Goal: Task Accomplishment & Management: Use online tool/utility

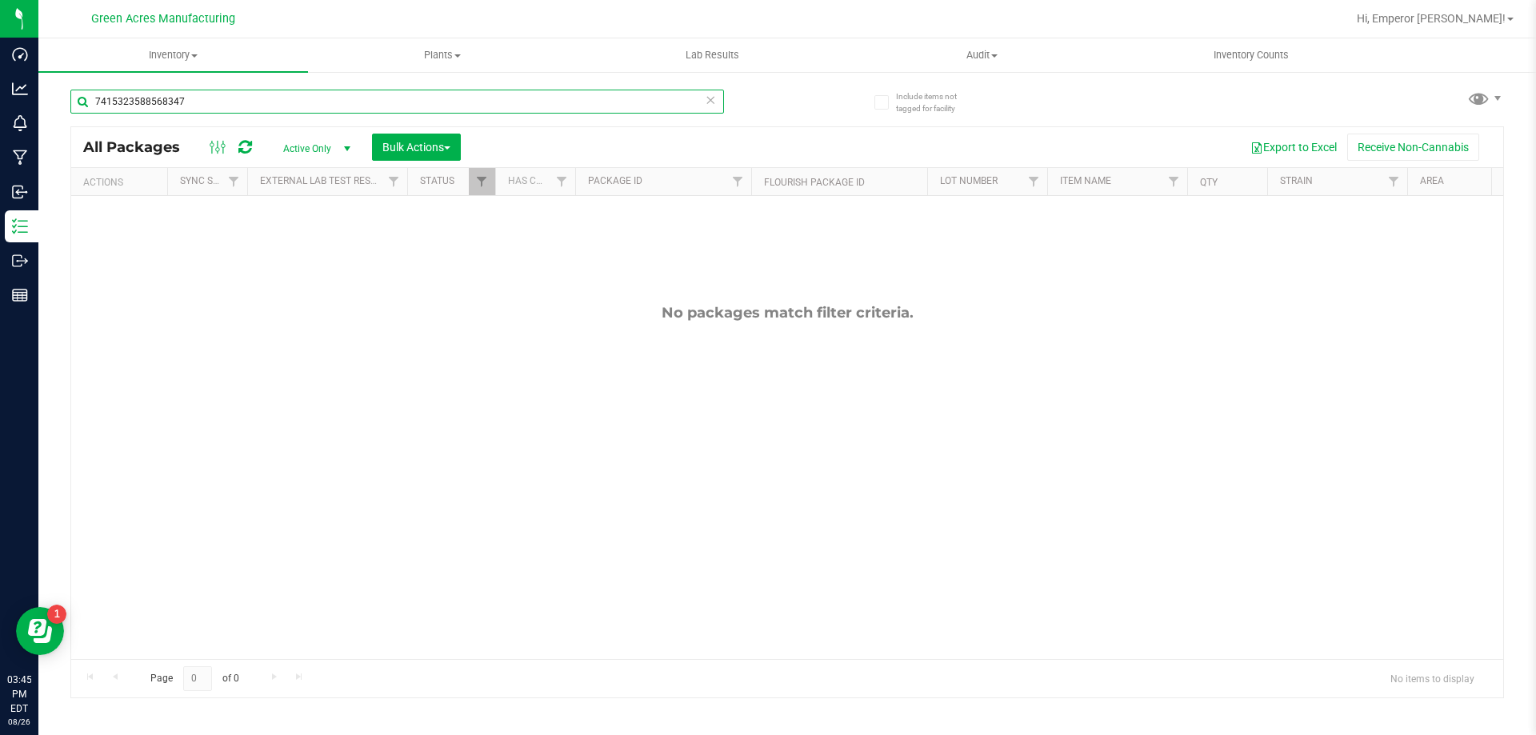
click at [220, 90] on input "7415323588568347" at bounding box center [397, 102] width 654 height 24
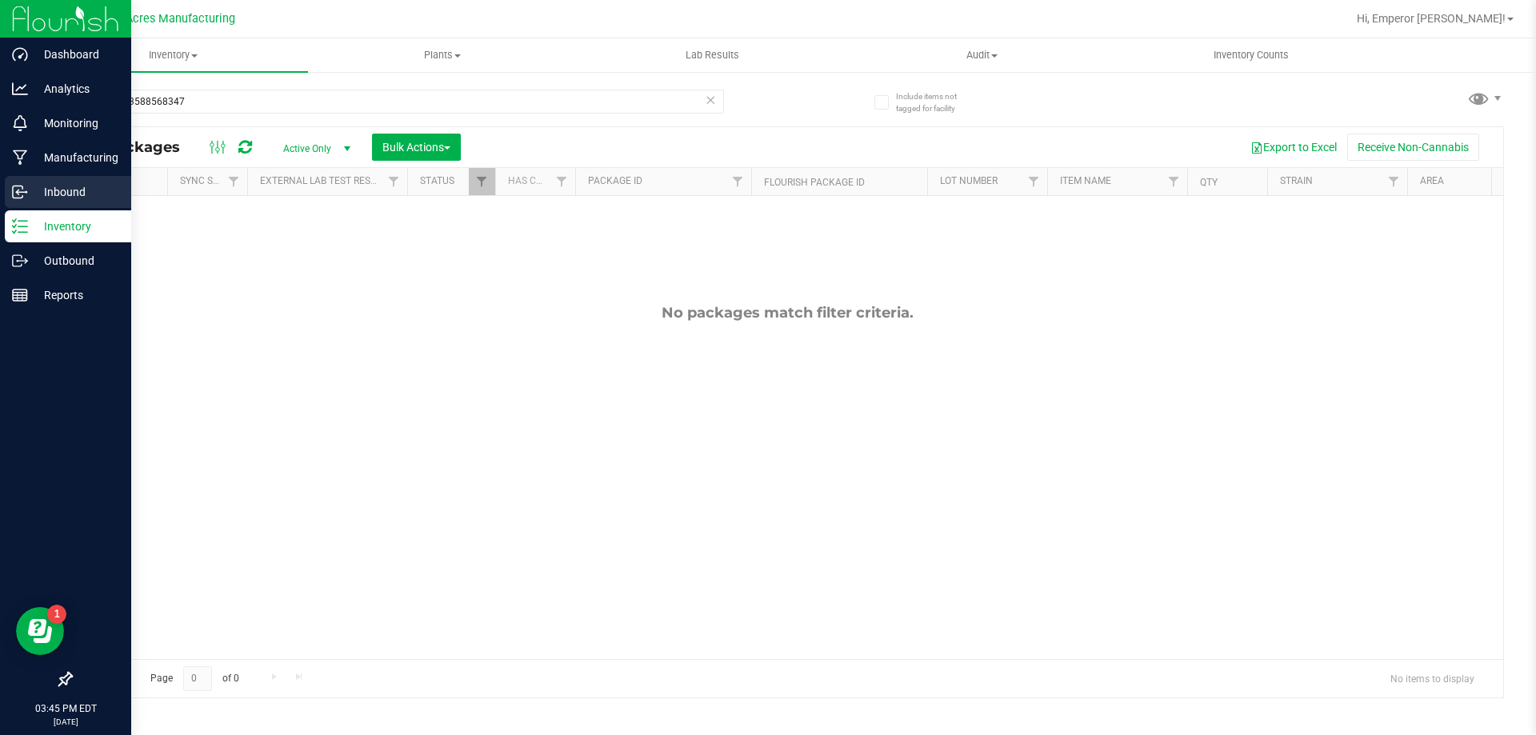
click at [18, 189] on icon at bounding box center [20, 192] width 16 height 16
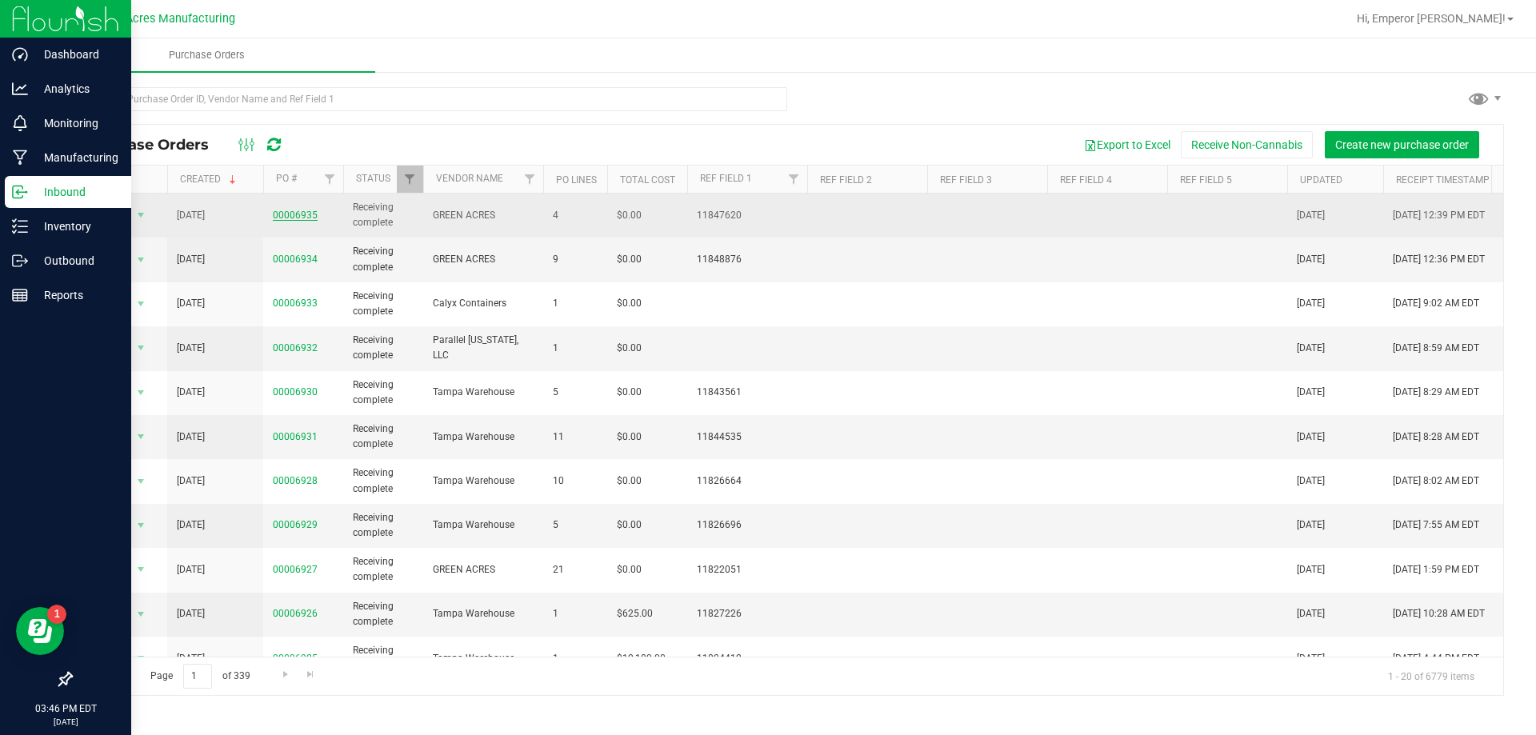
click at [308, 212] on link "00006935" at bounding box center [295, 215] width 45 height 11
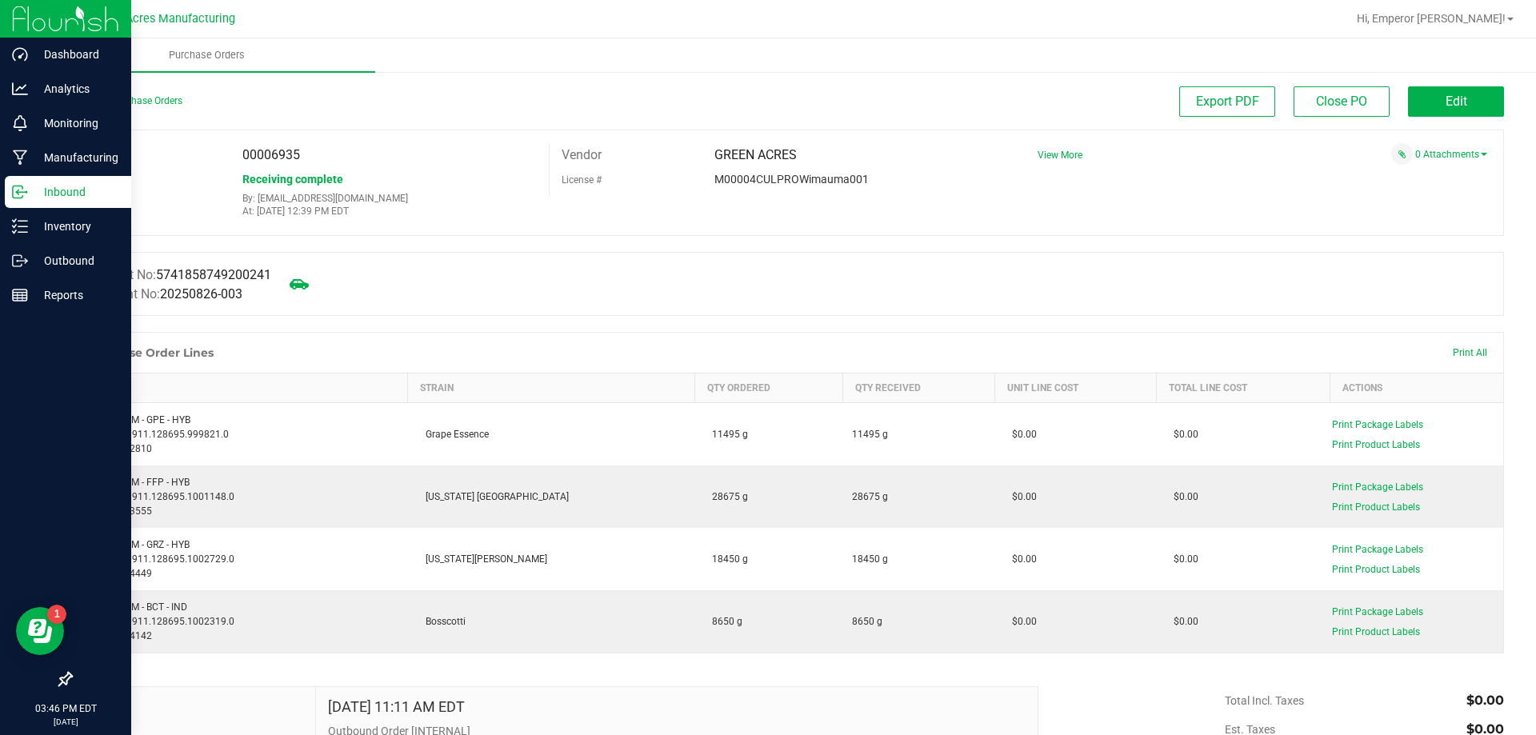
click at [142, 114] on div "Back to Purchase Orders" at bounding box center [249, 100] width 359 height 29
click at [142, 100] on link "Back to Purchase Orders" at bounding box center [126, 100] width 112 height 11
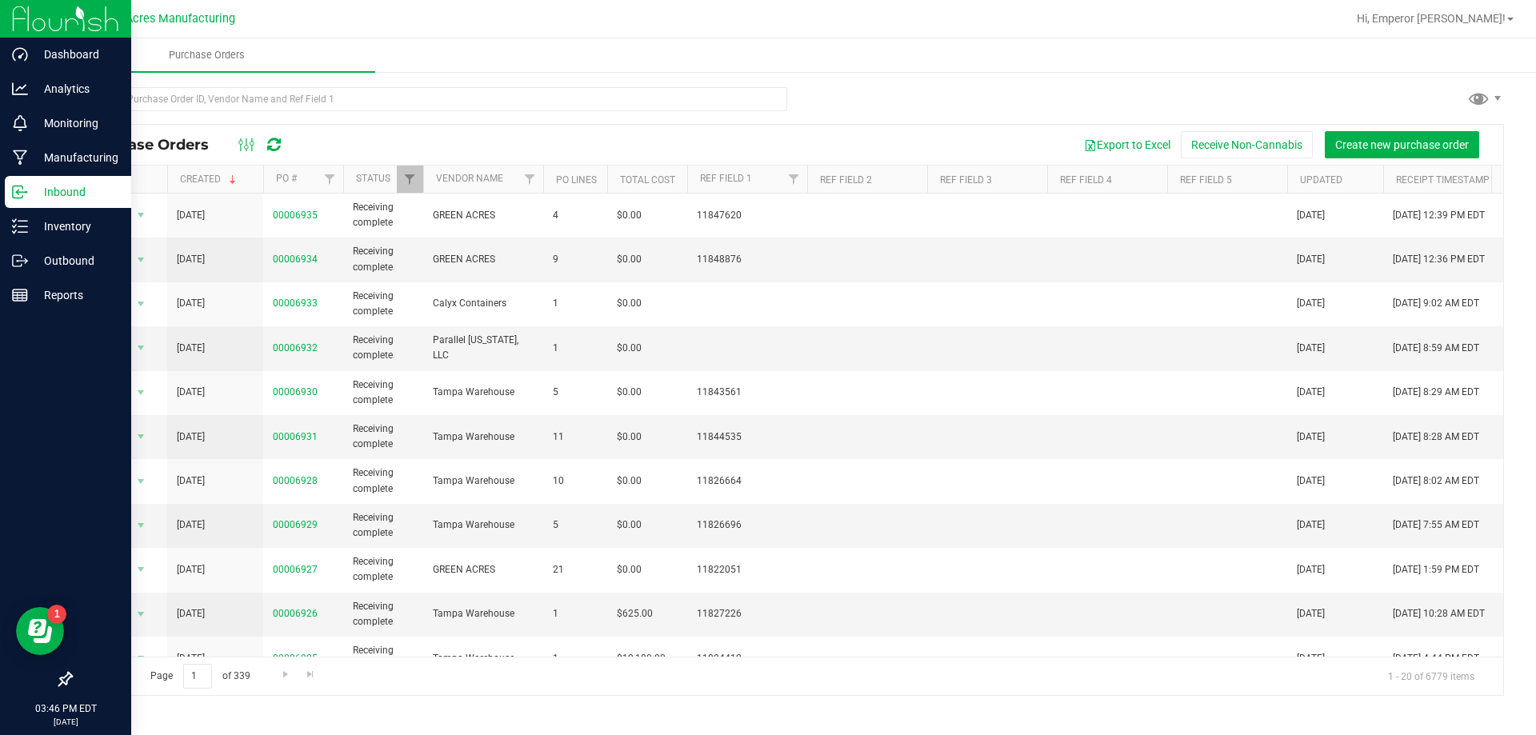
click at [279, 143] on icon at bounding box center [274, 145] width 14 height 16
click at [267, 161] on div "Purchase Orders Export to Excel Receive Non-Cannabis Create new purchase order" at bounding box center [787, 145] width 1432 height 40
click at [267, 156] on div "Purchase Orders Export to Excel Receive Non-Cannabis Create new purchase order" at bounding box center [787, 145] width 1432 height 40
click at [265, 138] on div at bounding box center [260, 144] width 54 height 19
click at [265, 143] on div at bounding box center [260, 144] width 54 height 19
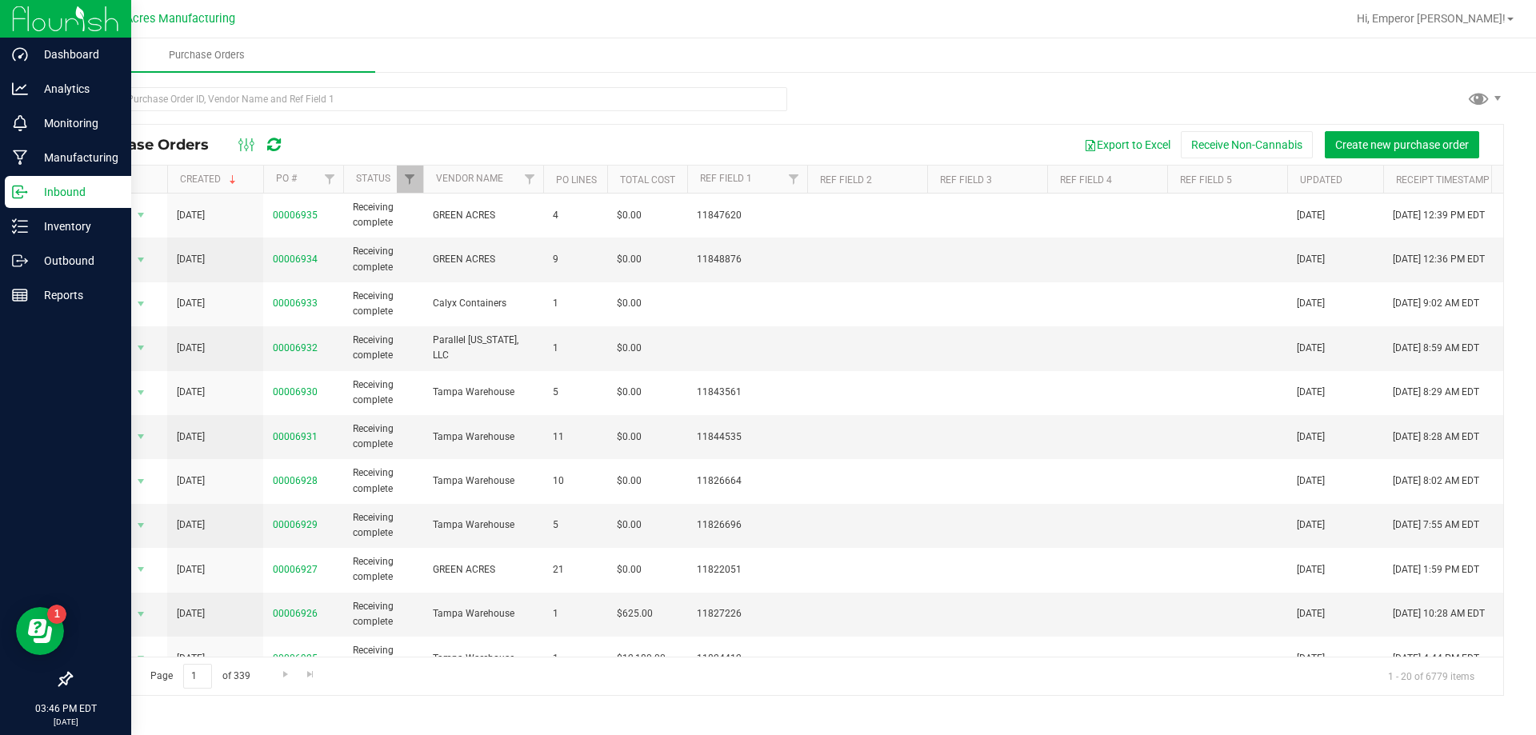
click at [273, 144] on icon at bounding box center [274, 145] width 14 height 16
click at [276, 141] on icon at bounding box center [274, 145] width 14 height 16
click at [283, 142] on div at bounding box center [260, 144] width 54 height 19
click at [282, 150] on div at bounding box center [260, 144] width 54 height 19
click at [285, 152] on div at bounding box center [260, 144] width 54 height 19
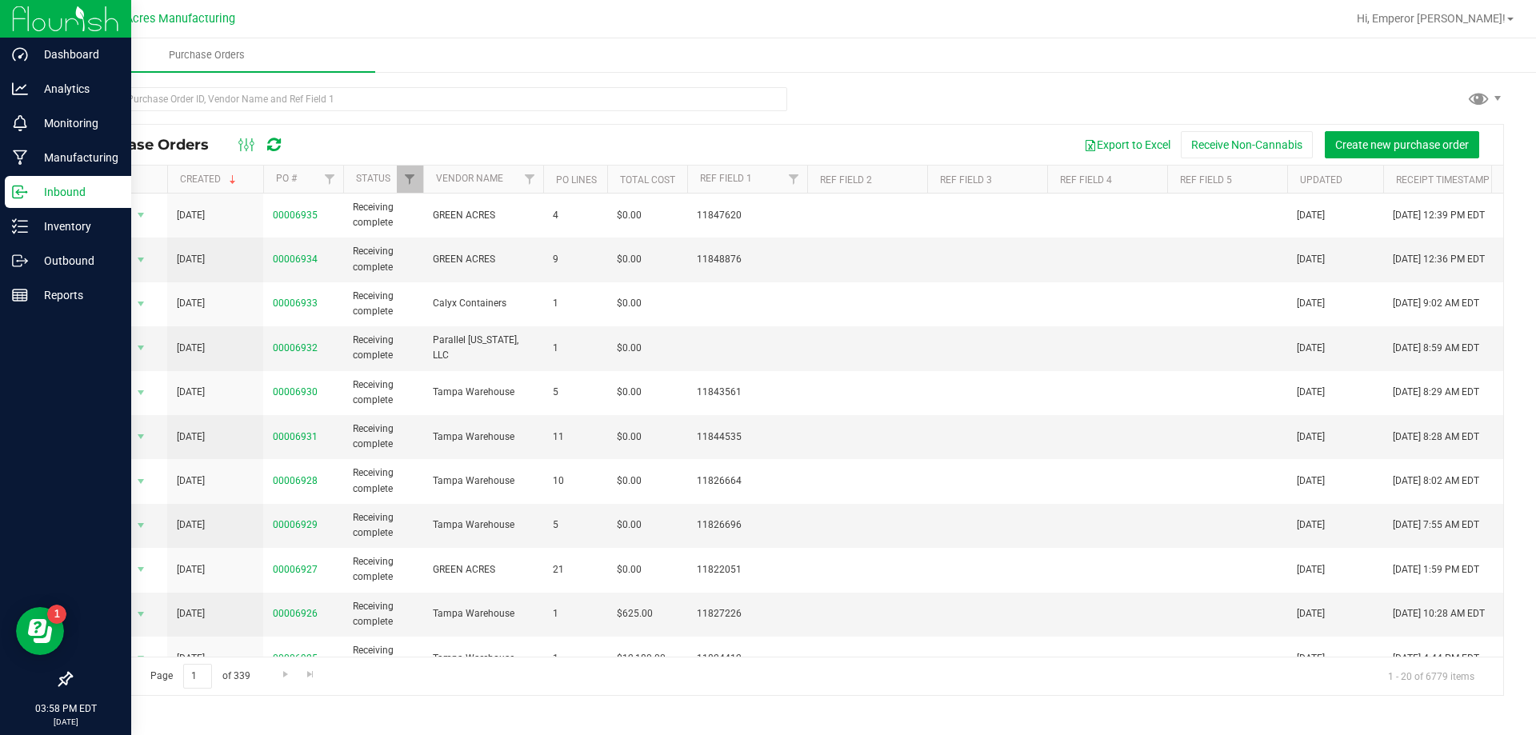
click at [267, 138] on icon at bounding box center [274, 145] width 14 height 16
click at [270, 142] on icon at bounding box center [274, 145] width 14 height 16
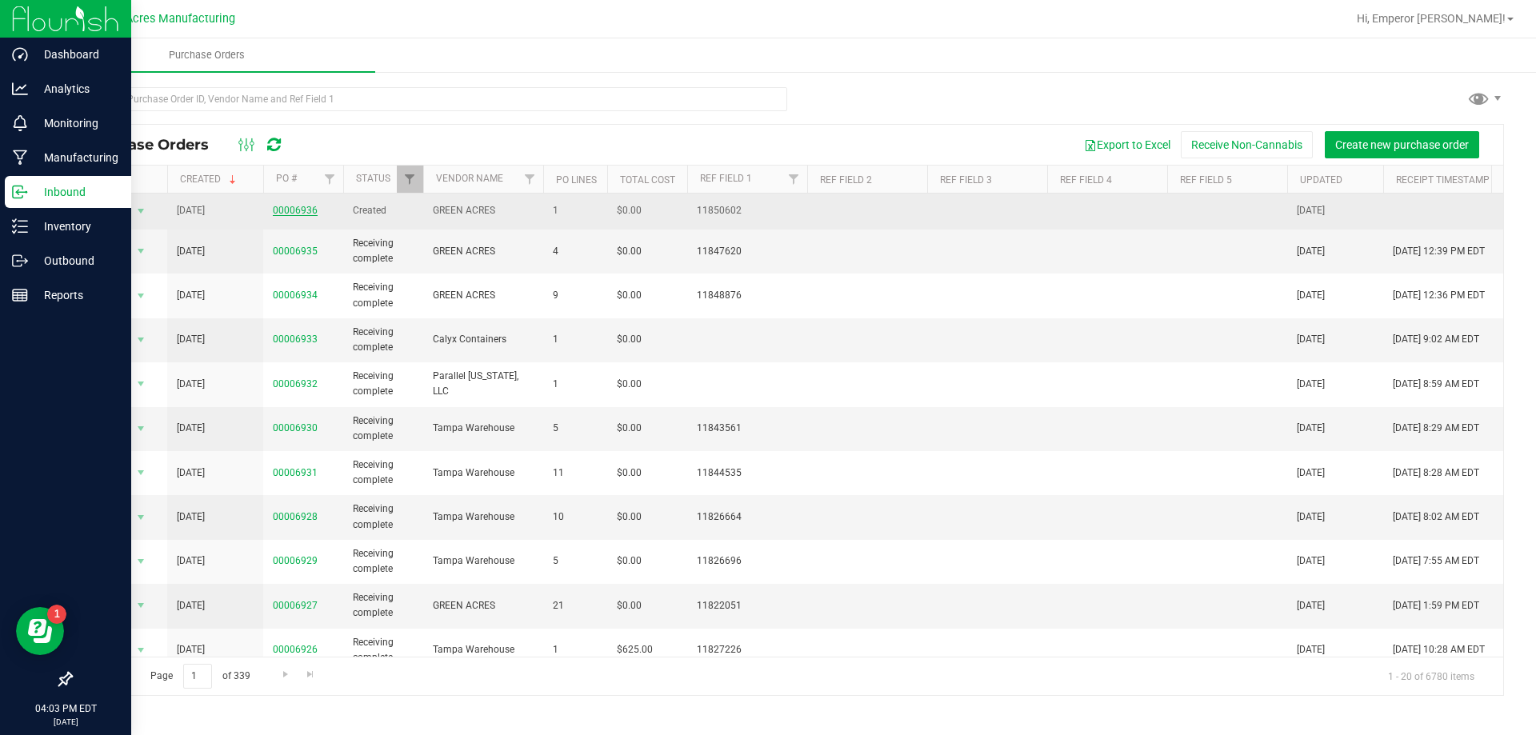
click at [287, 207] on link "00006936" at bounding box center [295, 210] width 45 height 11
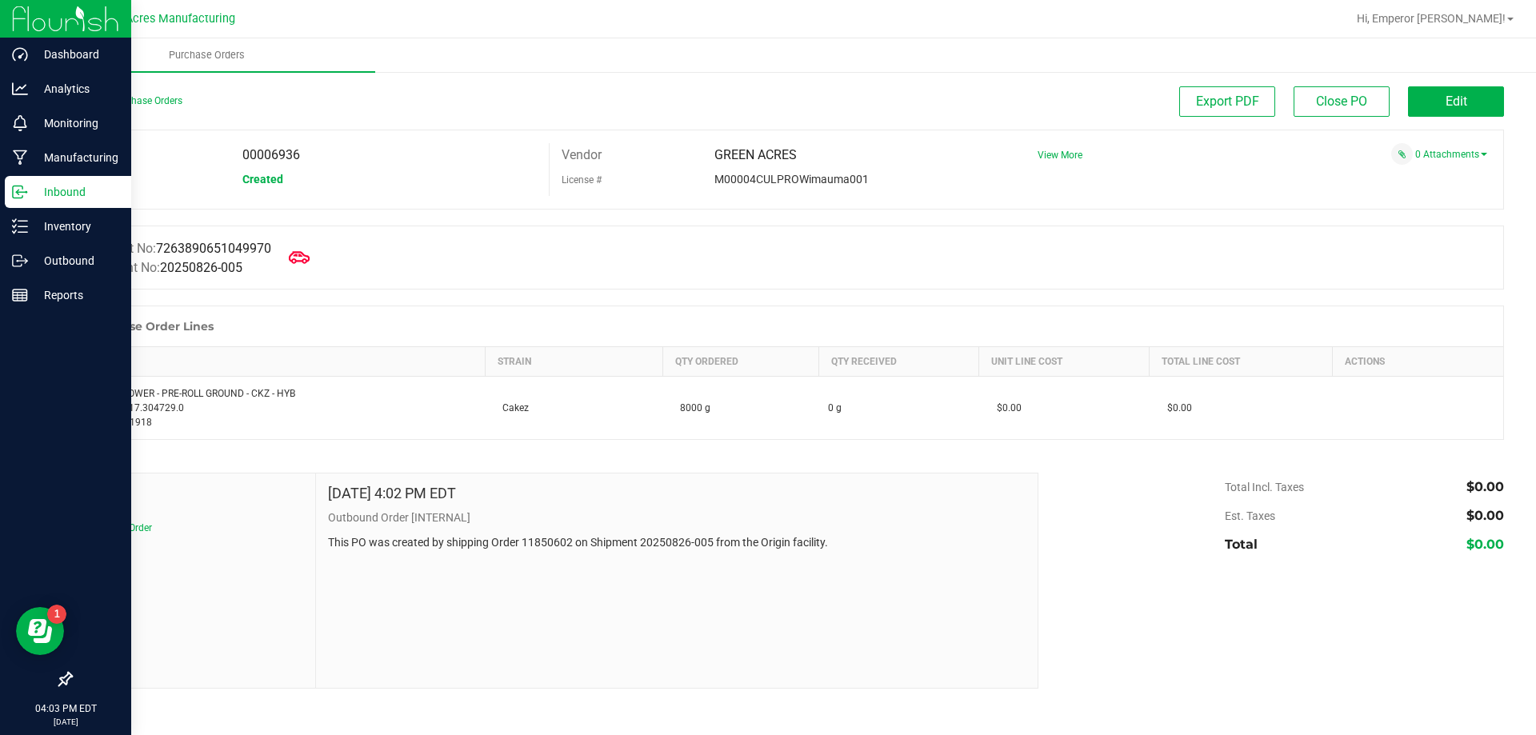
click at [298, 258] on icon at bounding box center [299, 257] width 21 height 21
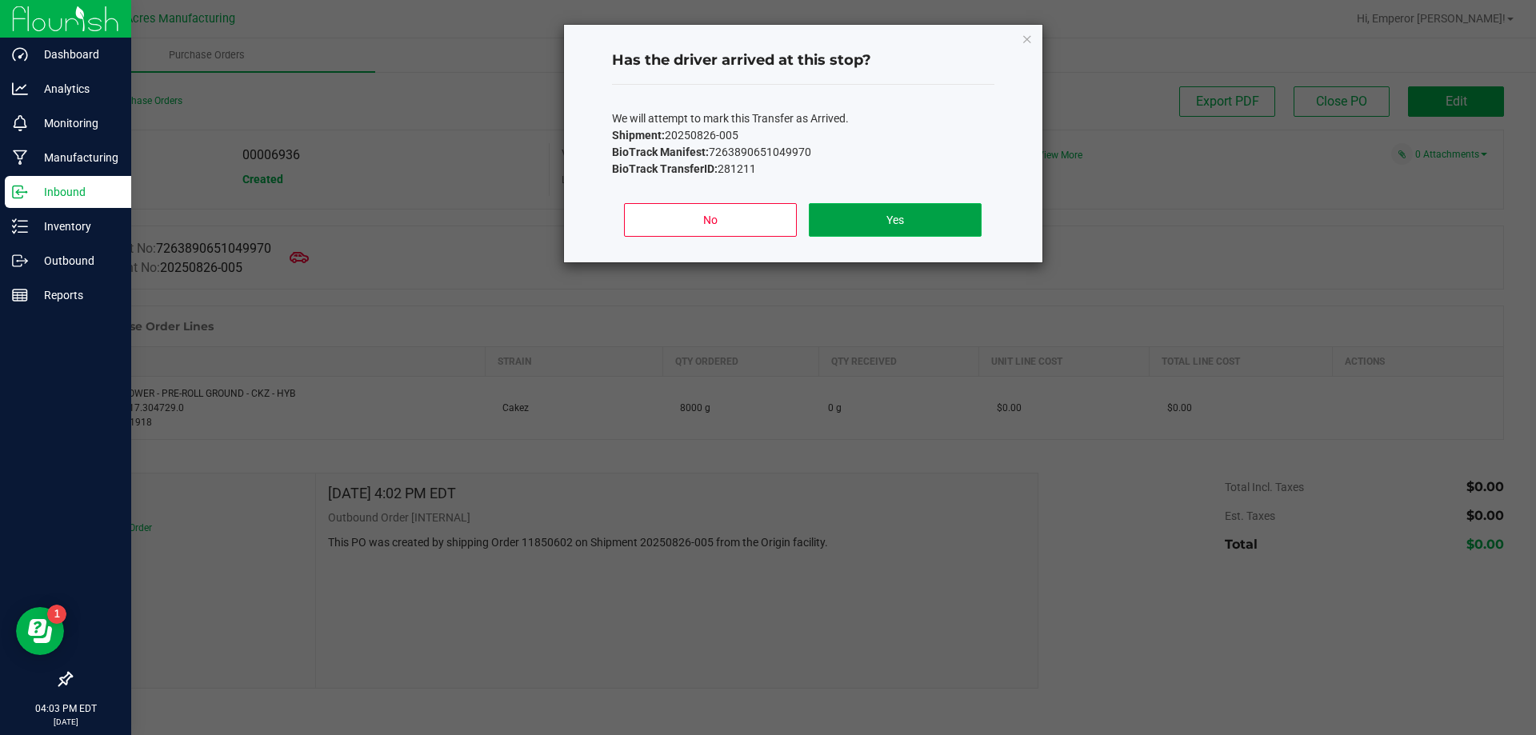
click at [935, 222] on button "Yes" at bounding box center [895, 220] width 172 height 34
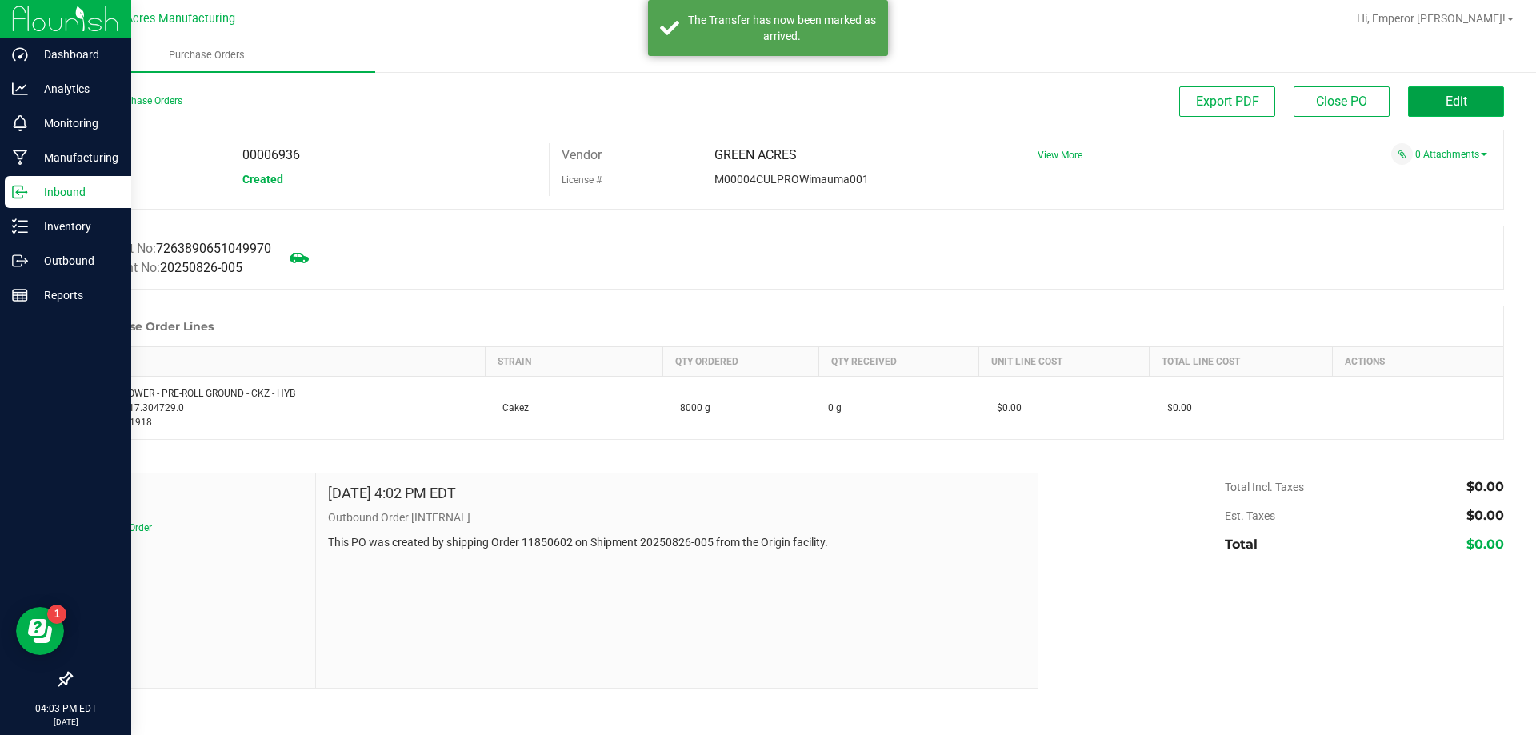
click at [1476, 98] on button "Edit" at bounding box center [1456, 101] width 96 height 30
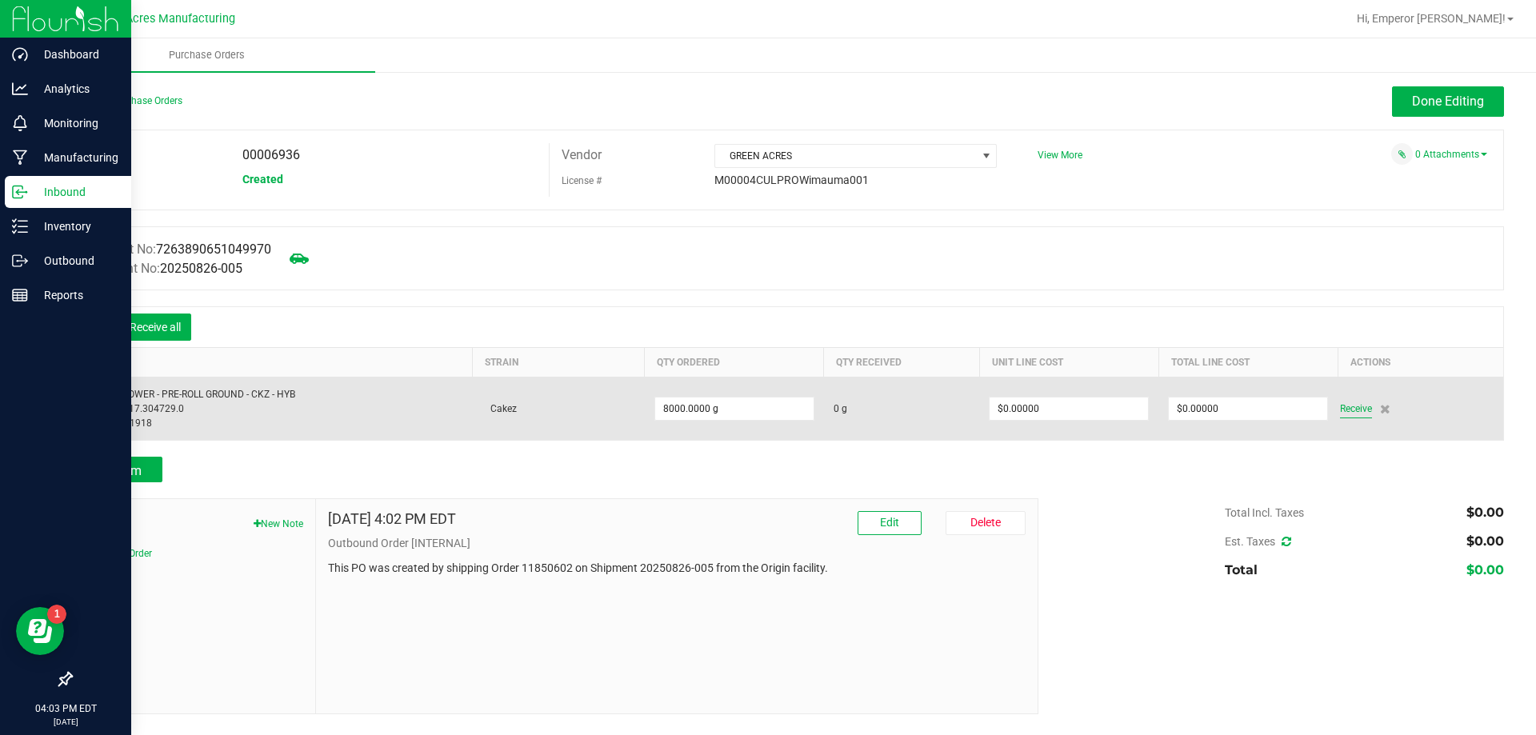
click at [1355, 410] on span "Receive" at bounding box center [1356, 408] width 32 height 19
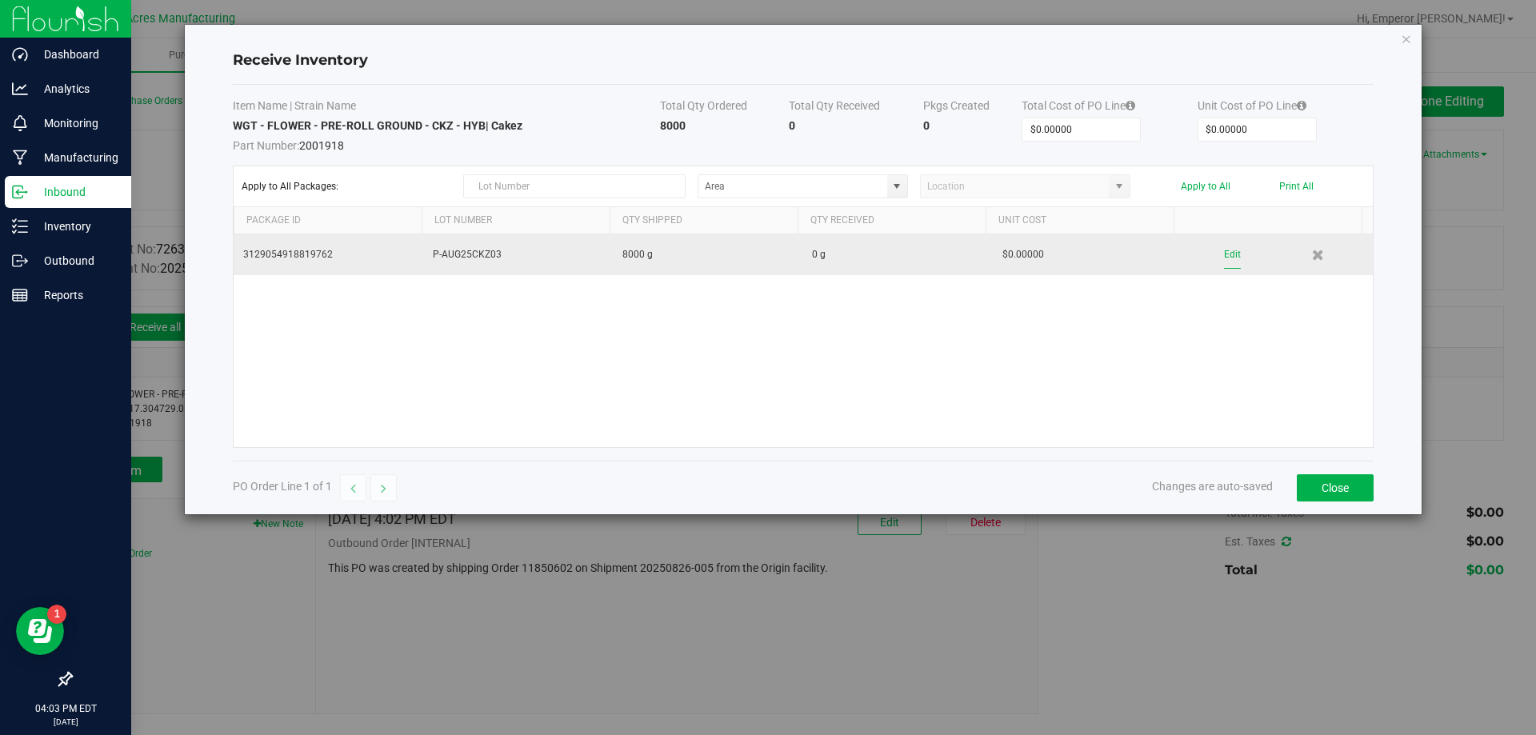
click at [1227, 250] on button "Edit" at bounding box center [1232, 255] width 17 height 28
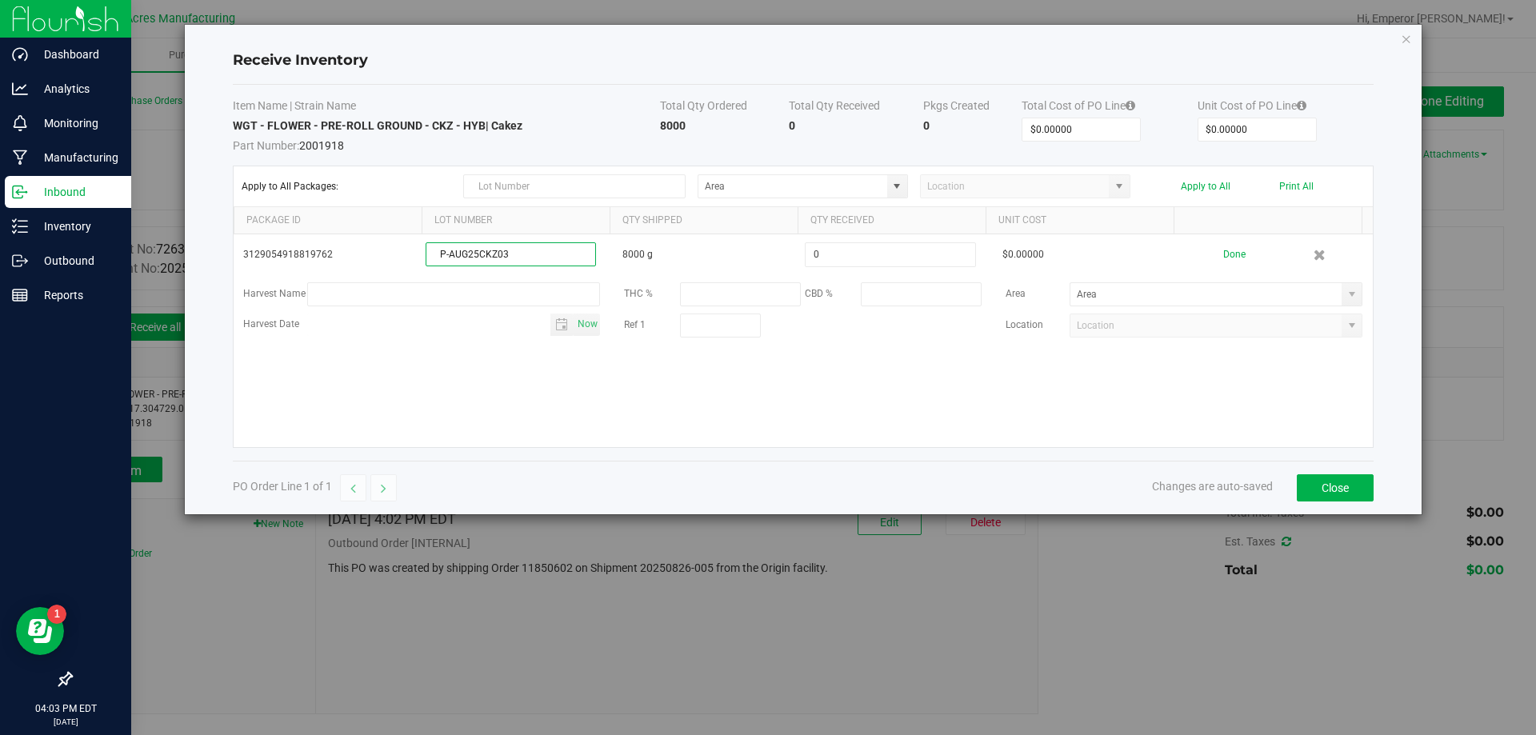
click at [537, 259] on input "P-AUG25CKZ03" at bounding box center [511, 254] width 170 height 24
type input "P-AUG25CKZ03-0829"
click at [802, 394] on kendo-grid-list "3129054918819762 P-AUG25CKZ03-0829 8000 g 0 $0.00000 Done Harvest Name THC % CB…" at bounding box center [804, 340] width 1140 height 213
click at [1224, 259] on button "Done" at bounding box center [1235, 255] width 22 height 28
click at [1326, 494] on button "Close" at bounding box center [1335, 488] width 77 height 27
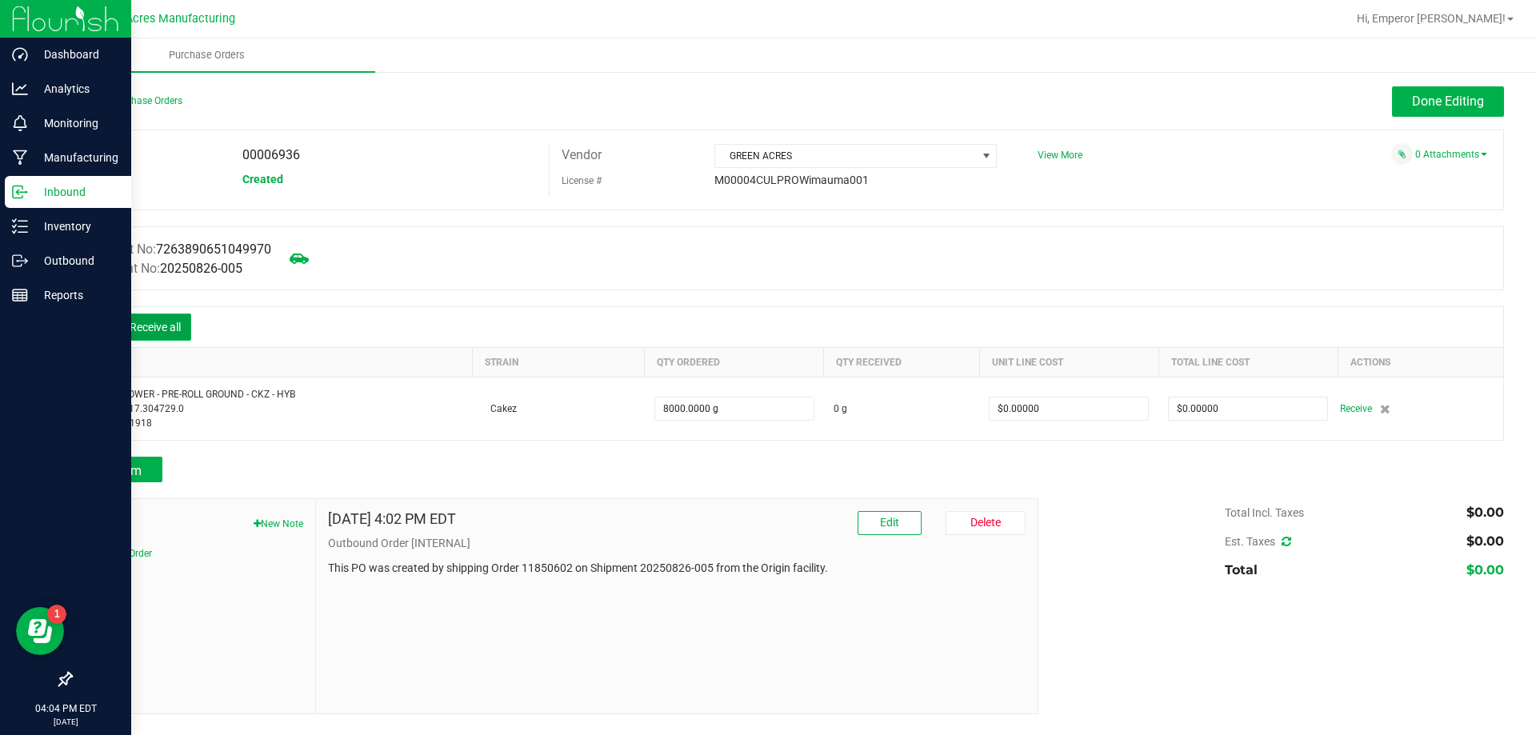
click at [171, 329] on button "Receive all" at bounding box center [155, 327] width 72 height 27
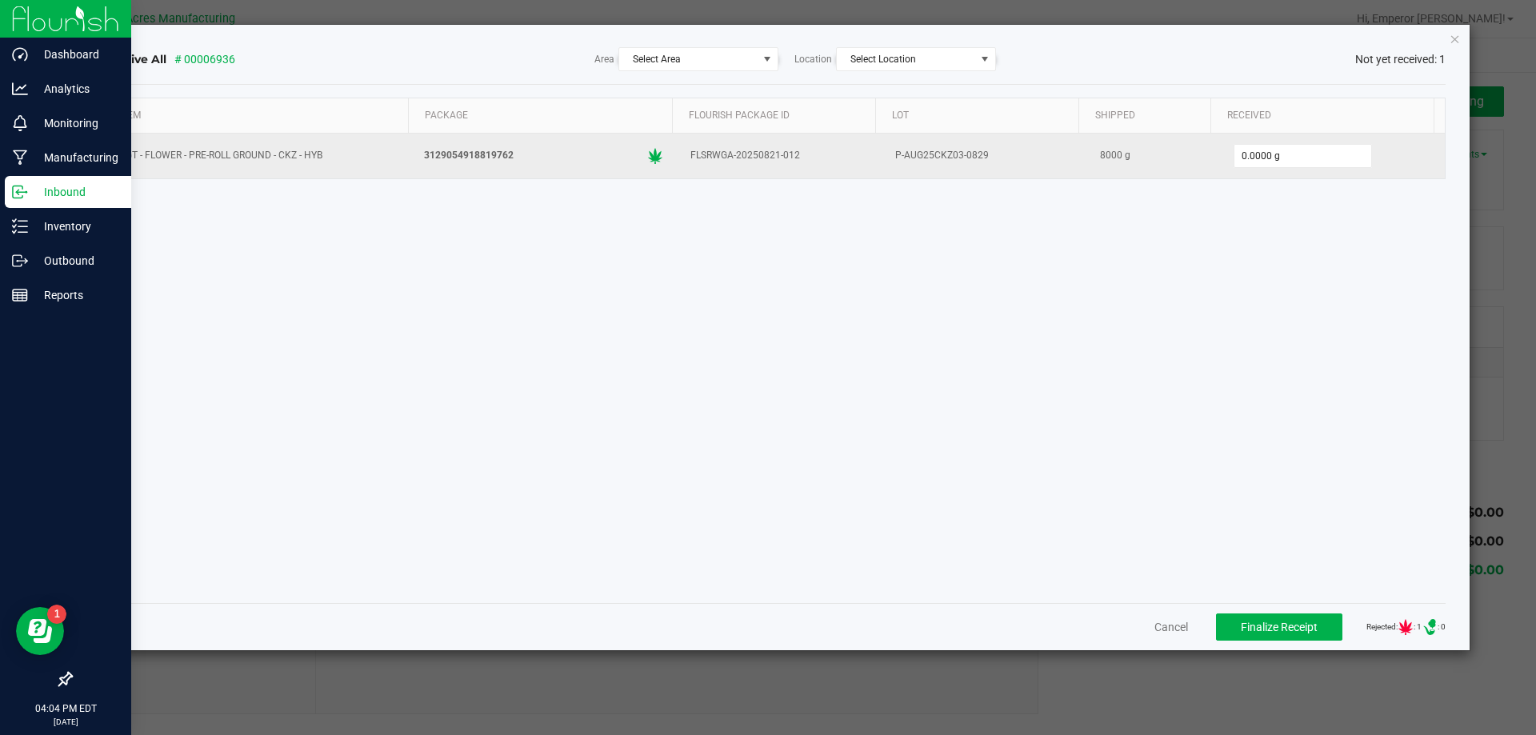
click at [1309, 174] on td "0.0000 g" at bounding box center [1333, 156] width 226 height 45
click at [1292, 161] on input "0" at bounding box center [1303, 156] width 137 height 22
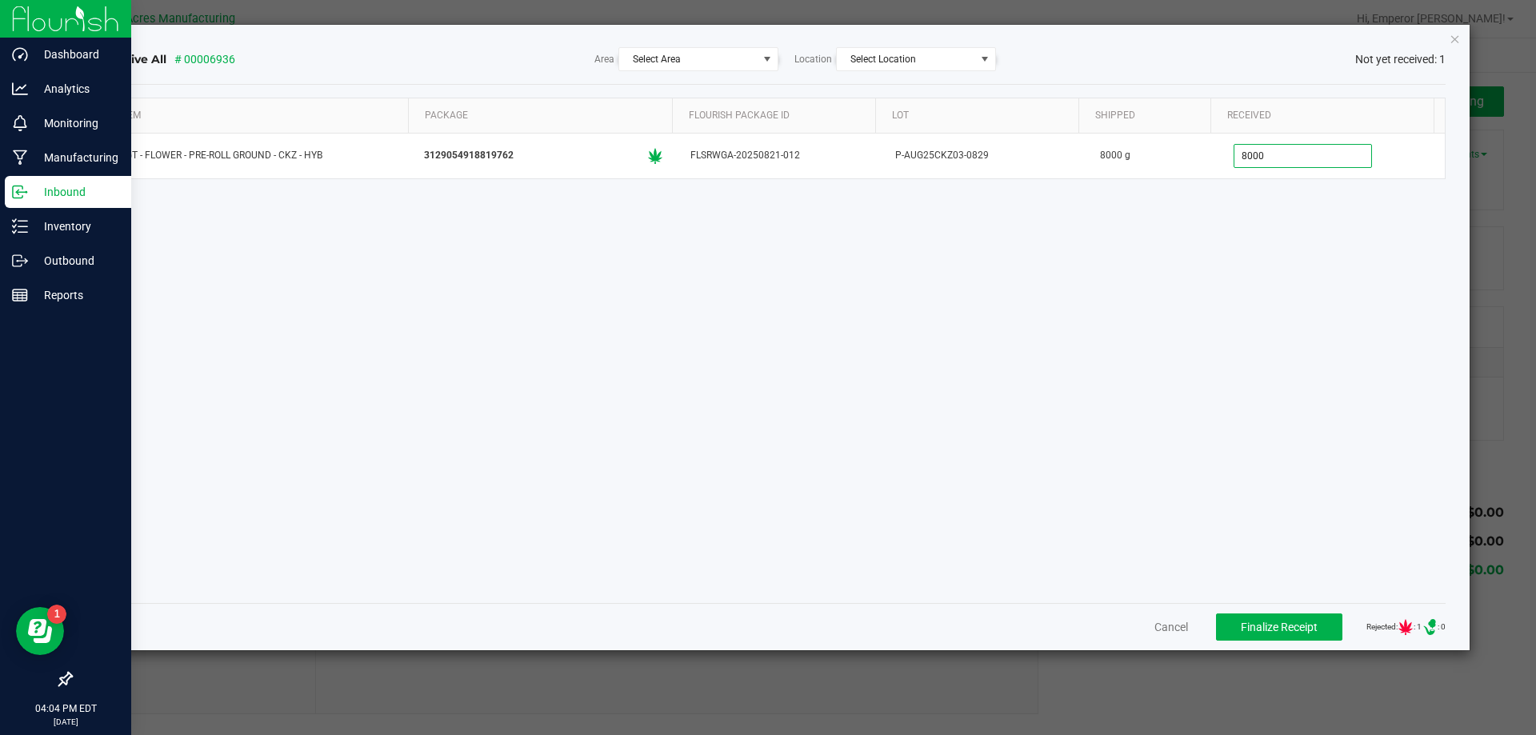
type input "8000.0000 g"
click at [1216, 285] on div "Item Package Flourish Package ID Lot Shipped Received WGT - FLOWER - PRE-ROLL G…" at bounding box center [774, 344] width 1344 height 493
click at [717, 58] on span "Select Area" at bounding box center [688, 59] width 138 height 22
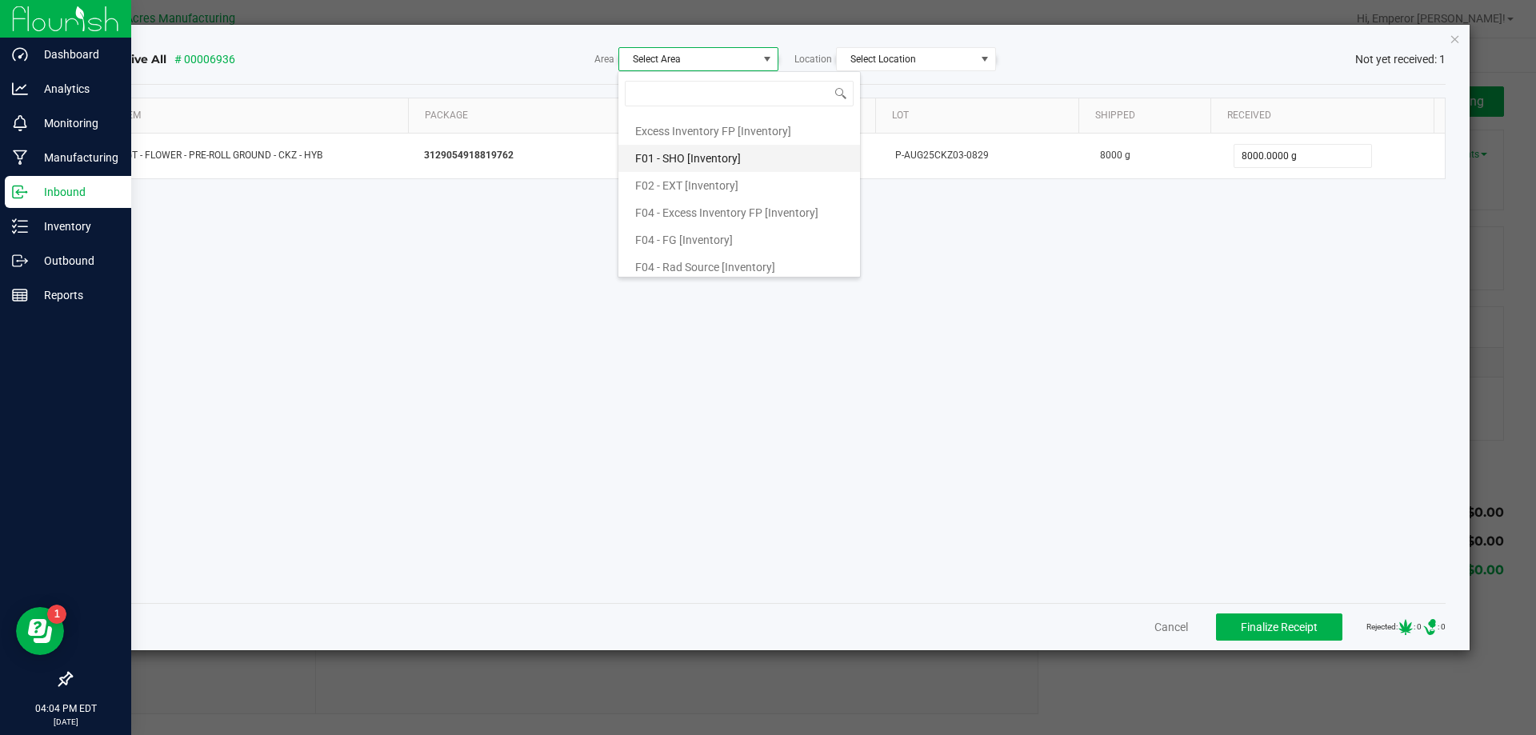
scroll to position [80, 0]
click at [707, 209] on span "F04 - FG [Inventory]" at bounding box center [684, 211] width 98 height 24
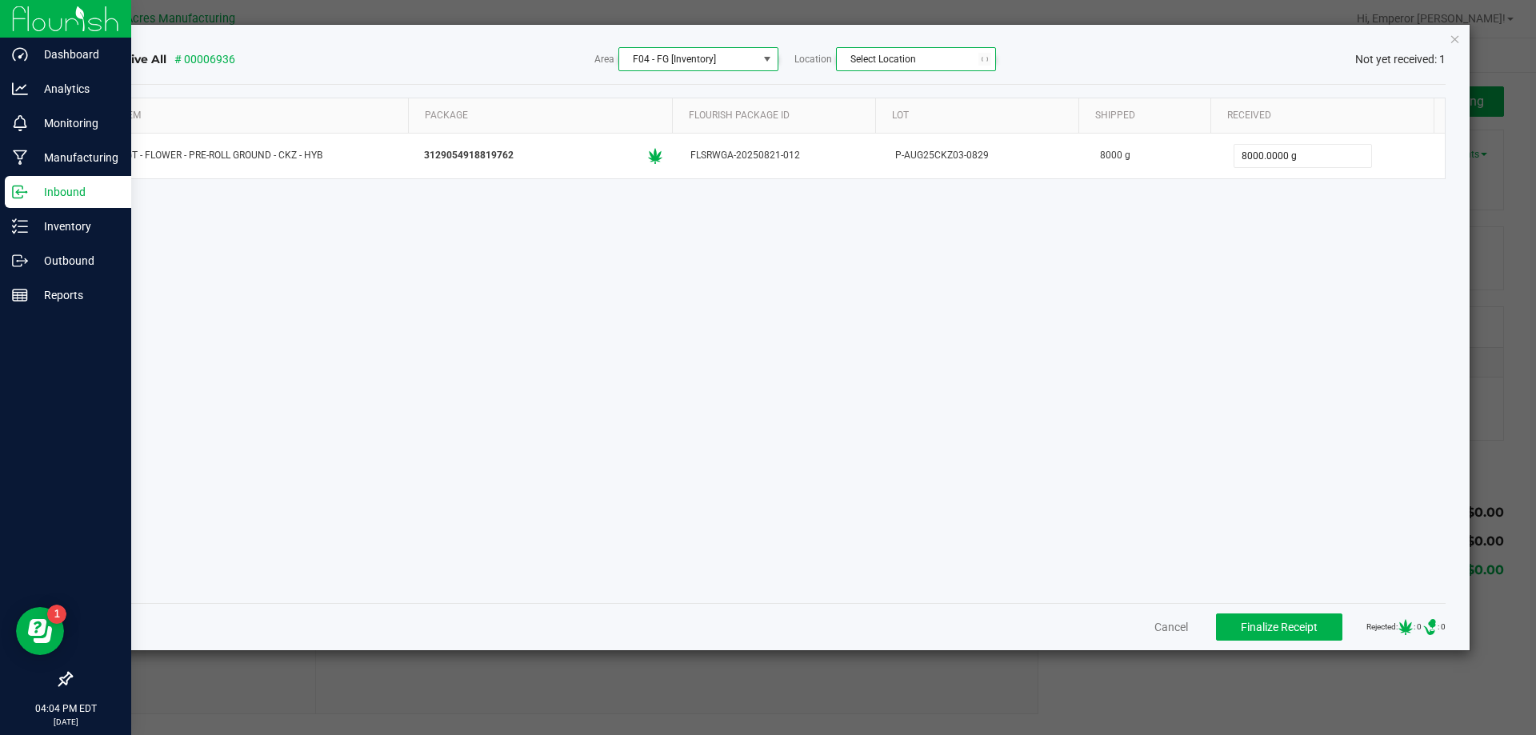
click at [923, 50] on span "Select Location" at bounding box center [906, 59] width 138 height 22
click at [922, 50] on span "Select Location" at bounding box center [906, 59] width 138 height 22
click at [920, 50] on span "Select Location" at bounding box center [906, 59] width 138 height 22
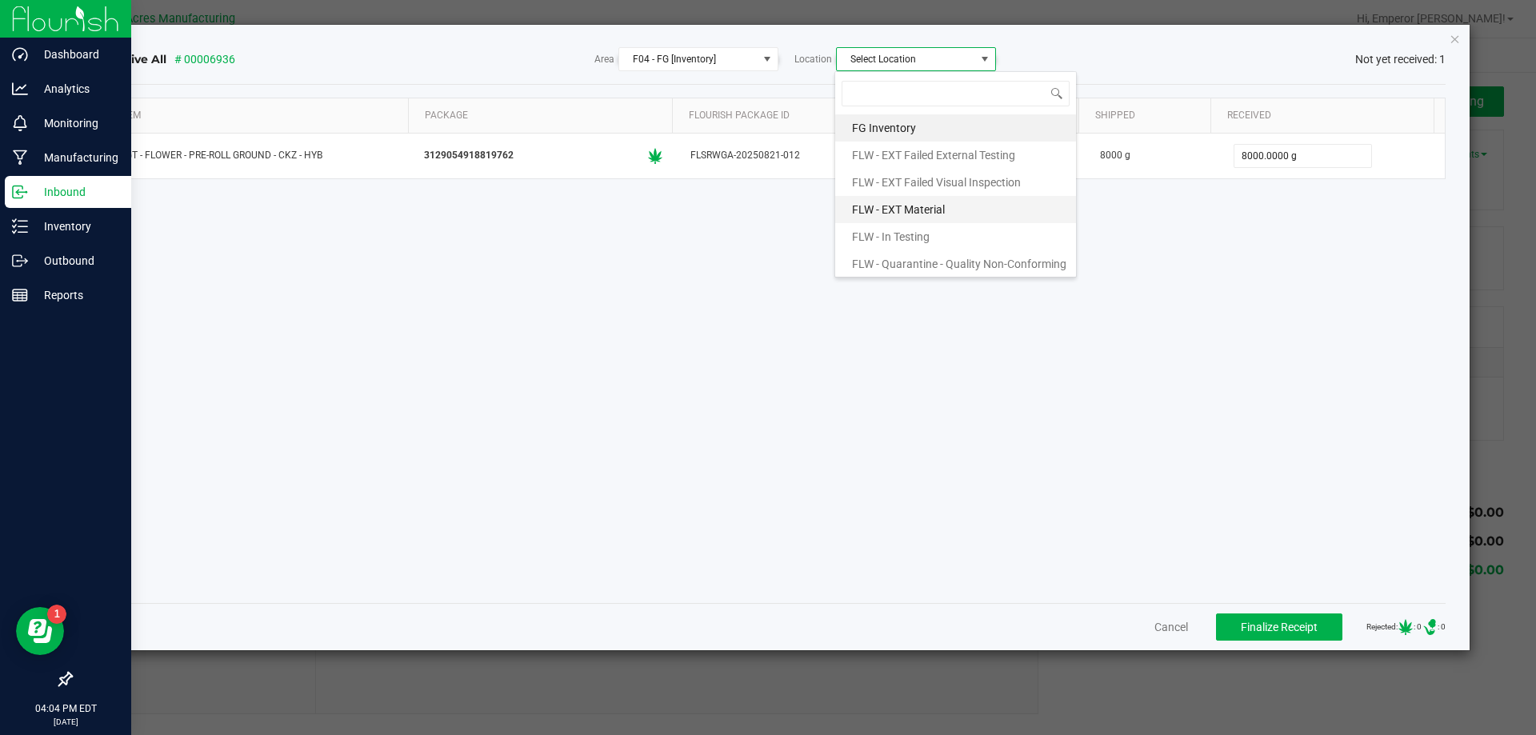
scroll to position [80, 0]
click at [902, 210] on span "FLW - Ready for FG" at bounding box center [899, 211] width 94 height 24
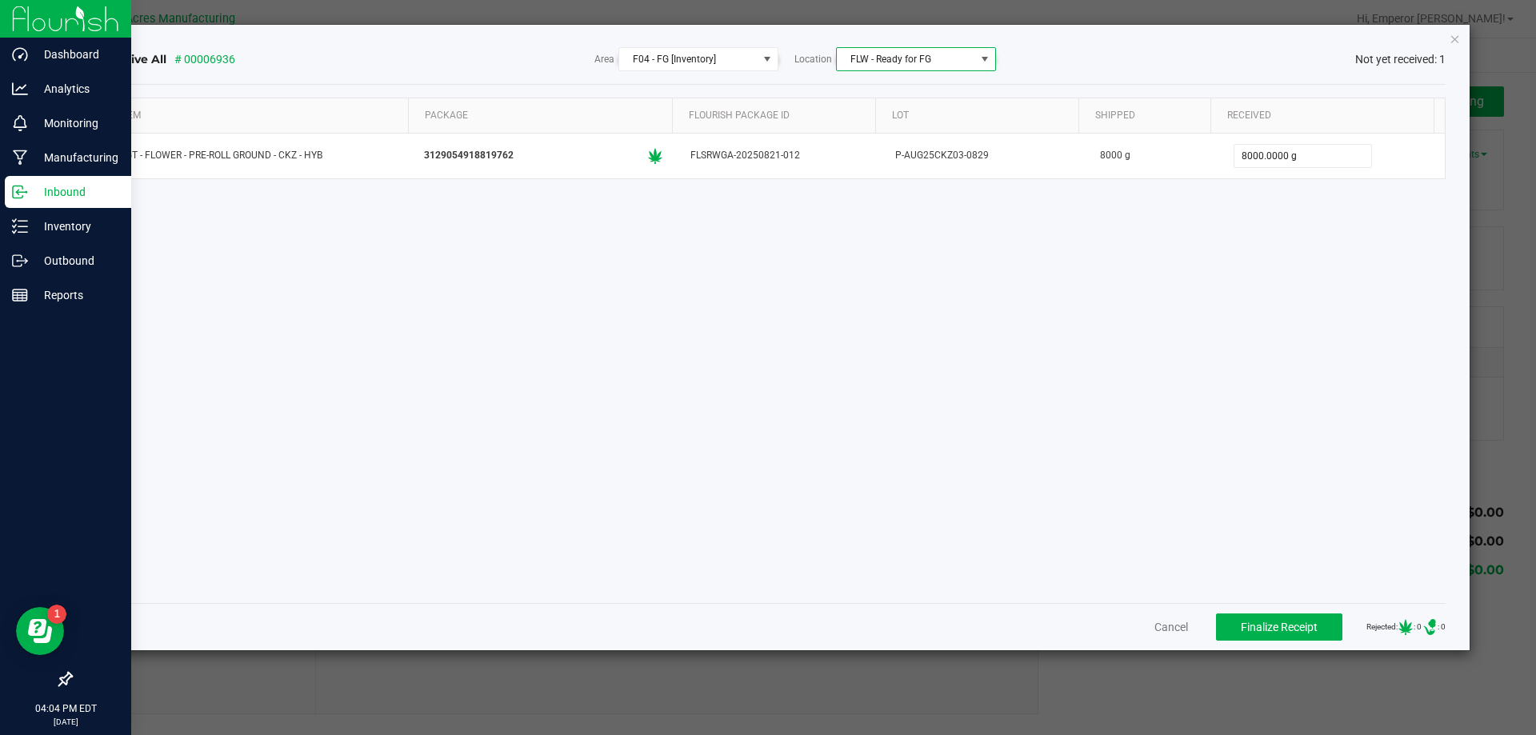
click at [1108, 307] on div "Item Package Flourish Package ID Lot Shipped Received WGT - FLOWER - PRE-ROLL G…" at bounding box center [774, 344] width 1344 height 493
click at [1288, 623] on span "Finalize Receipt" at bounding box center [1279, 627] width 77 height 13
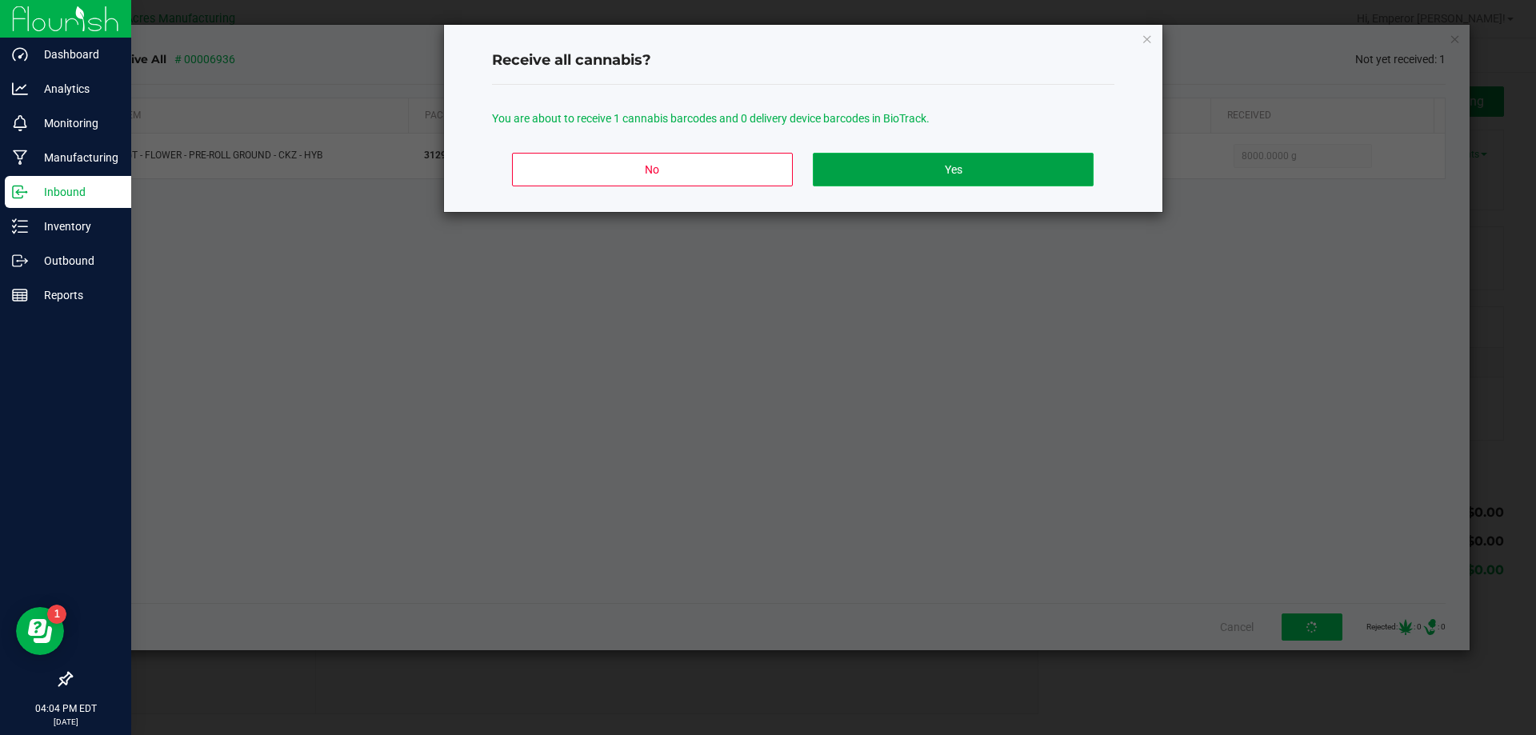
click at [905, 169] on button "Yes" at bounding box center [953, 170] width 280 height 34
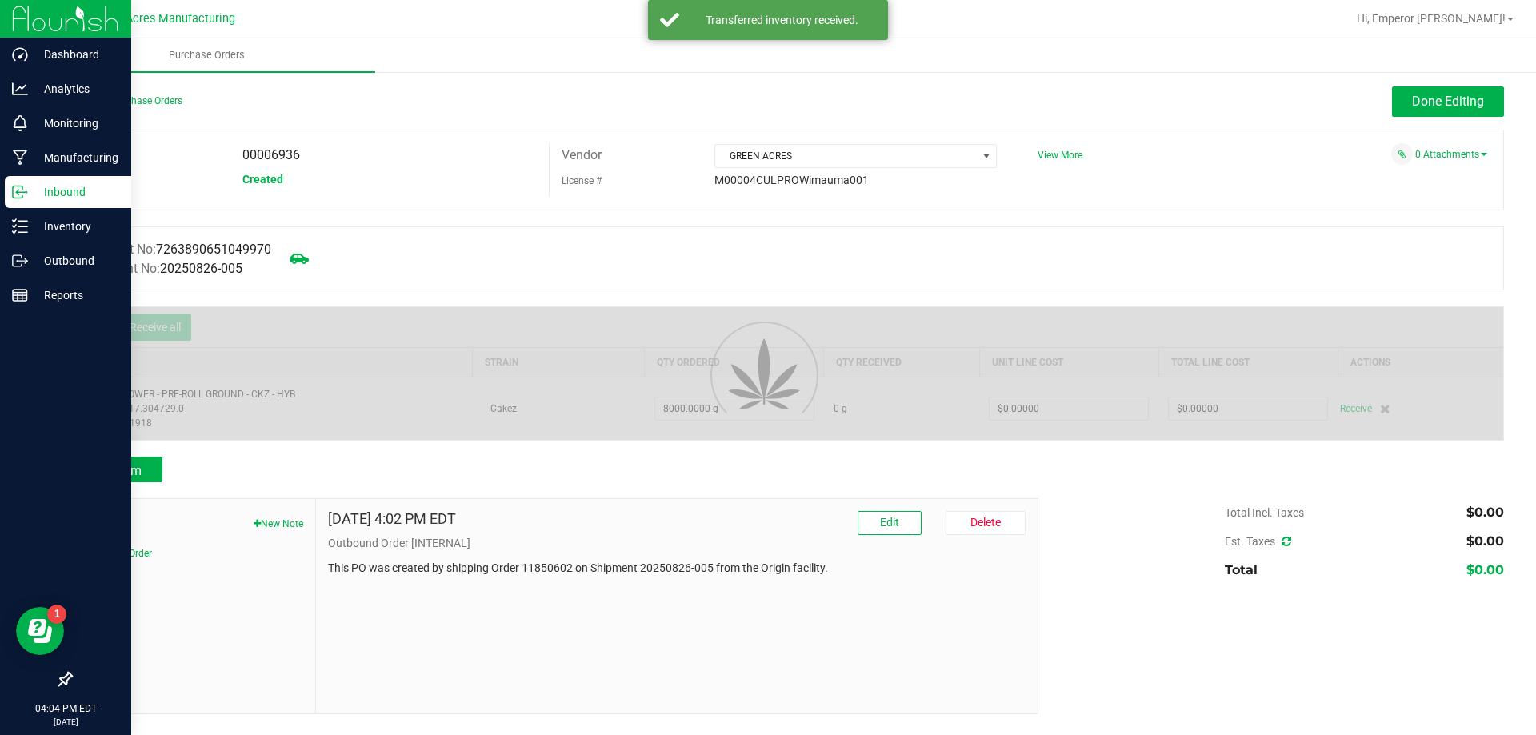
click at [217, 654] on div "Notes New Note Outbound Order" at bounding box center [193, 606] width 245 height 214
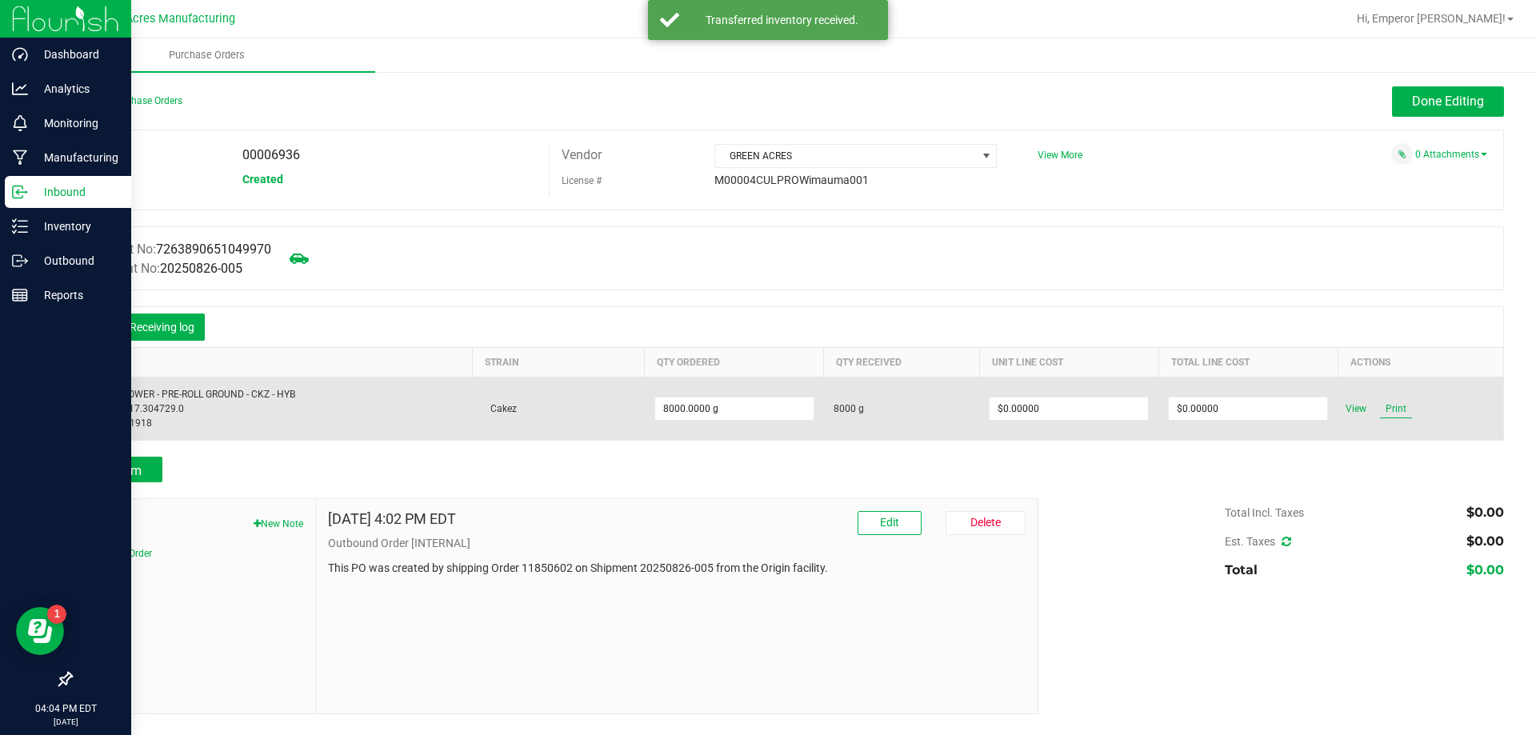
click at [1406, 411] on span "Print" at bounding box center [1396, 408] width 32 height 19
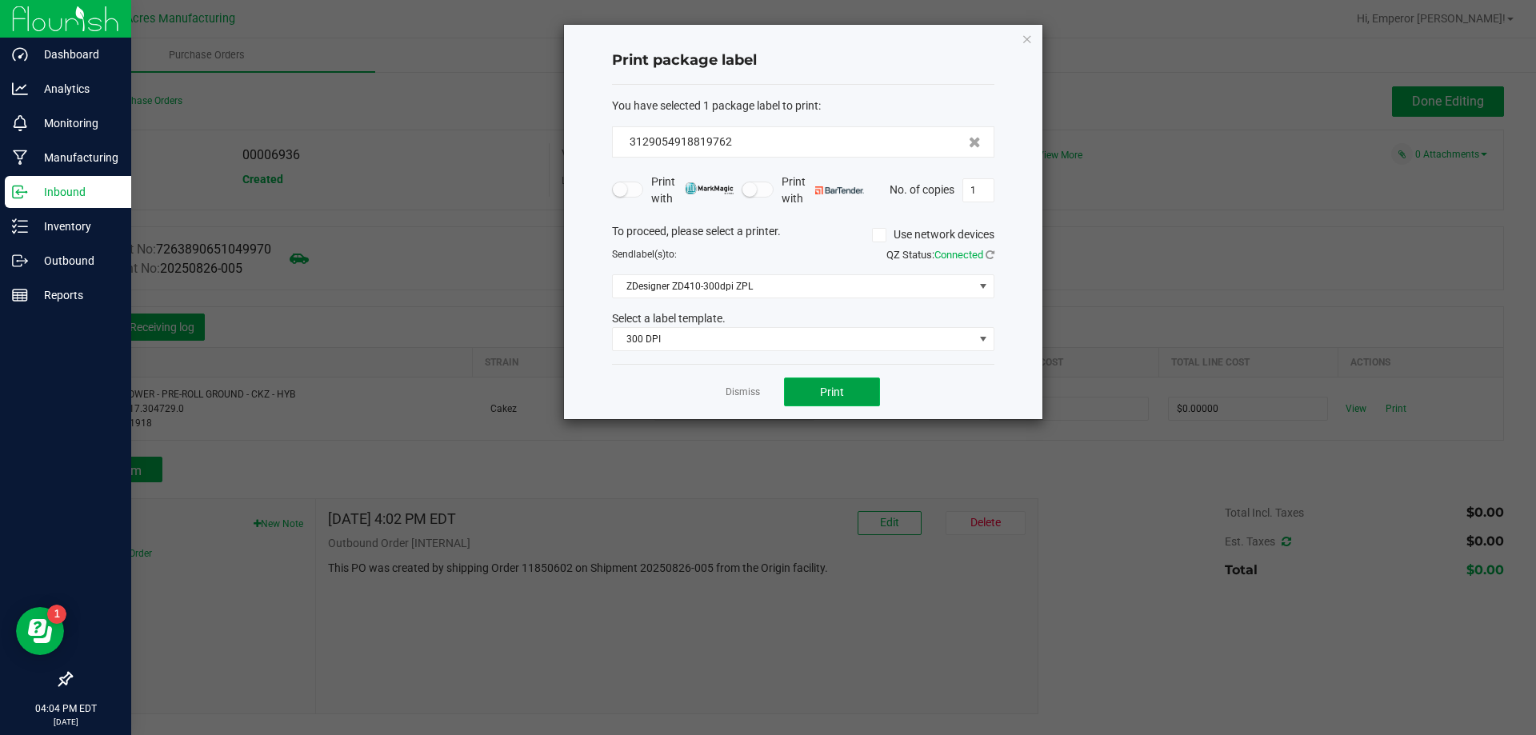
click at [832, 387] on span "Print" at bounding box center [832, 392] width 24 height 13
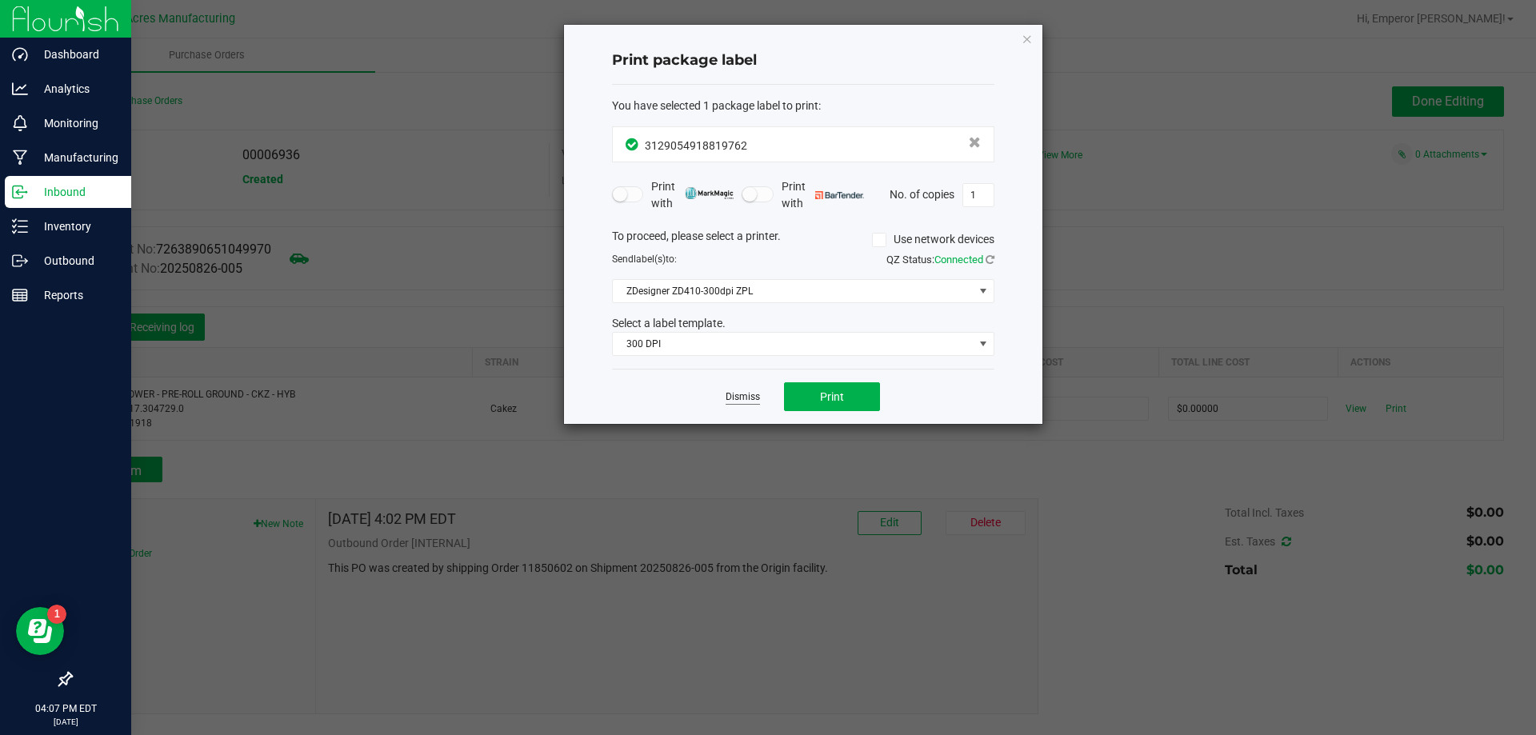
click at [753, 392] on link "Dismiss" at bounding box center [743, 398] width 34 height 14
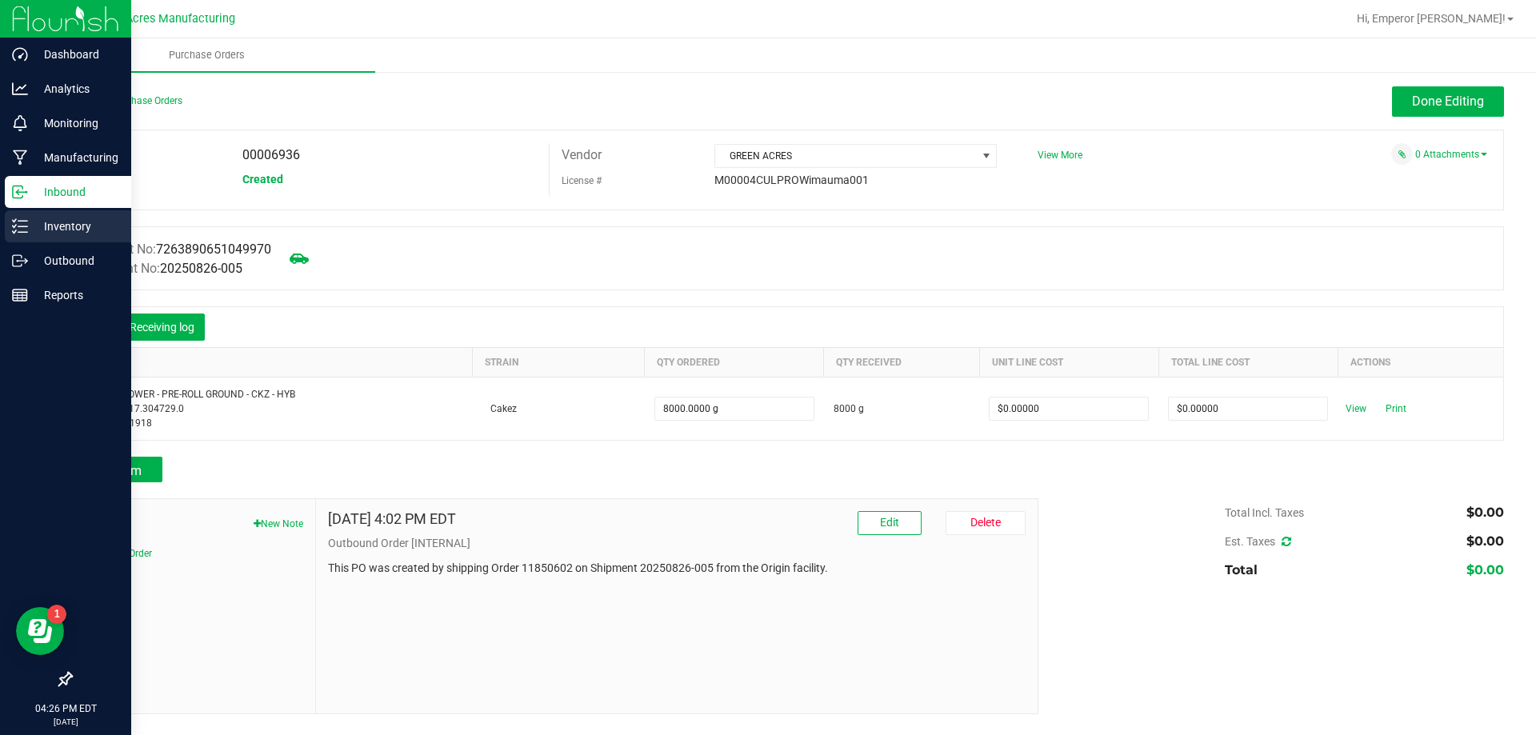
click at [34, 229] on p "Inventory" at bounding box center [76, 226] width 96 height 19
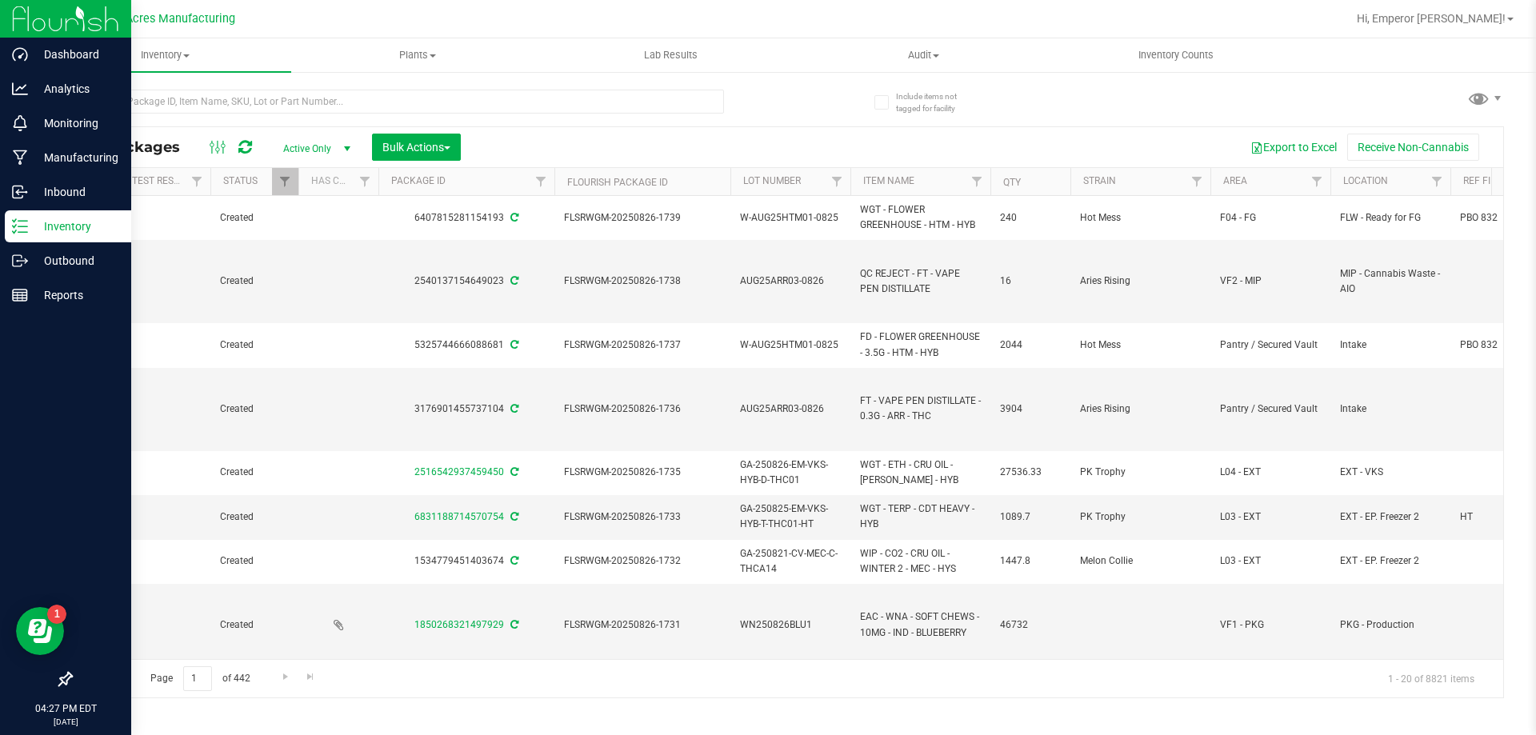
scroll to position [0, 336]
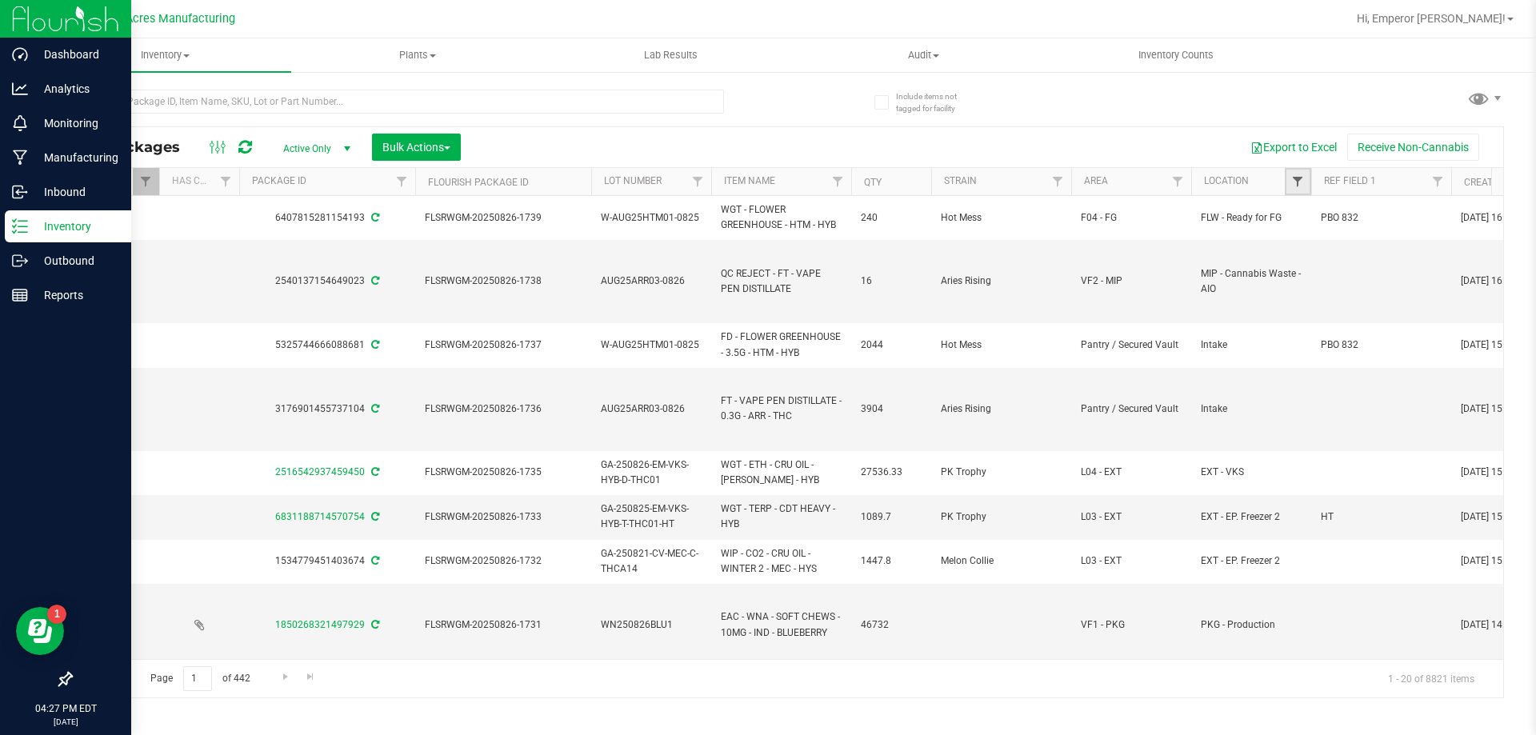
click at [1304, 187] on span "Filter" at bounding box center [1298, 181] width 13 height 13
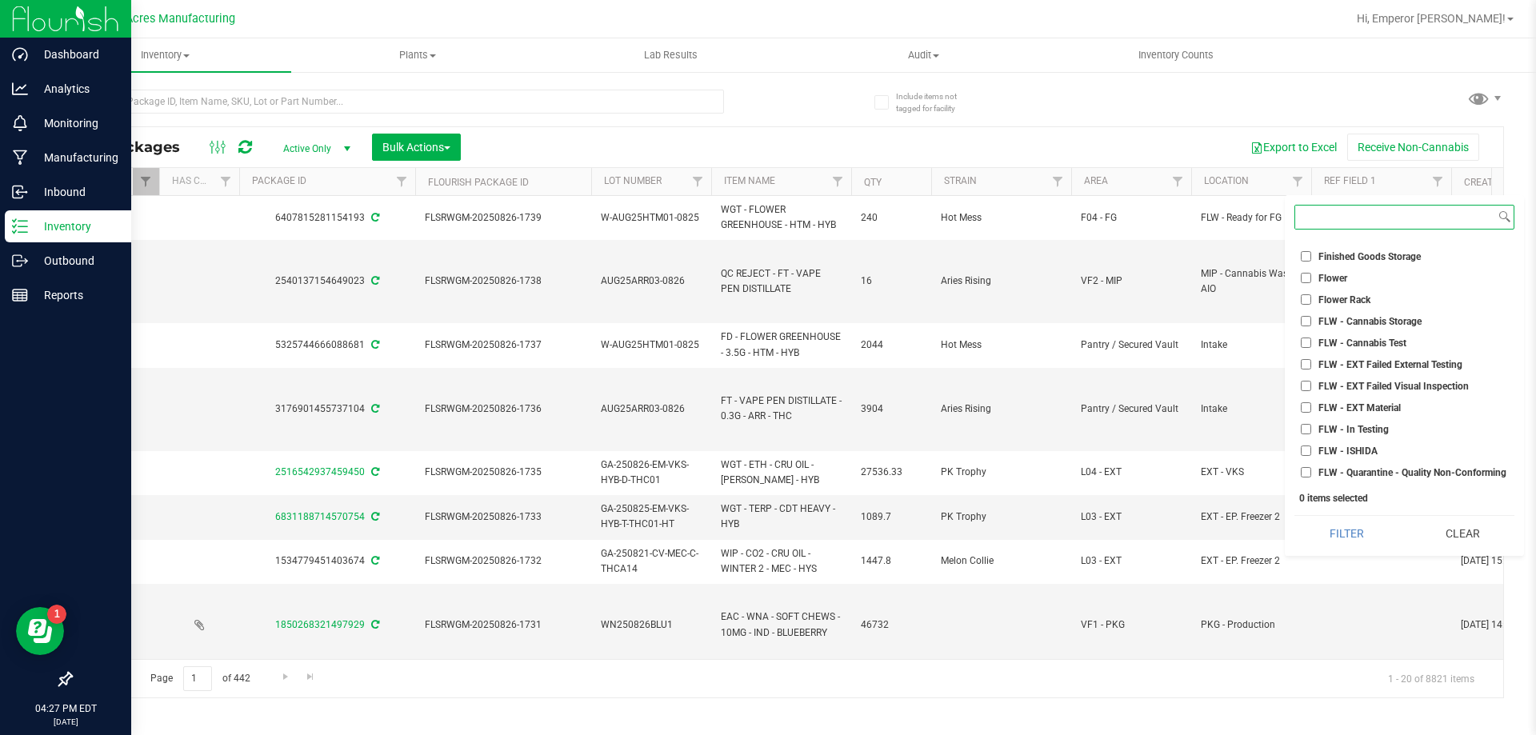
scroll to position [2001, 0]
click at [1368, 367] on span "FLW - Ready for FG" at bounding box center [1360, 368] width 83 height 10
click at [1312, 367] on input "FLW - Ready for FG" at bounding box center [1306, 367] width 10 height 10
checkbox input "true"
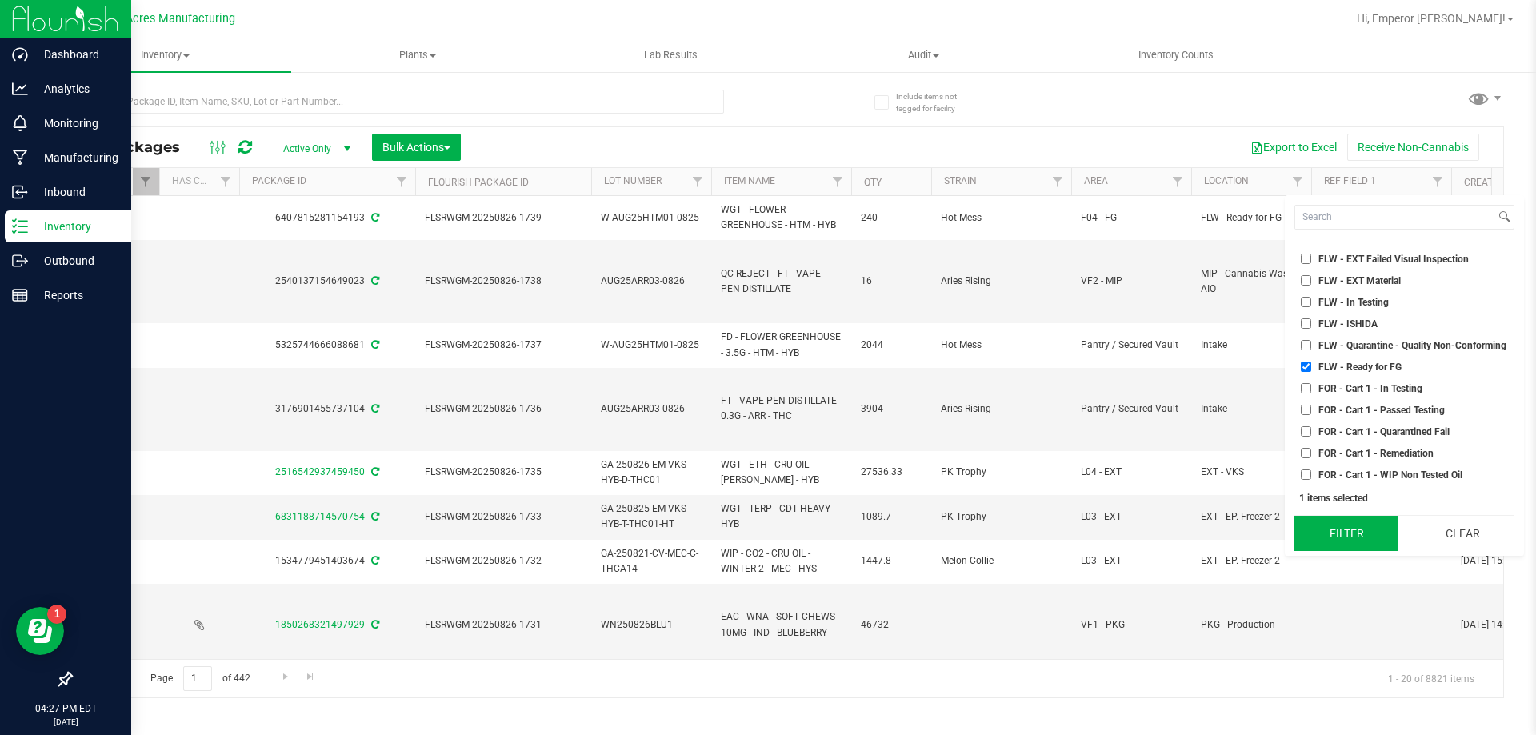
click at [1340, 530] on button "Filter" at bounding box center [1347, 533] width 104 height 35
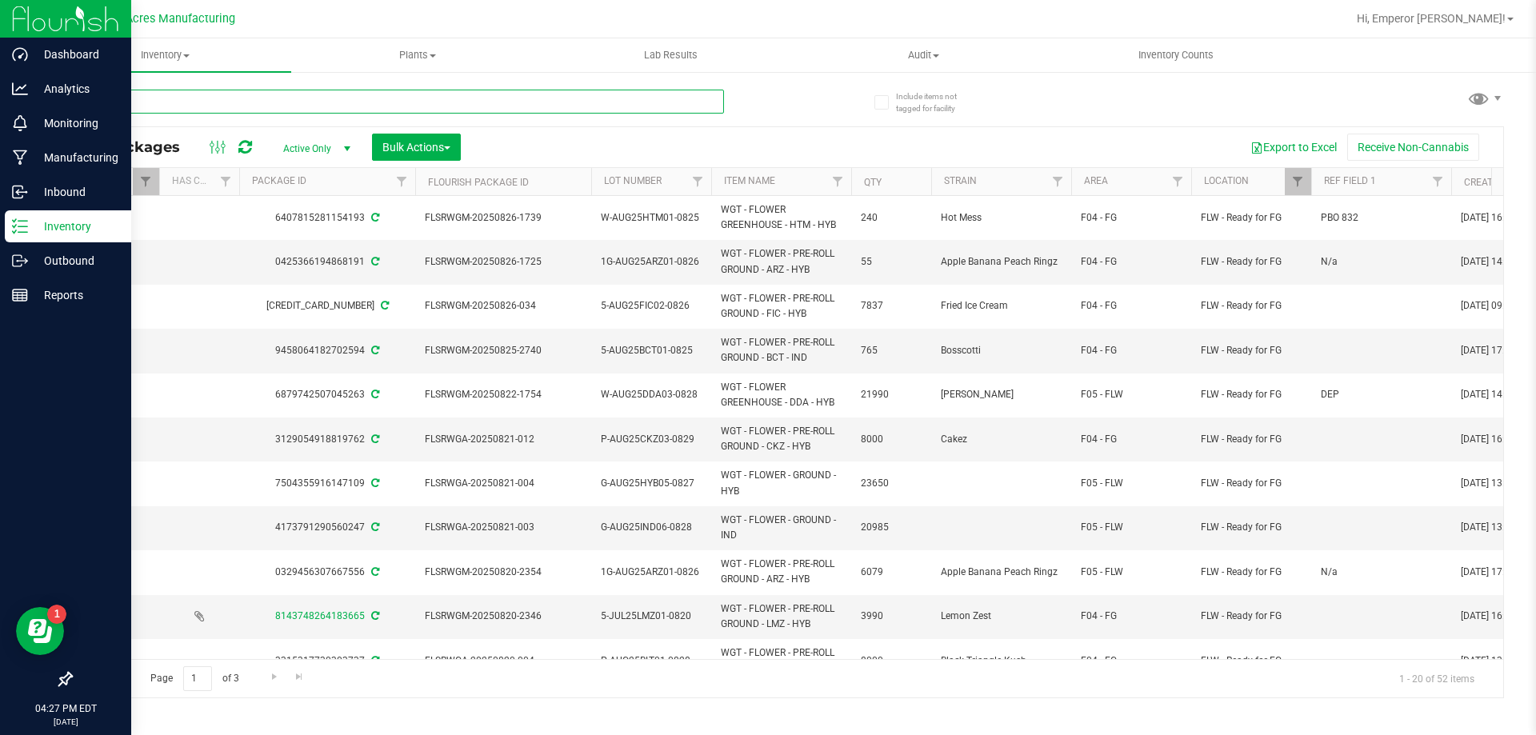
click at [357, 100] on input "text" at bounding box center [397, 102] width 654 height 24
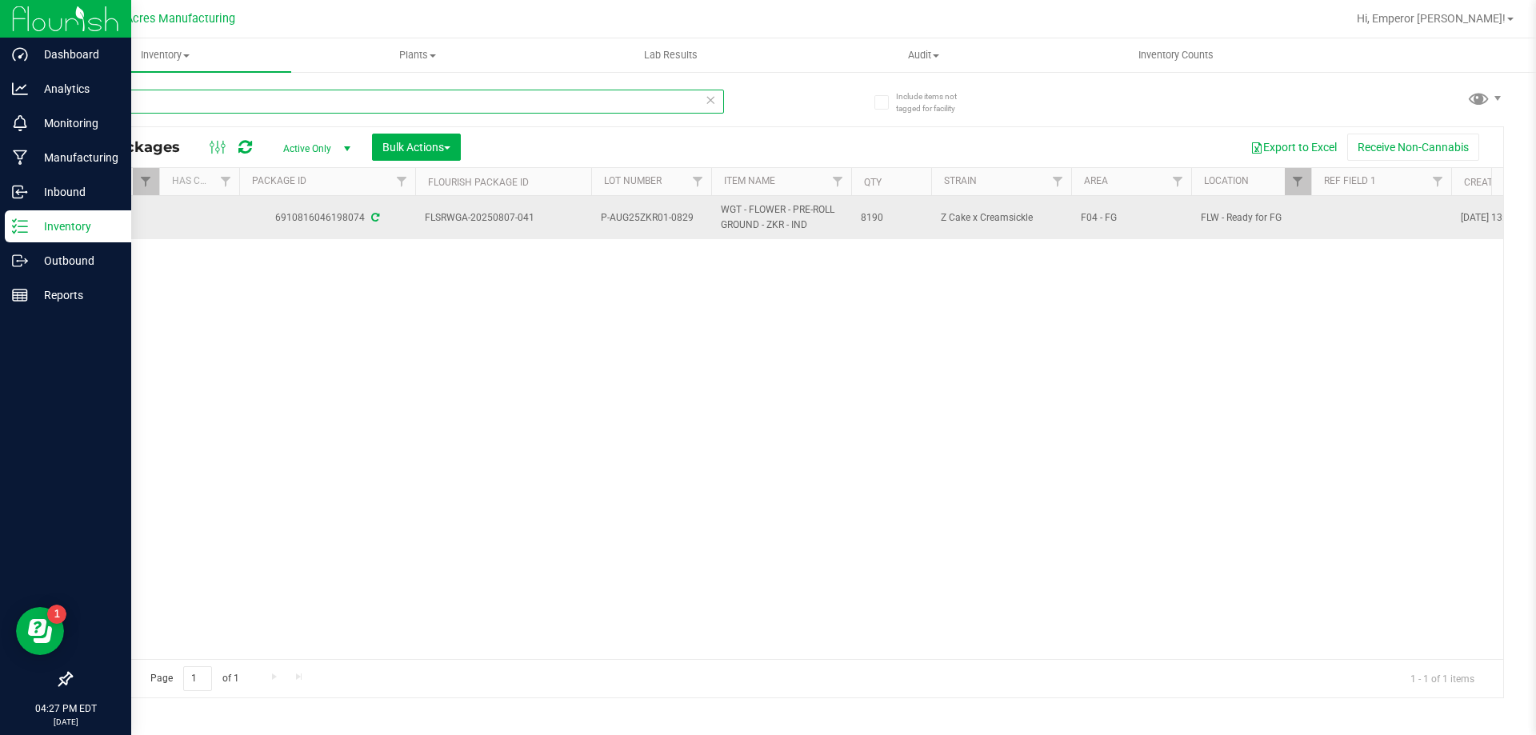
type input "ZKR"
click at [634, 218] on span "P-AUG25ZKR01-0829" at bounding box center [651, 217] width 101 height 15
click at [634, 218] on input "P-AUG25ZKR01-0829" at bounding box center [648, 218] width 114 height 25
click at [689, 219] on input "P-AUG25ZKR01-0829" at bounding box center [648, 218] width 114 height 25
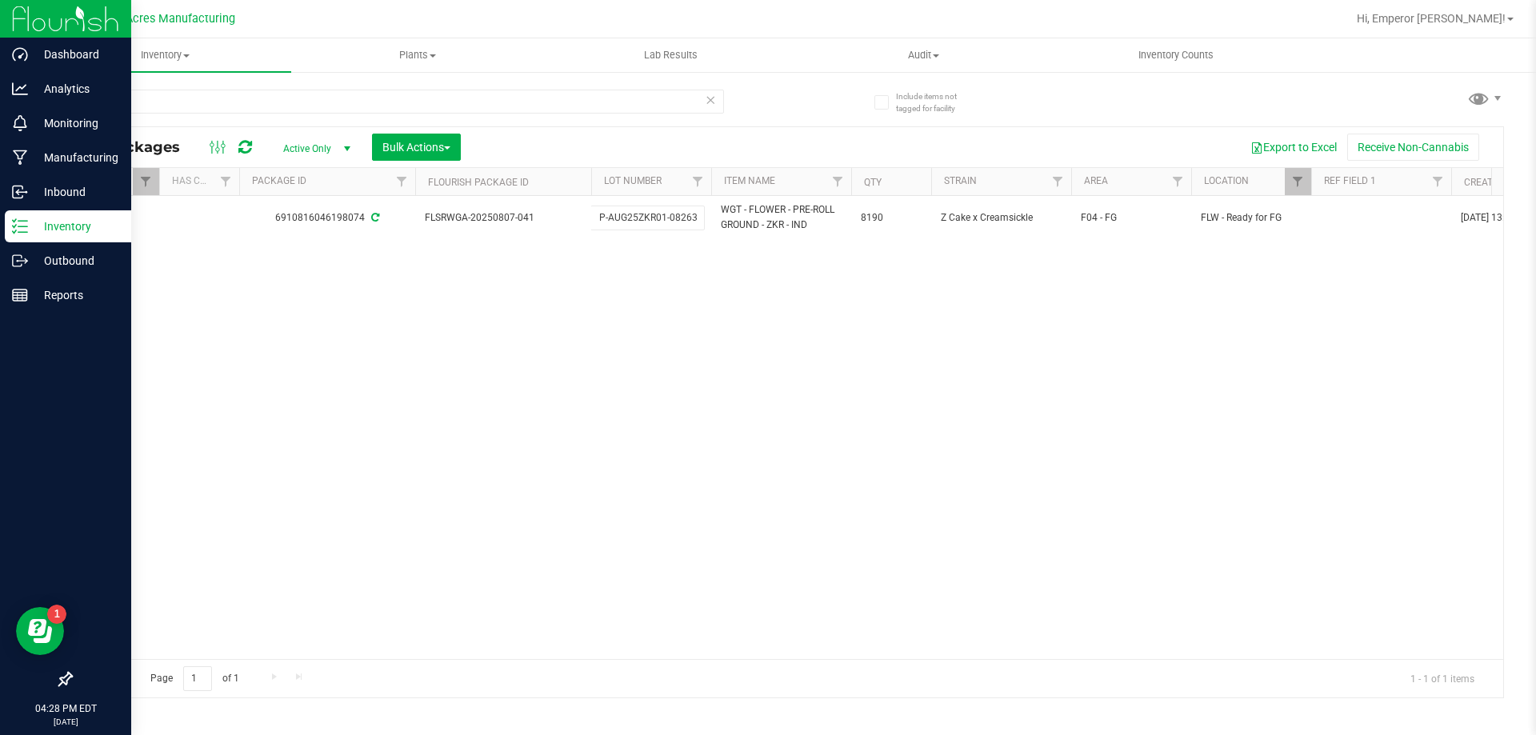
type input "P-AUG25ZKR01-08263"
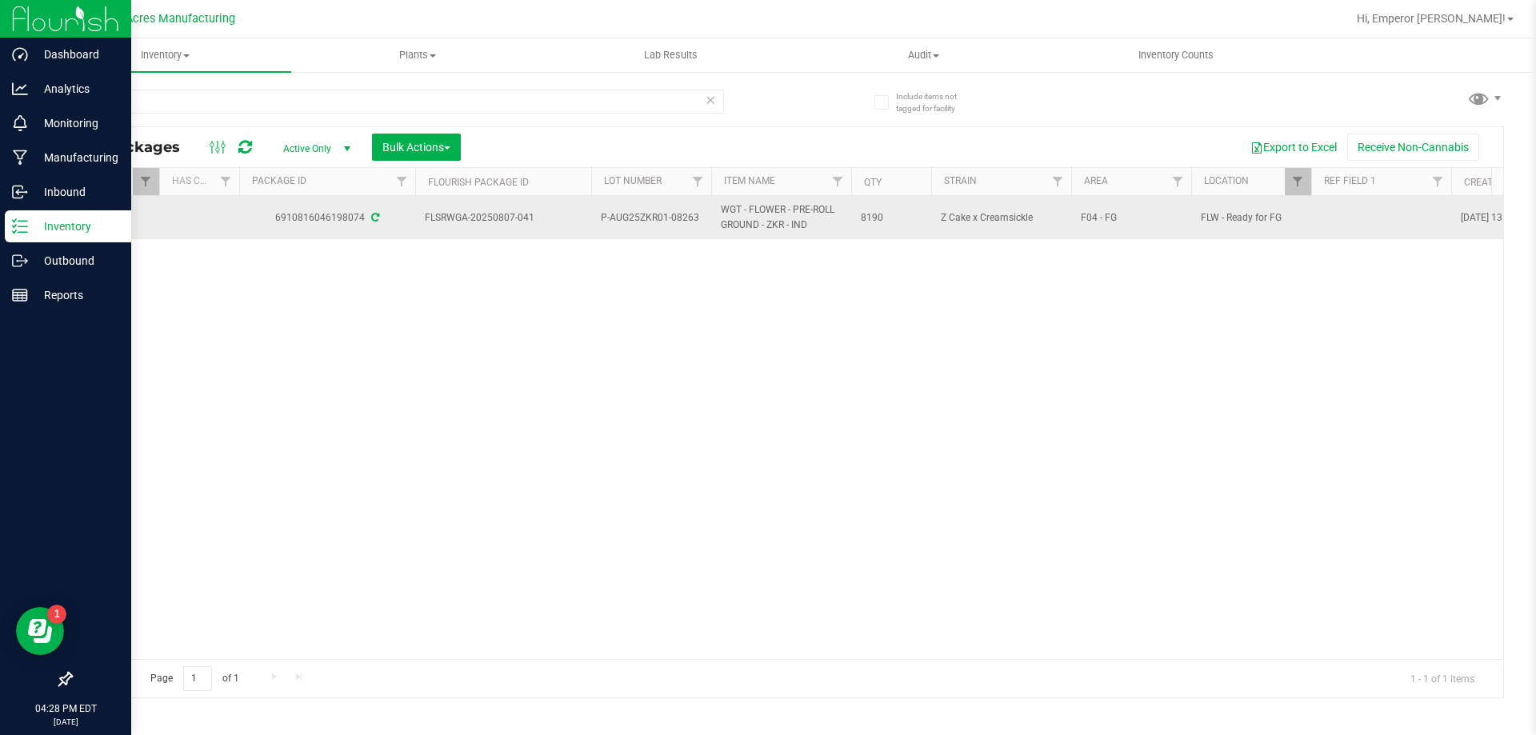
click at [705, 212] on td "P-AUG25ZKR01-08263" at bounding box center [651, 217] width 120 height 43
type input "P-AUG25ZKR01-0826"
click at [667, 218] on span "P-AUG25ZKR01-0826" at bounding box center [651, 217] width 101 height 15
click at [667, 218] on input "P-AUG25ZKR01-0826" at bounding box center [648, 218] width 114 height 25
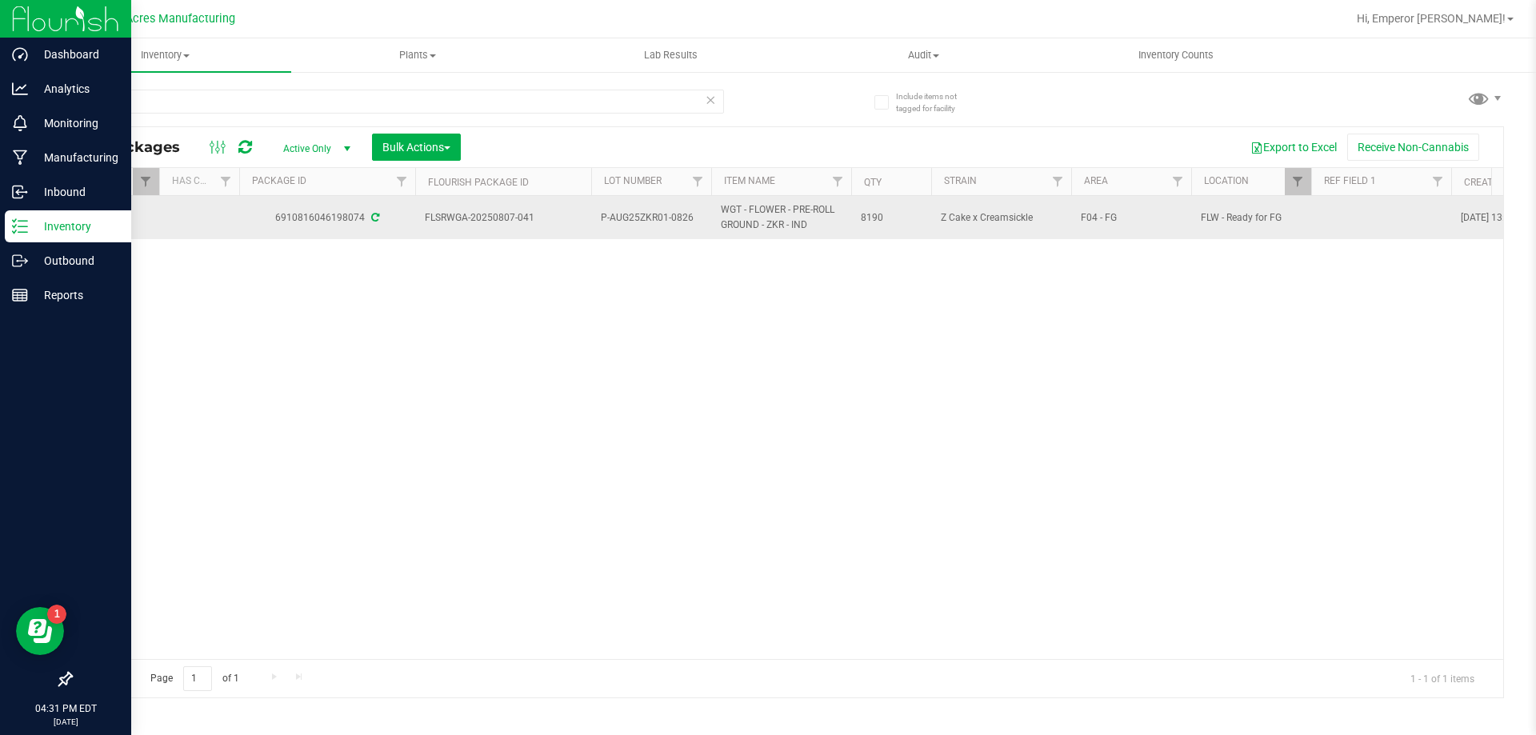
click at [551, 218] on span "FLSRWGA-20250807-041" at bounding box center [503, 217] width 157 height 15
drag, startPoint x: 551, startPoint y: 218, endPoint x: 435, endPoint y: 238, distance: 118.4
click at [435, 238] on td "FLSRWGA-20250807-041" at bounding box center [503, 217] width 176 height 43
copy span "FLSRWGA-20250807-041"
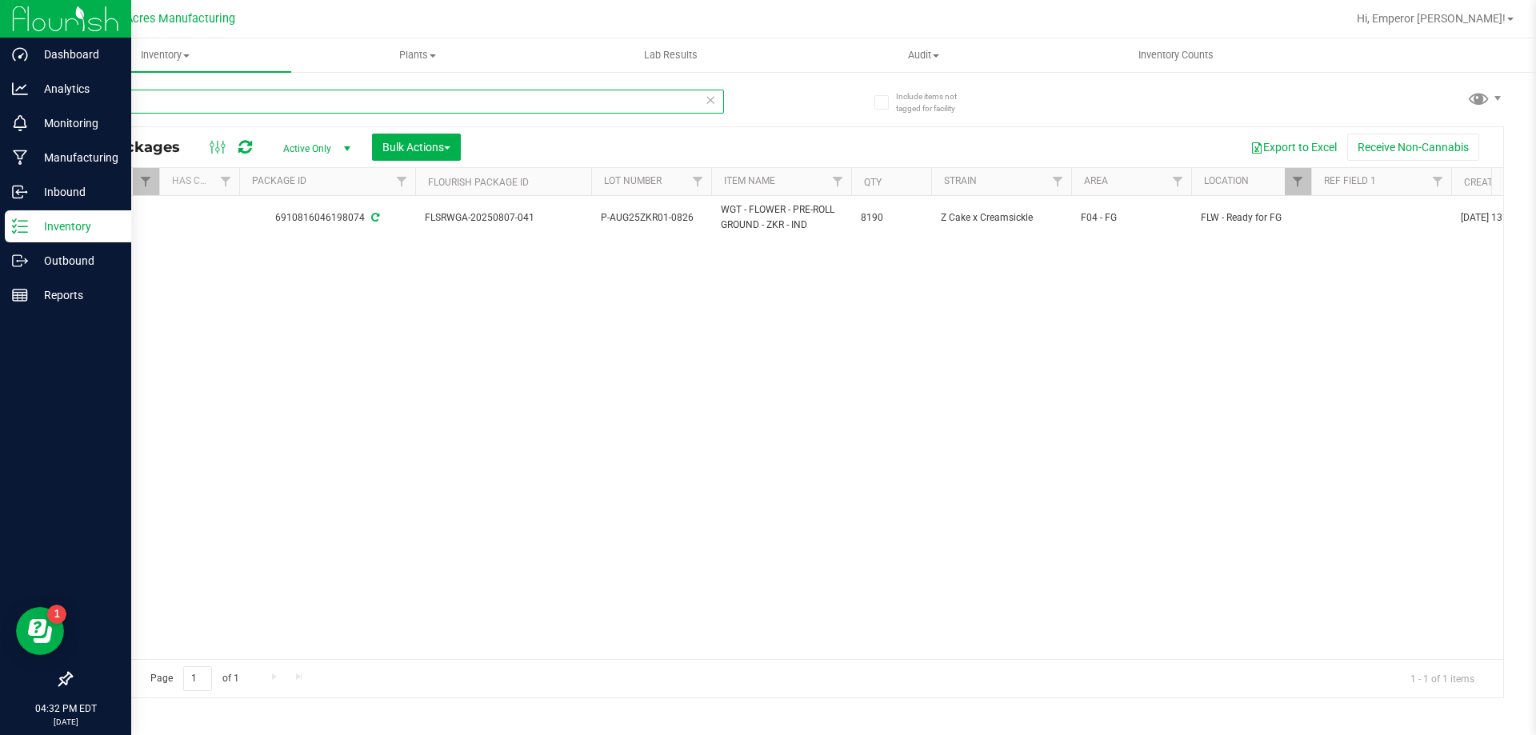
click at [218, 102] on input "ZKR" at bounding box center [397, 102] width 654 height 24
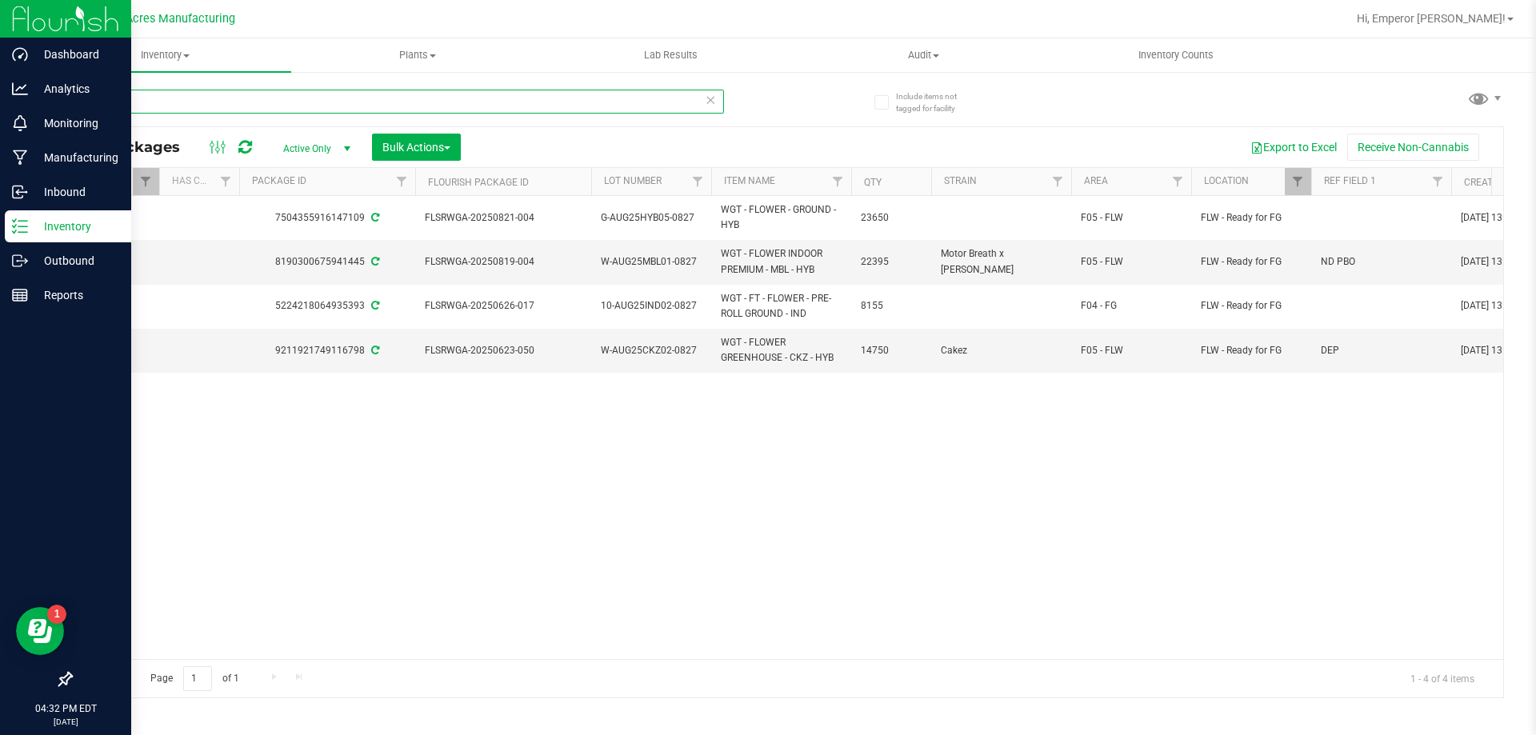
click at [230, 94] on input "-0827" at bounding box center [397, 102] width 654 height 24
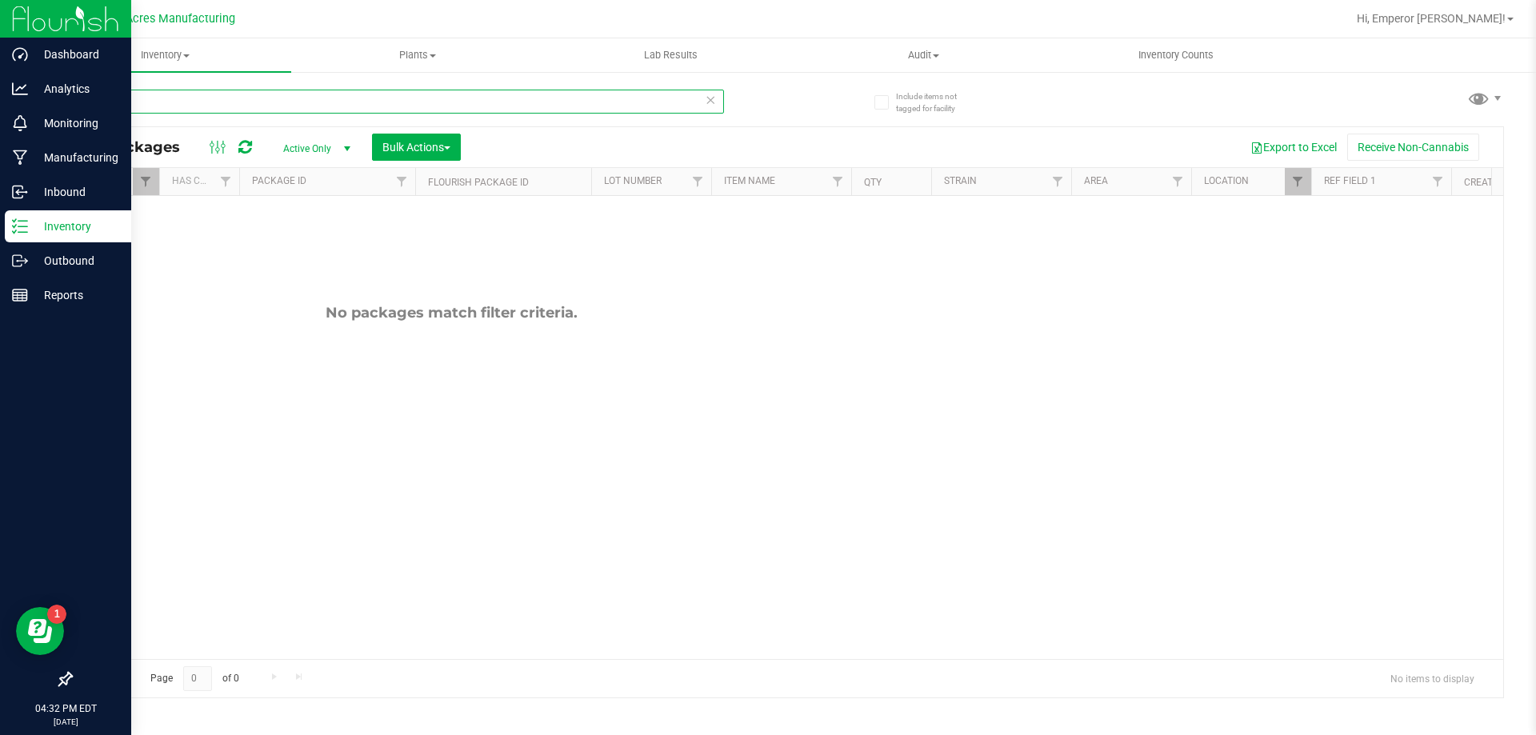
click at [99, 102] on input "--0826" at bounding box center [397, 102] width 654 height 24
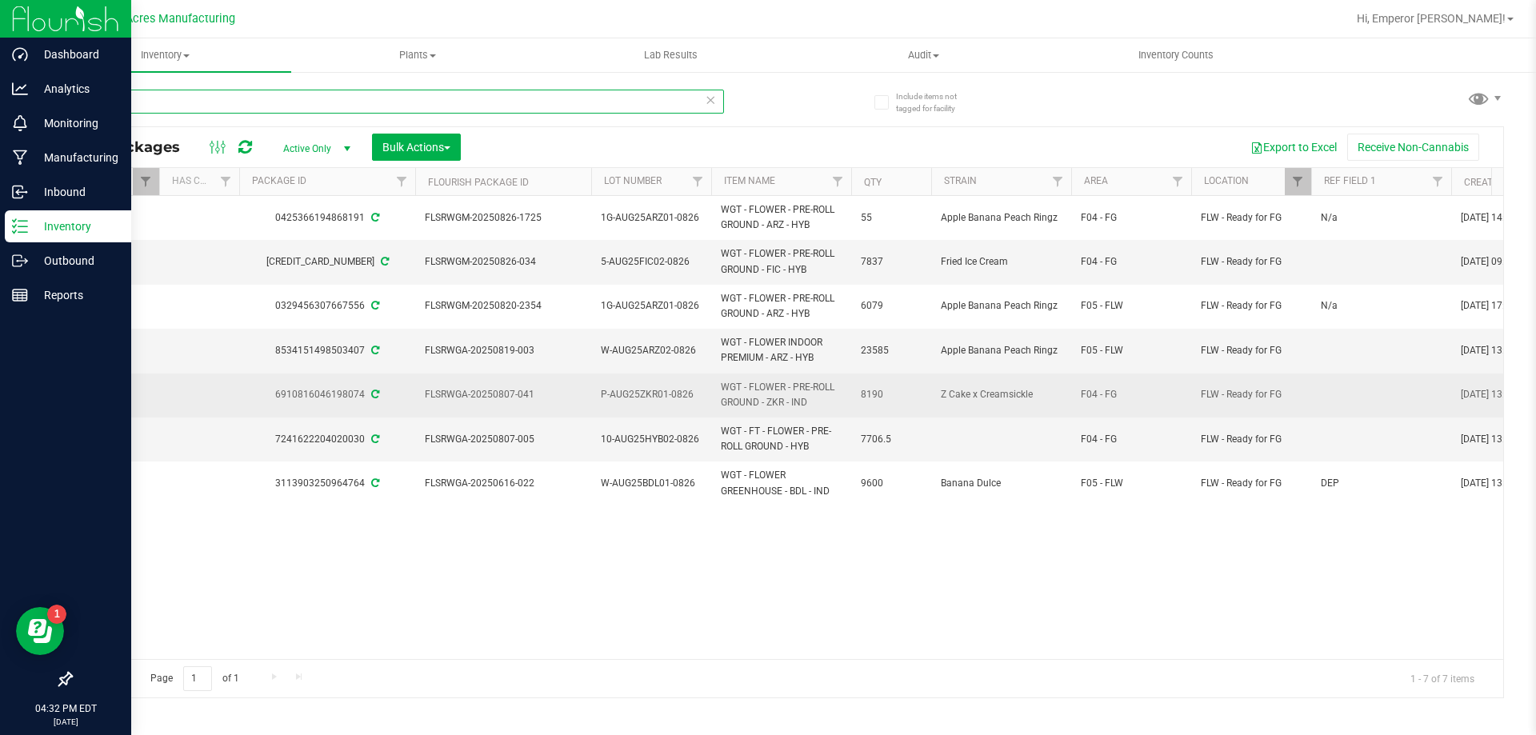
type input "-0826"
click at [693, 401] on span "P-AUG25ZKR01-0826" at bounding box center [651, 394] width 101 height 15
type input "P-AUG25ZKR01-0827"
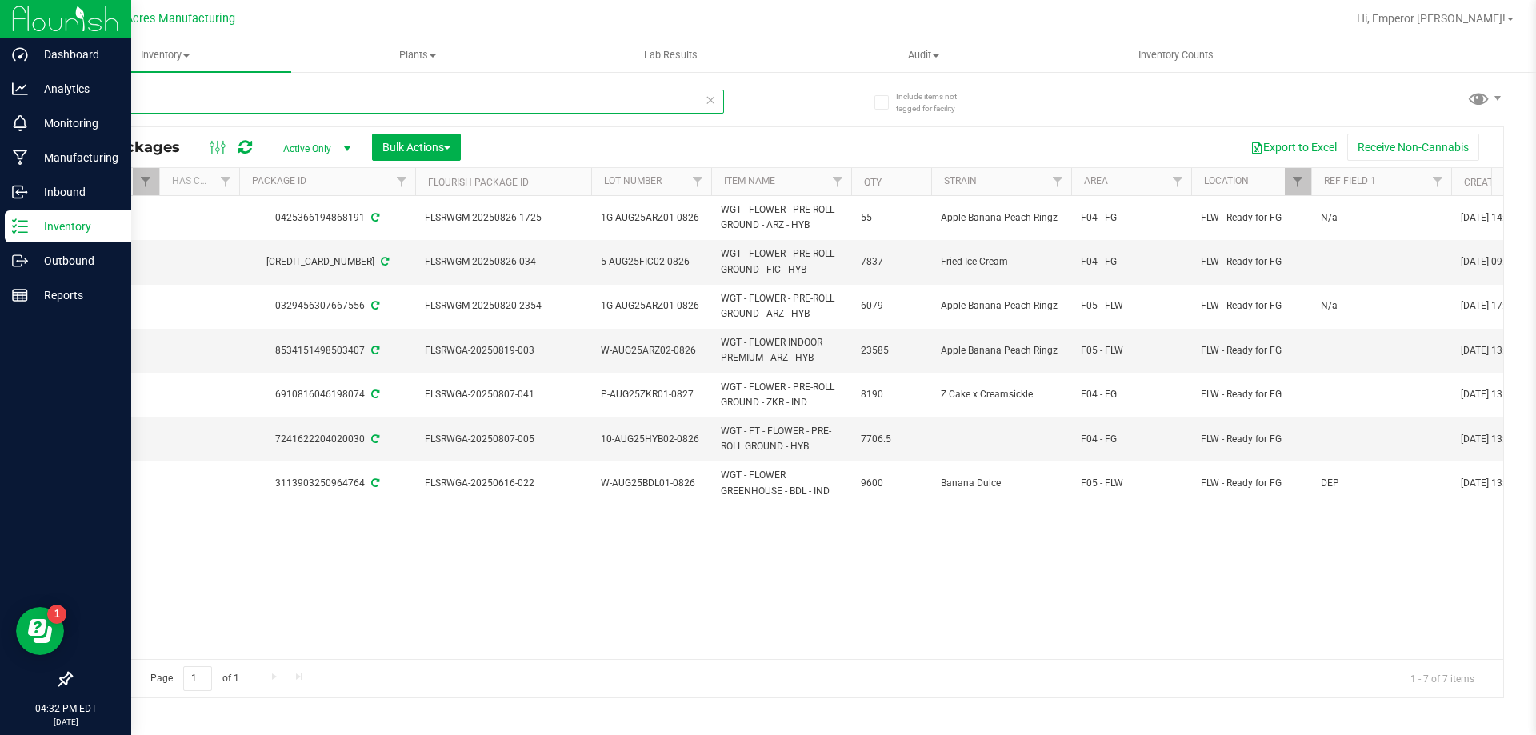
click at [266, 103] on input "-0826" at bounding box center [397, 102] width 654 height 24
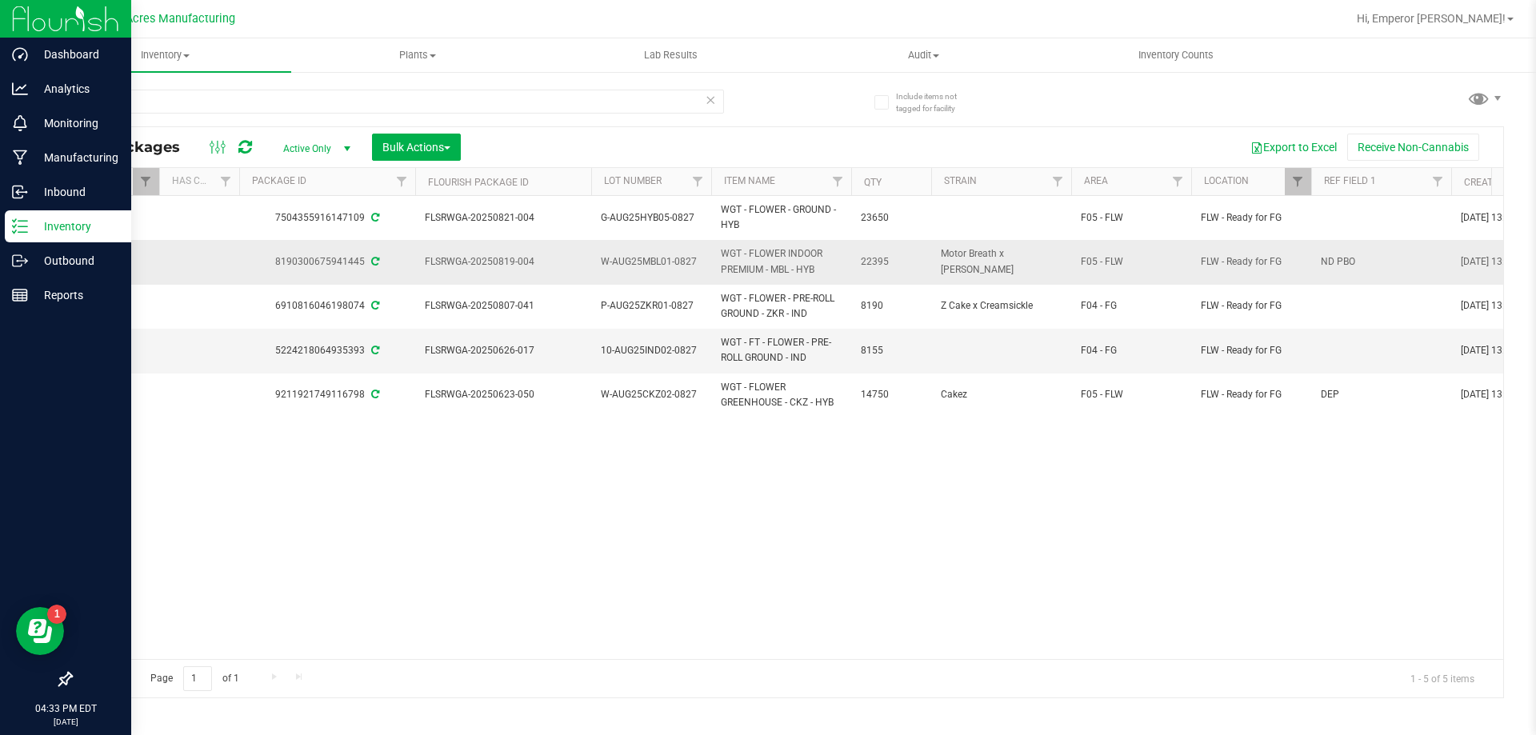
click at [666, 262] on span "W-AUG25MBL01-0827" at bounding box center [651, 261] width 101 height 15
click at [666, 262] on input "W-AUG25MBL01-0827" at bounding box center [648, 262] width 114 height 25
click at [534, 262] on span "FLSRWGA-20250819-004" at bounding box center [503, 261] width 157 height 15
drag, startPoint x: 539, startPoint y: 261, endPoint x: 419, endPoint y: 263, distance: 120.1
click at [419, 263] on td "FLSRWGA-20250819-004" at bounding box center [503, 262] width 176 height 44
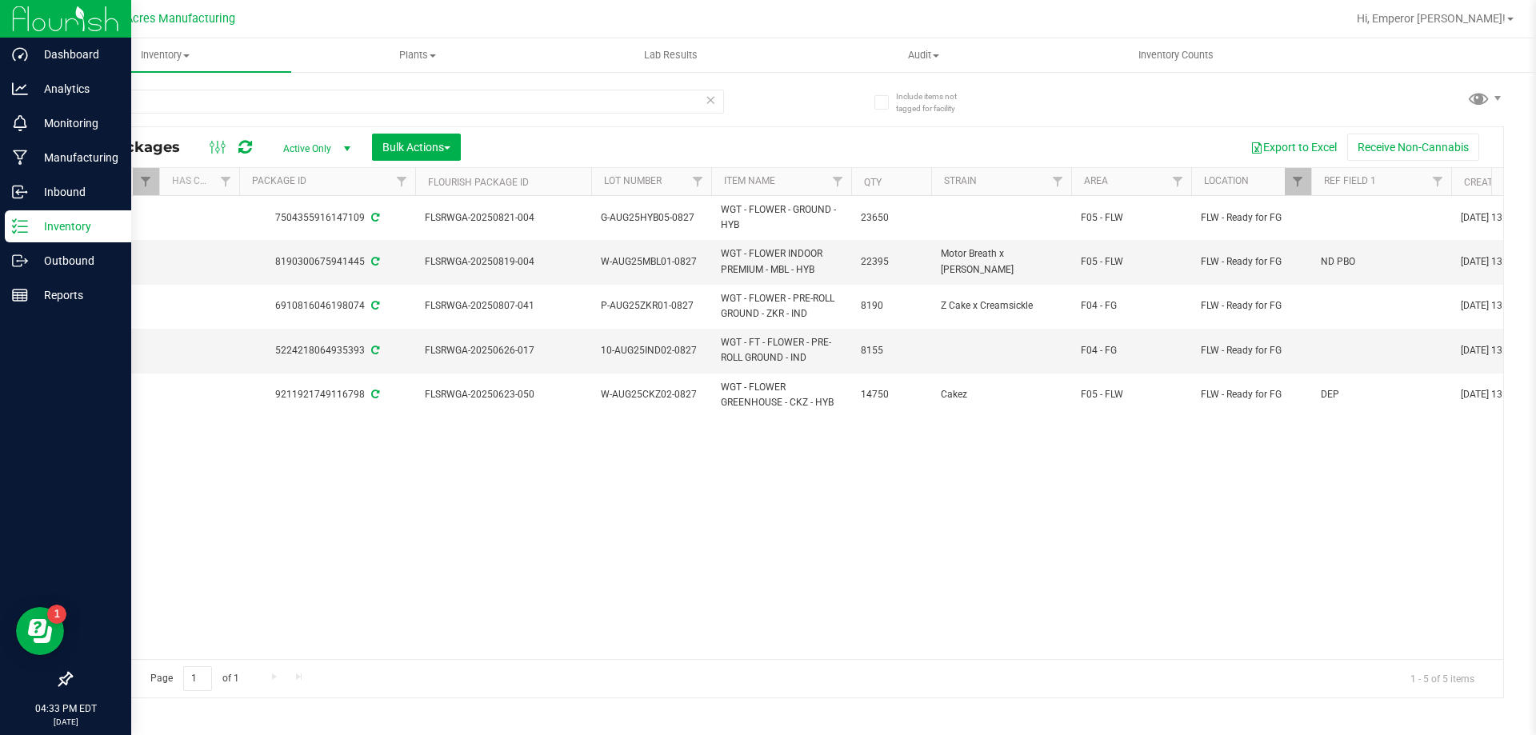
copy span "FLSRWGA-20250819-004"
click at [623, 351] on span "10-AUG25IND02-0827" at bounding box center [651, 350] width 101 height 15
click at [623, 351] on input "10-AUG25IND02-0827" at bounding box center [648, 351] width 114 height 25
drag, startPoint x: 565, startPoint y: 373, endPoint x: 553, endPoint y: 351, distance: 25.4
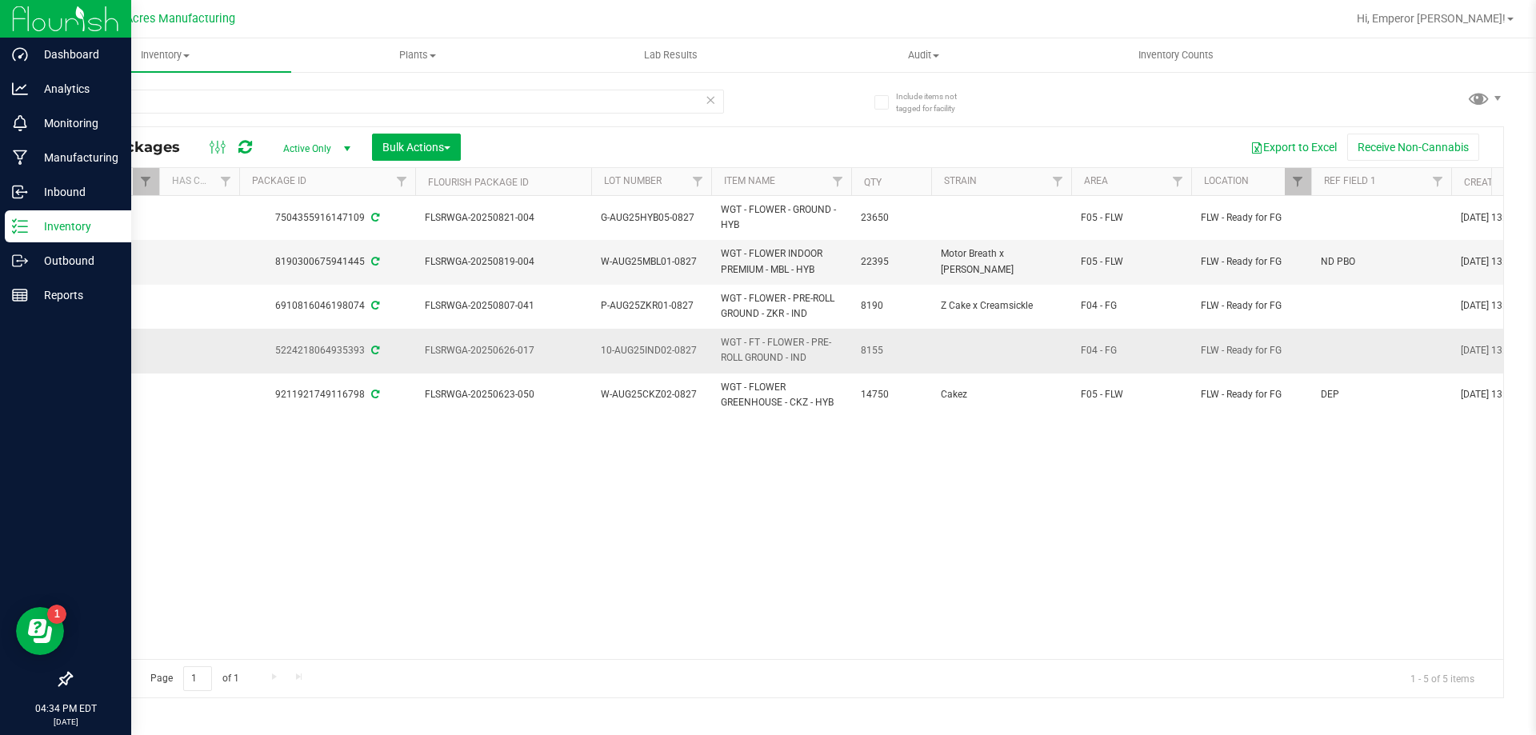
click at [458, 351] on span "FLSRWGA-20250626-017" at bounding box center [503, 350] width 157 height 15
drag, startPoint x: 551, startPoint y: 356, endPoint x: 427, endPoint y: 363, distance: 123.4
click at [427, 363] on td "FLSRWGA-20250626-017" at bounding box center [503, 351] width 176 height 44
copy span "FLSRWGA-20250626-017"
click at [784, 361] on span "WGT - FT - FLOWER - PRE-ROLL GROUND - IND" at bounding box center [781, 350] width 121 height 30
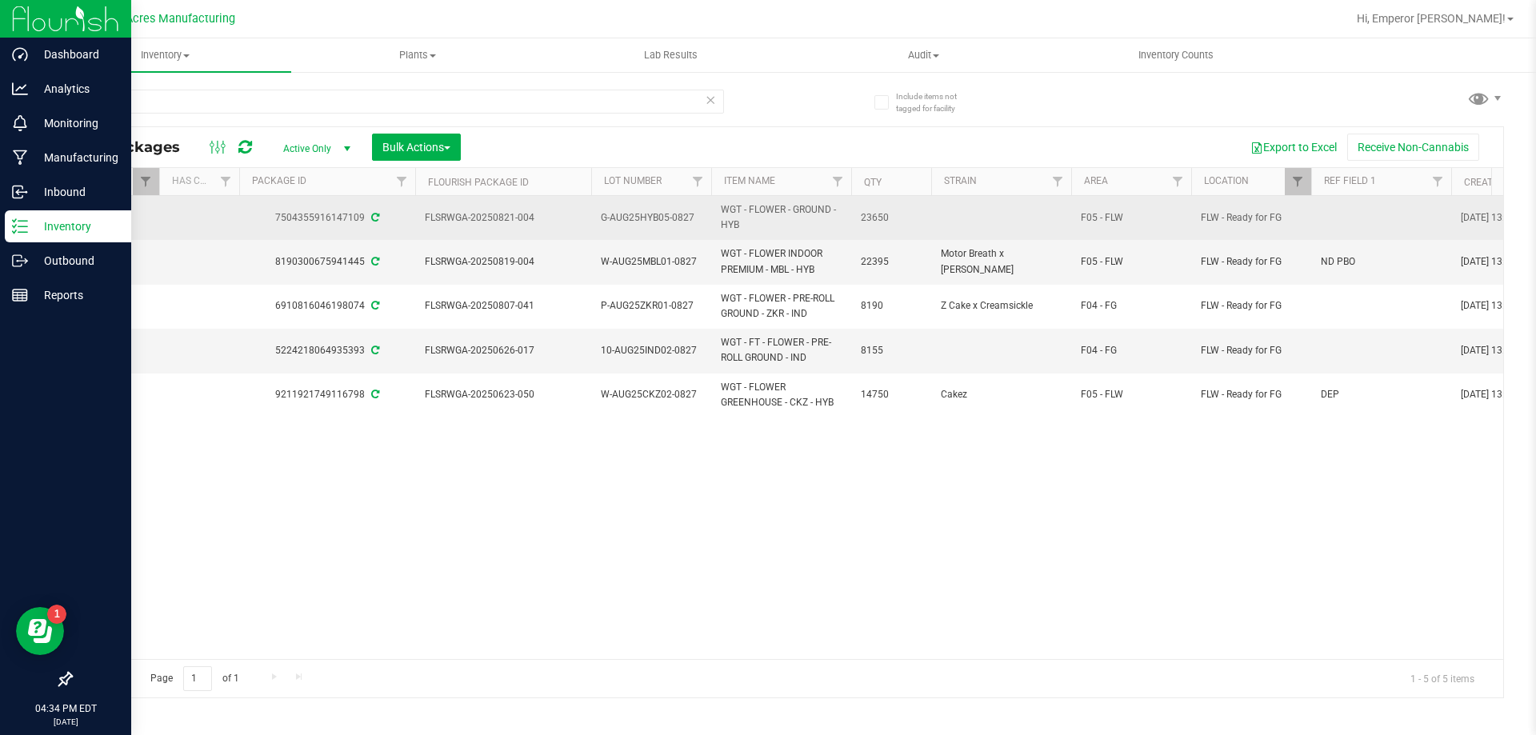
drag, startPoint x: 718, startPoint y: 209, endPoint x: 829, endPoint y: 213, distance: 111.3
click at [829, 213] on td "WGT - FLOWER - GROUND - HYB" at bounding box center [781, 218] width 140 height 44
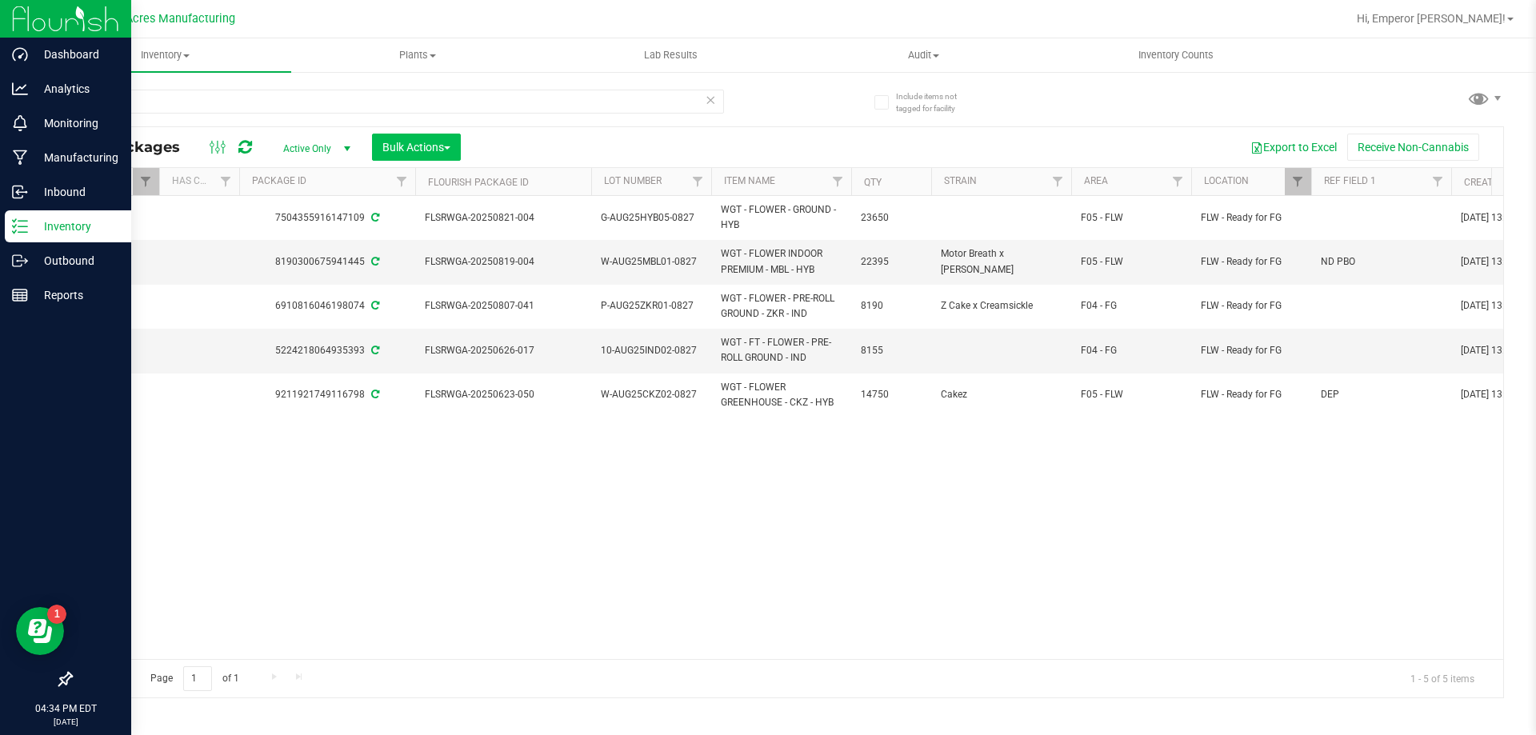
copy span "WGT - FLOWER - GROUND"
click at [248, 101] on input "-0827" at bounding box center [397, 102] width 654 height 24
paste input "WGT - FLOWER - GROUND"
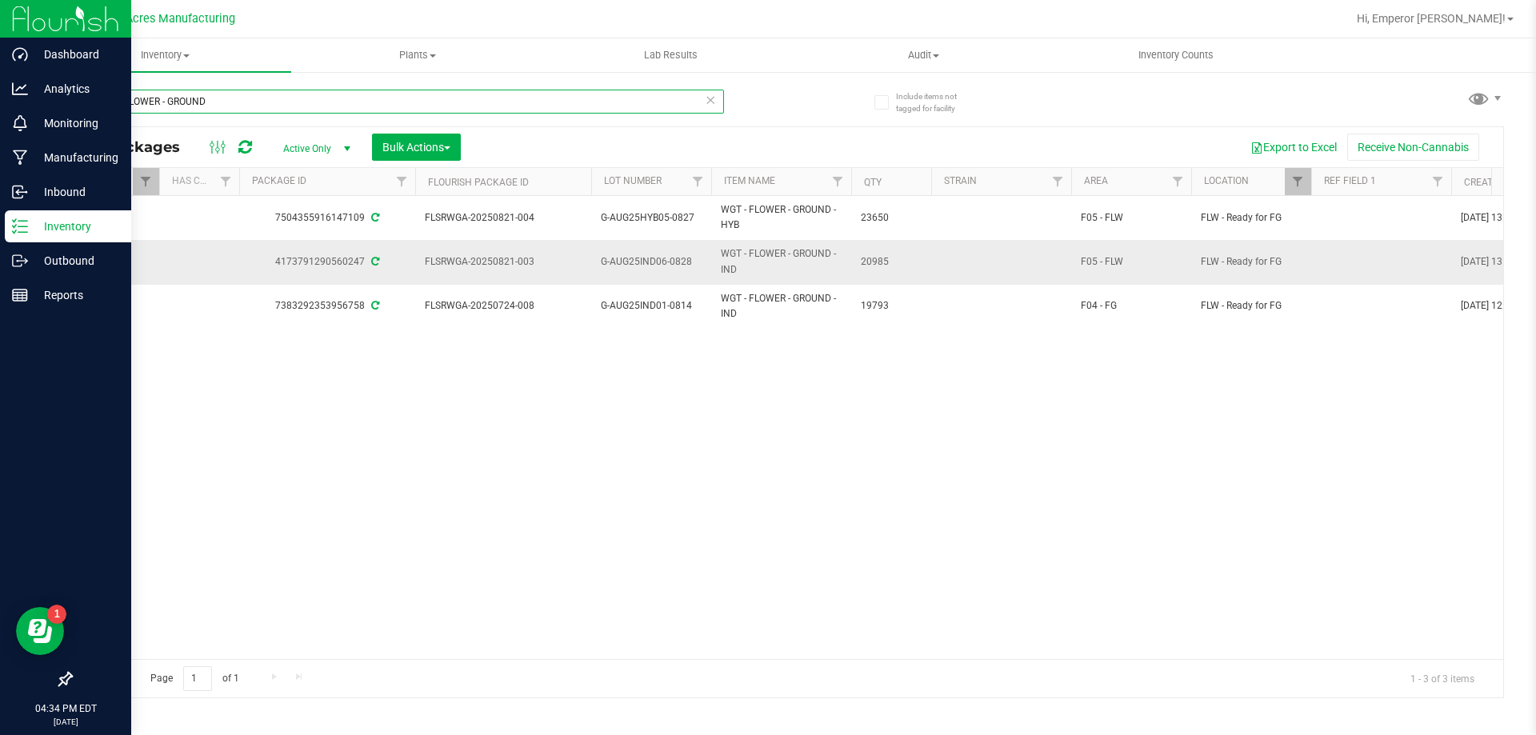
type input "WGT - FLOWER - GROUND"
click at [684, 269] on span "G-AUG25IND06-0828" at bounding box center [651, 261] width 101 height 15
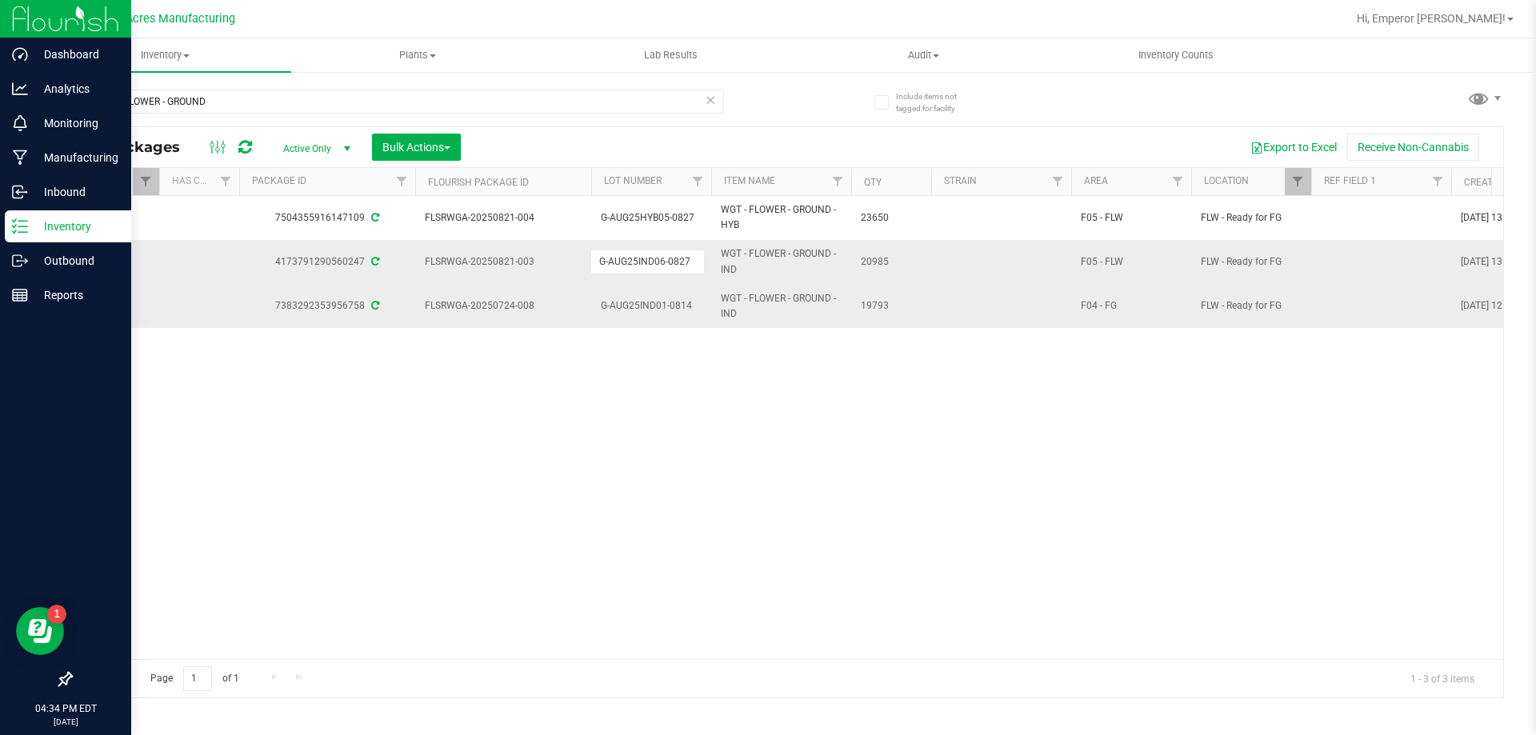
type input "G-AUG25IND06-0827"
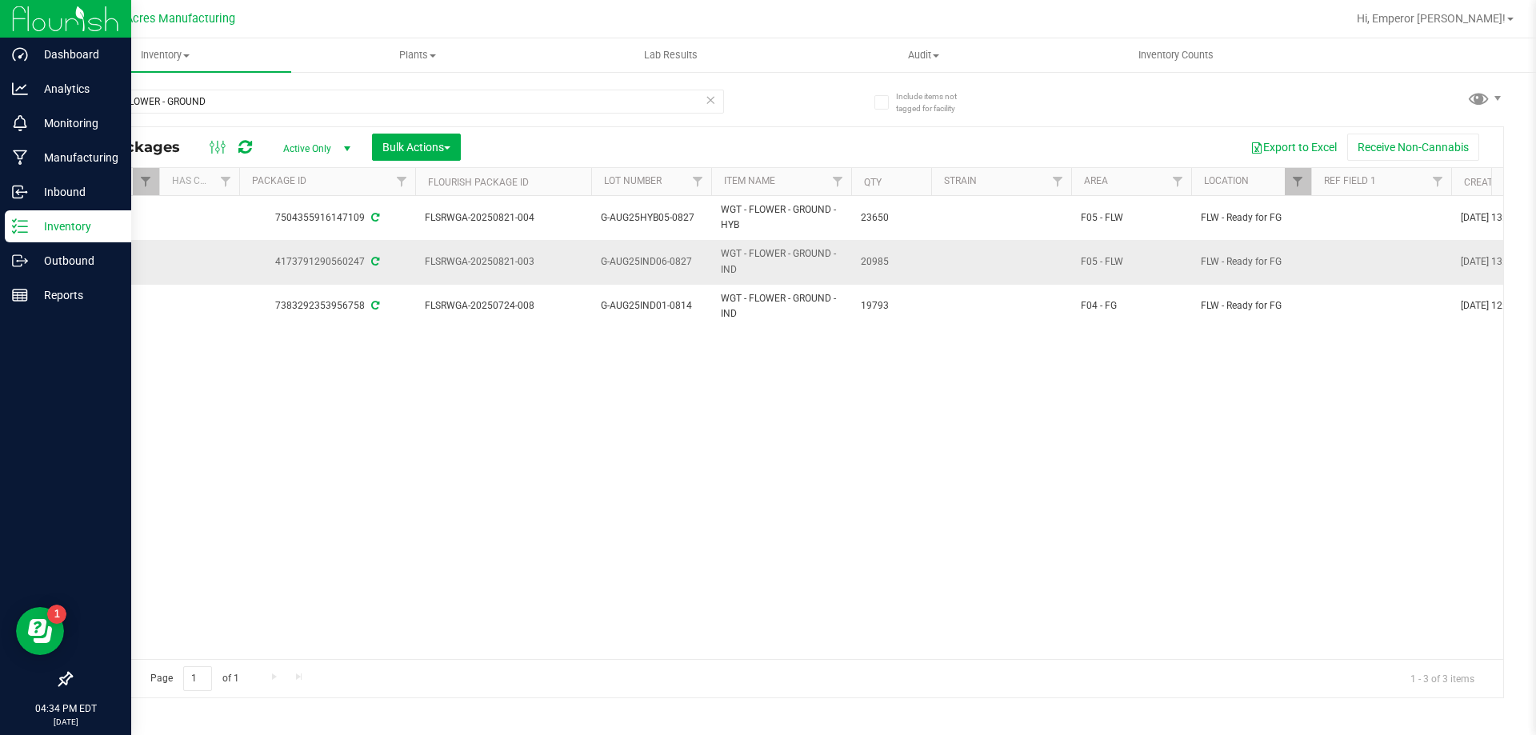
click at [656, 263] on span "G-AUG25IND06-0827" at bounding box center [651, 261] width 101 height 15
click at [656, 263] on input "G-AUG25IND06-0827" at bounding box center [648, 262] width 114 height 25
click at [550, 259] on span "FLSRWGA-20250821-003" at bounding box center [503, 261] width 157 height 15
drag, startPoint x: 550, startPoint y: 259, endPoint x: 423, endPoint y: 272, distance: 127.9
click at [423, 272] on td "FLSRWGA-20250821-003" at bounding box center [503, 262] width 176 height 44
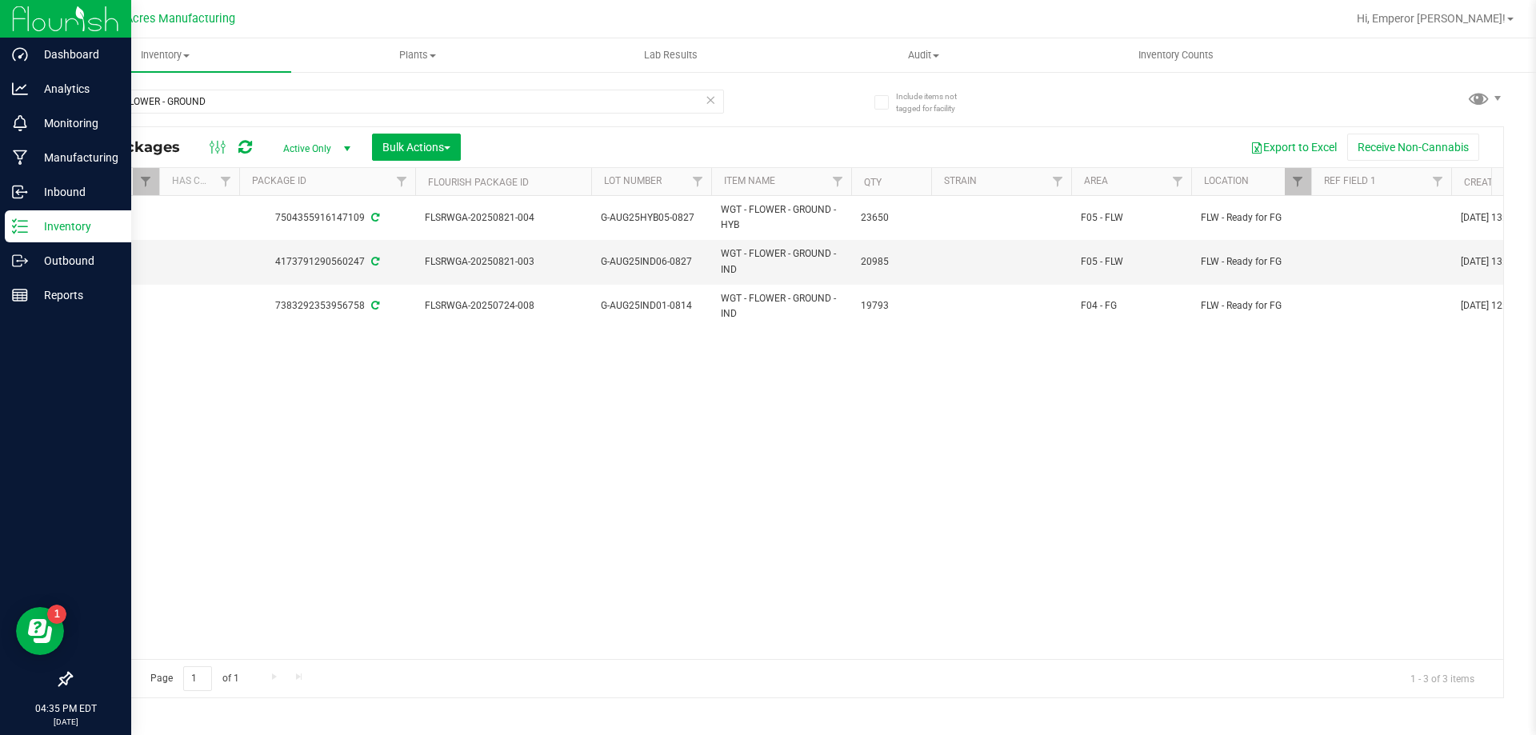
copy span "FLSRWGA-20250821-003"
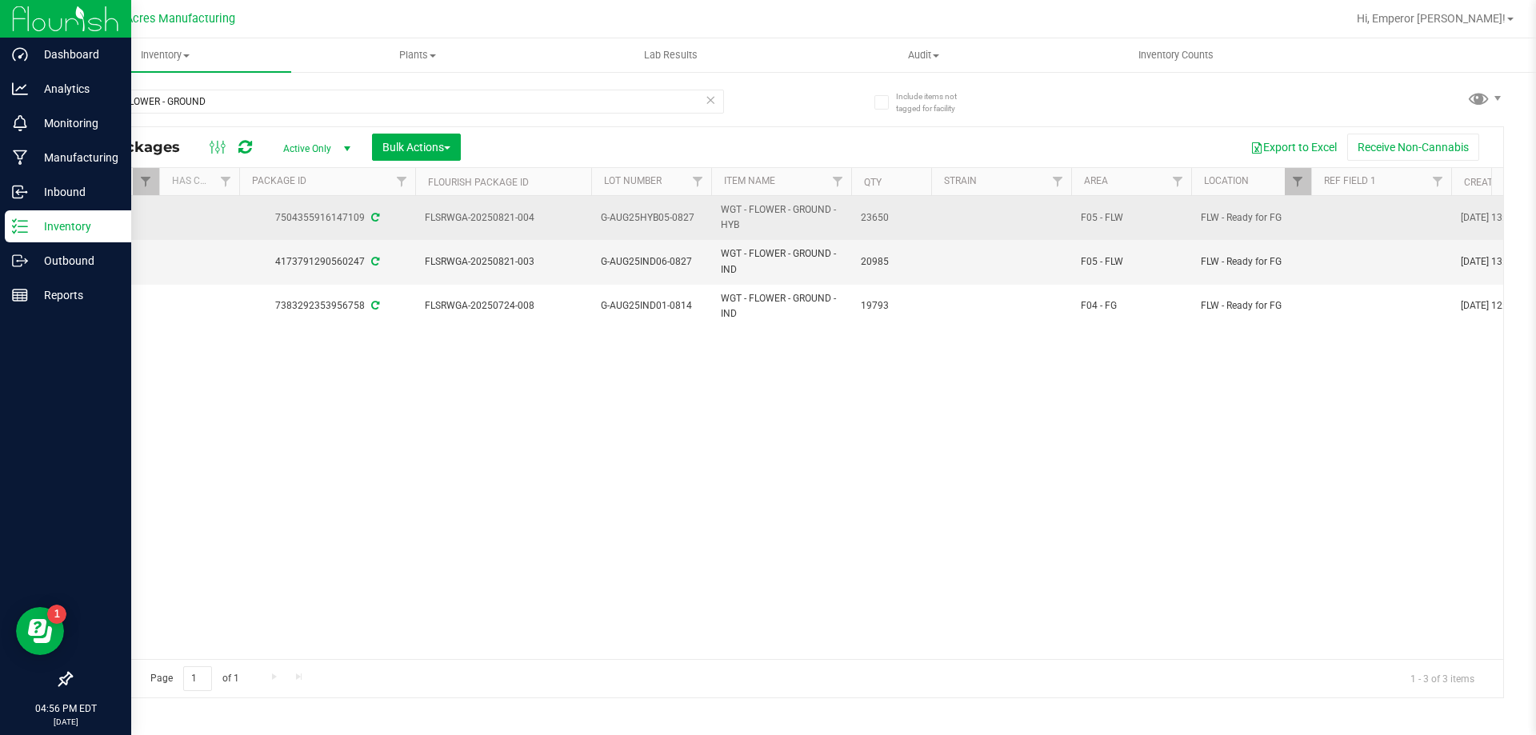
click at [693, 218] on span "G-AUG25HYB05-0827" at bounding box center [651, 217] width 101 height 15
type input "G-AUG25HYB05-0826"
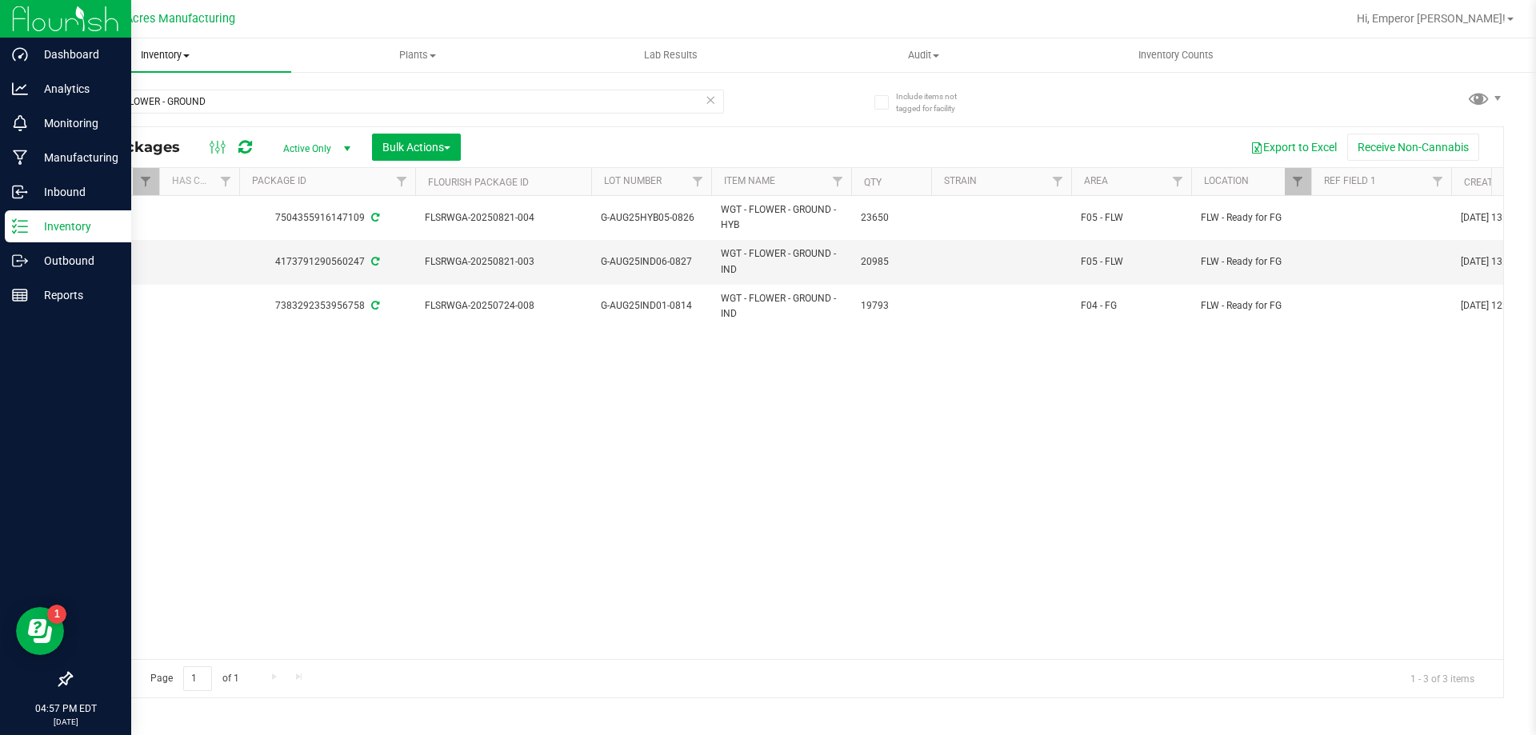
click at [152, 45] on uib-tab-heading "Inventory All packages All inventory Waste log Create inventory" at bounding box center [164, 55] width 253 height 34
click at [150, 194] on span "From bill of materials" at bounding box center [110, 193] width 145 height 14
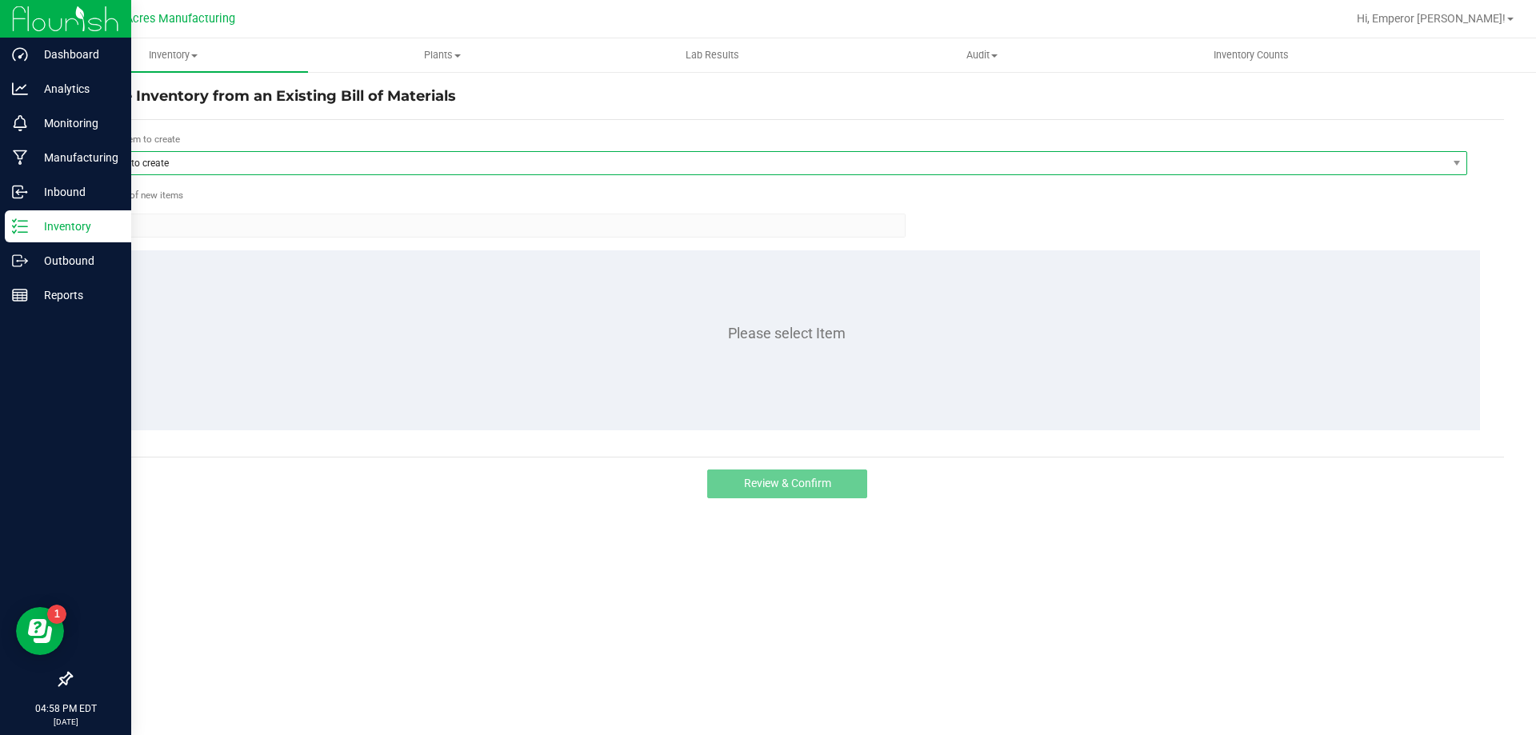
click at [181, 162] on span "Item to create" at bounding box center [771, 163] width 1351 height 22
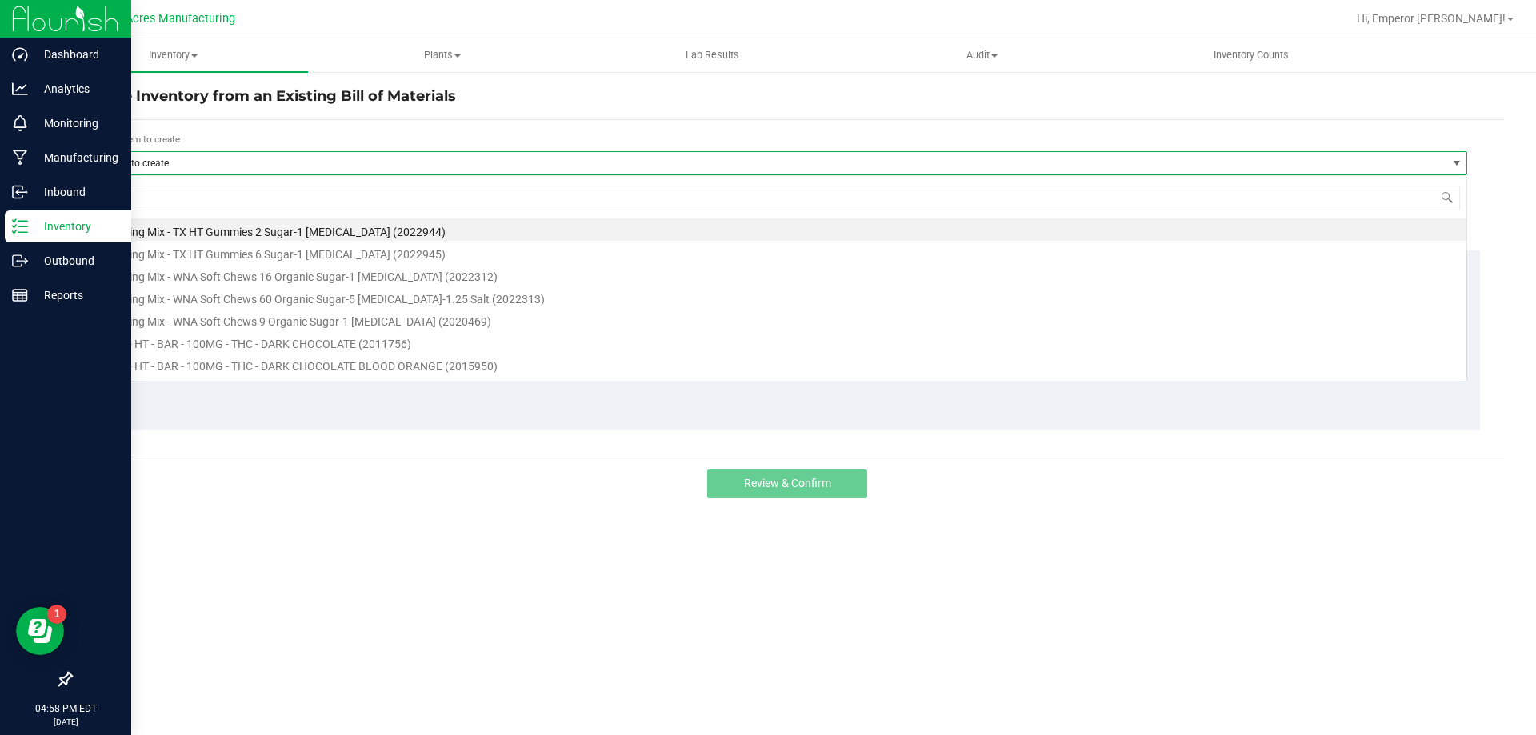
scroll to position [24, 1372]
type input "FIC"
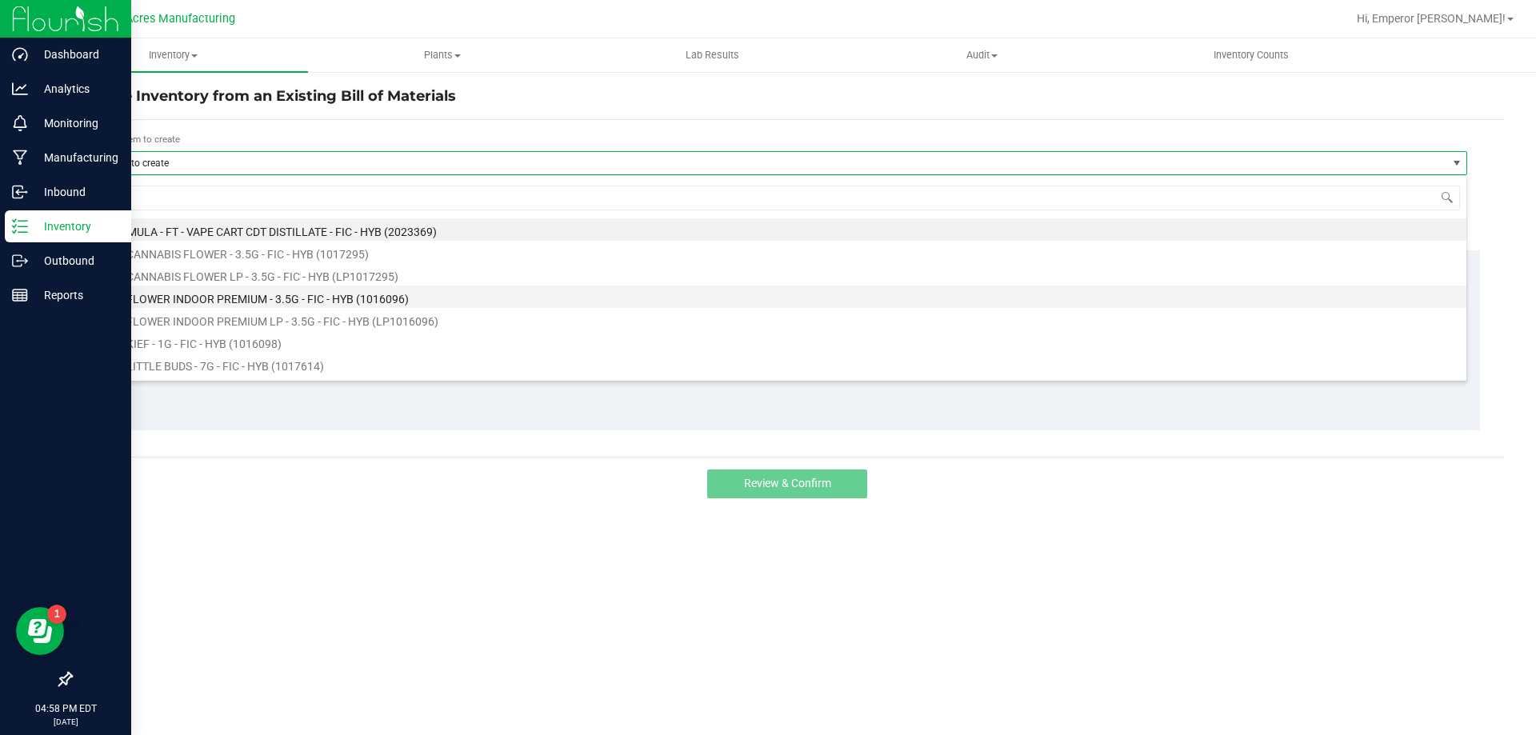
scroll to position [80, 0]
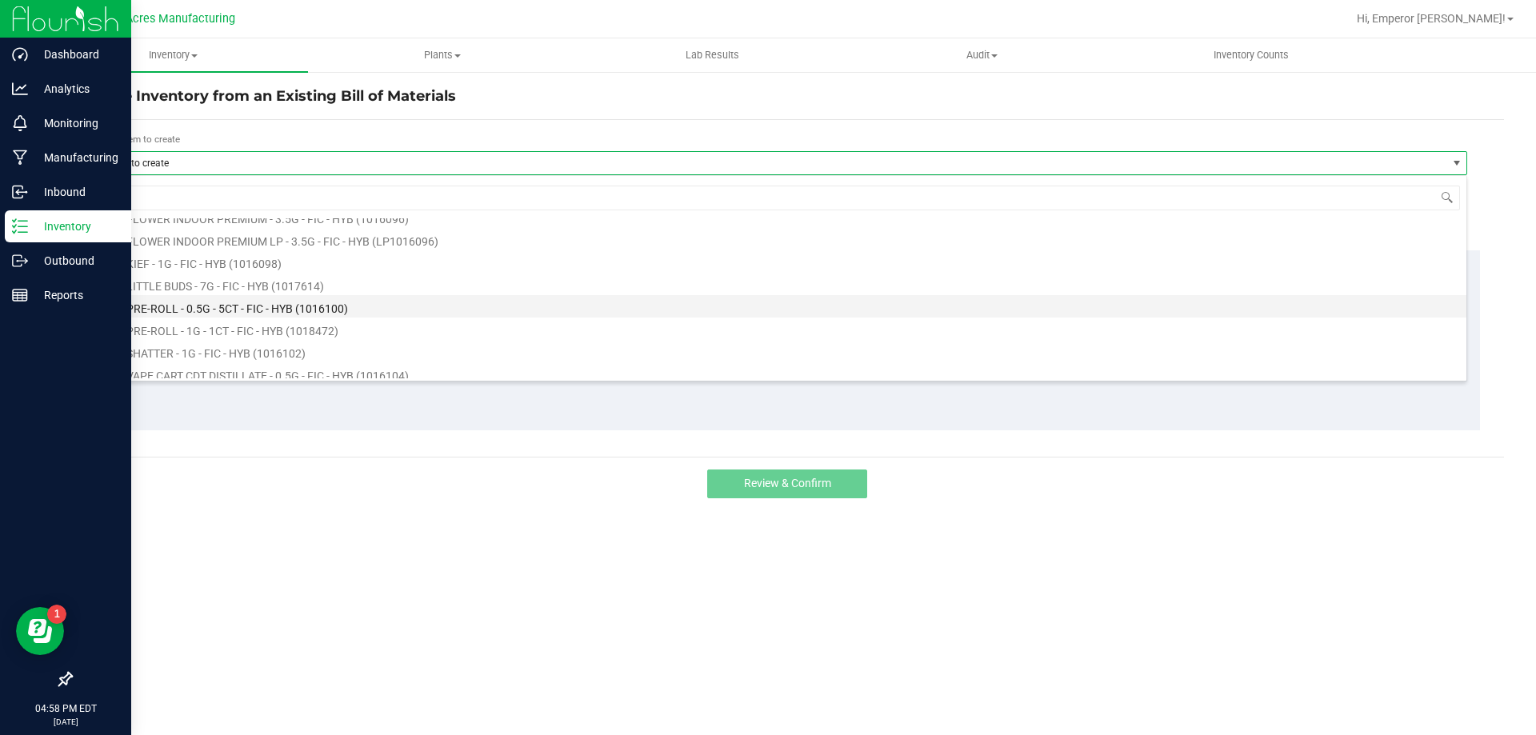
click at [278, 303] on li "FT - PRE-ROLL - 0.5G - 5CT - FIC - HYB (1016100)" at bounding box center [781, 306] width 1371 height 22
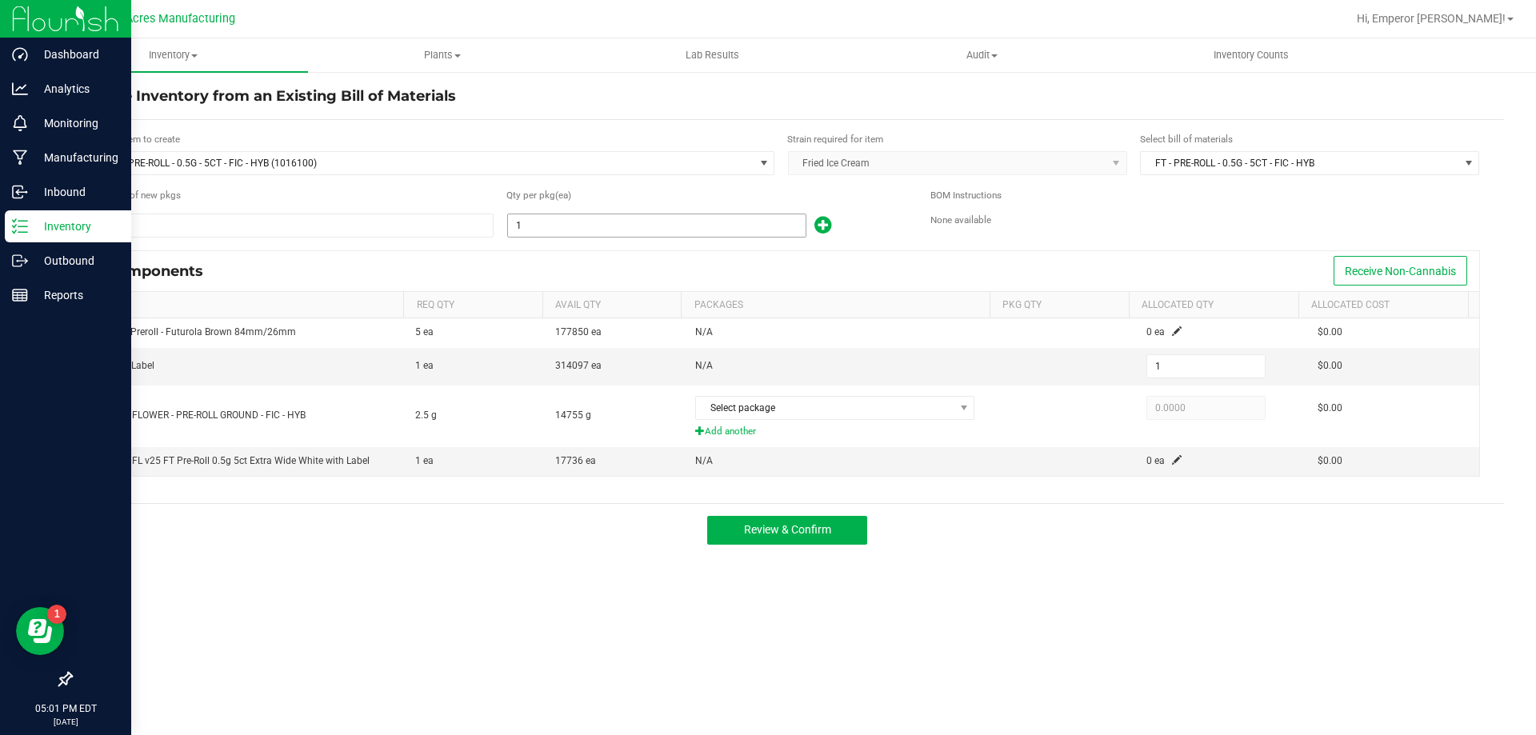
click at [537, 221] on input "1" at bounding box center [657, 225] width 298 height 22
type input "10"
type input "102"
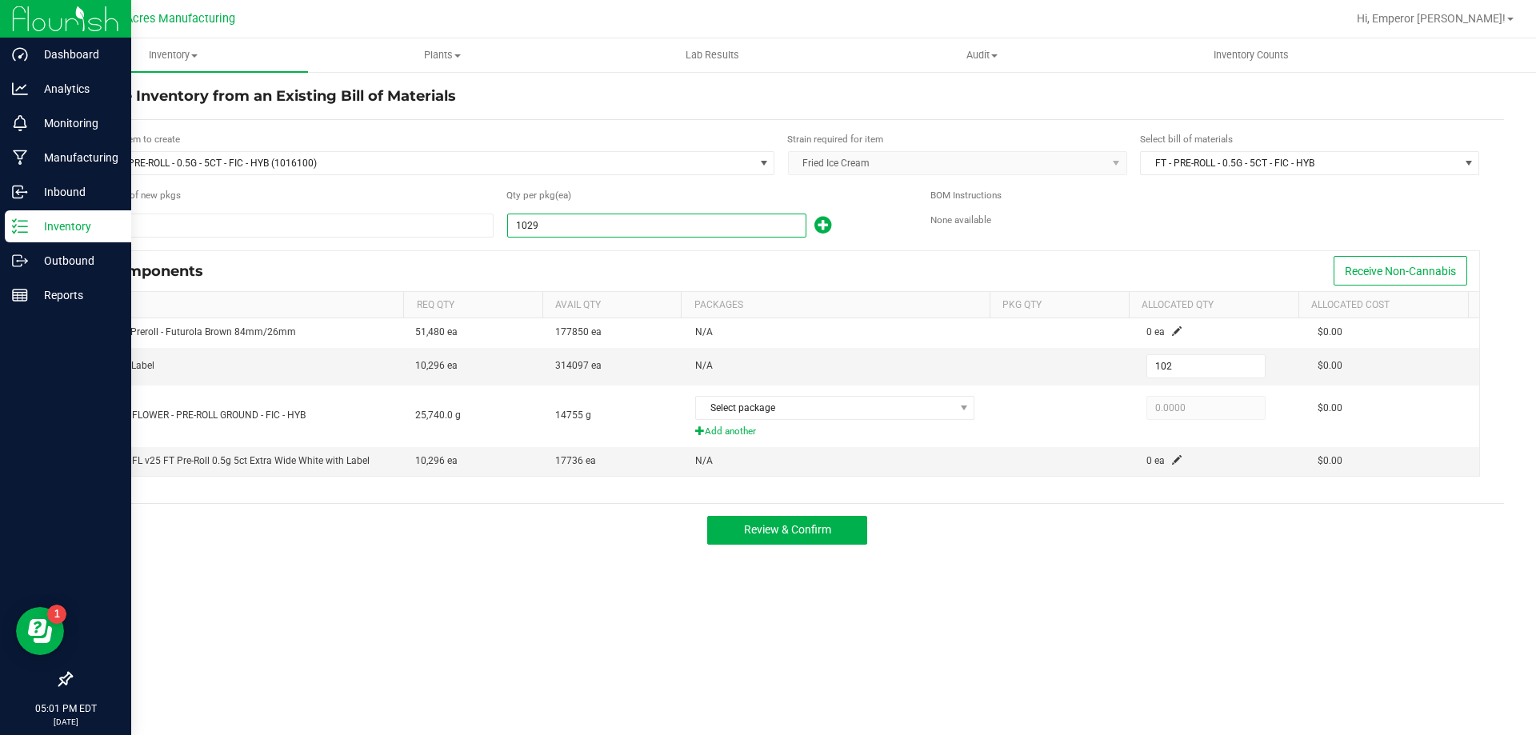
type input "10296"
type input "10,296"
type input "1029"
type input "1,029"
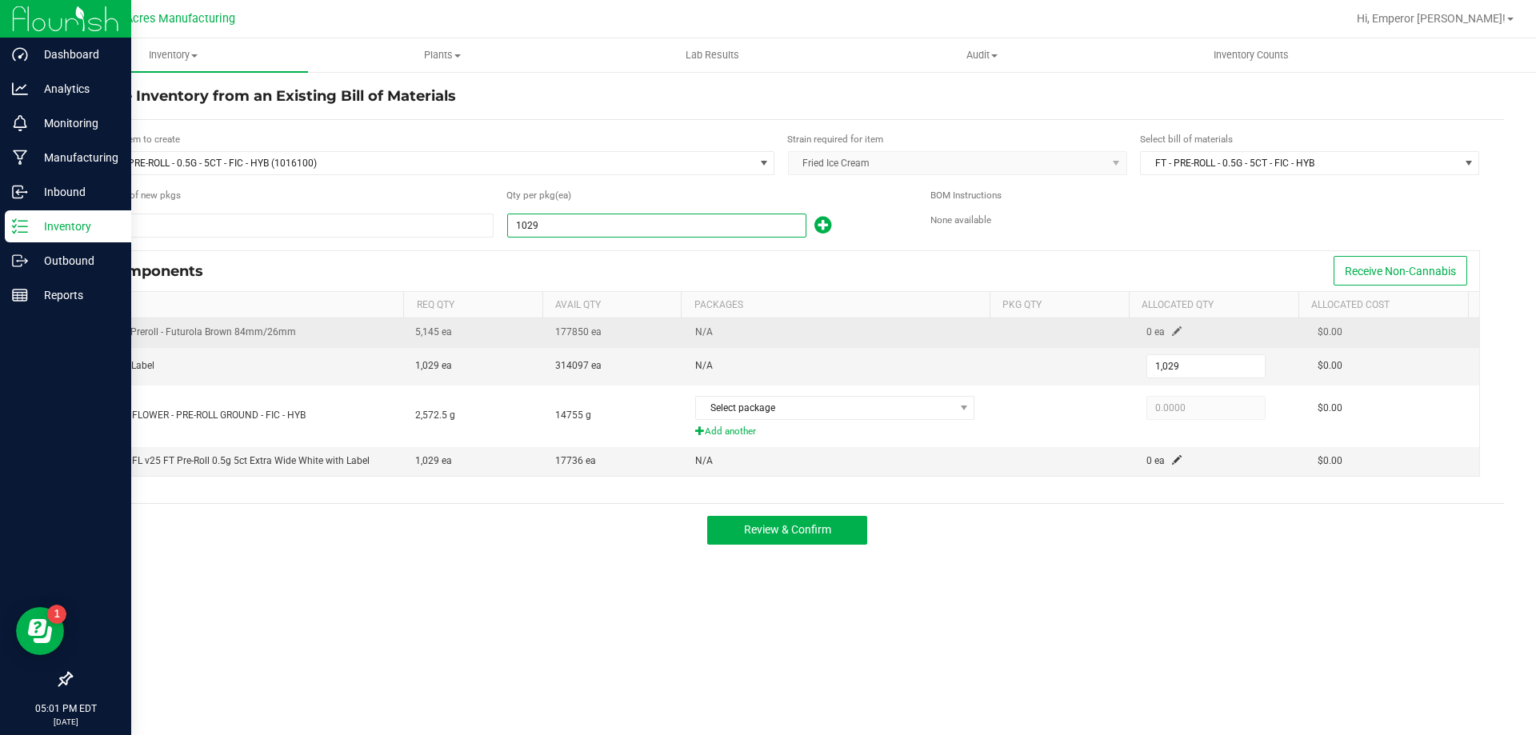
type input "1,029"
click at [1172, 332] on span at bounding box center [1177, 332] width 10 height 10
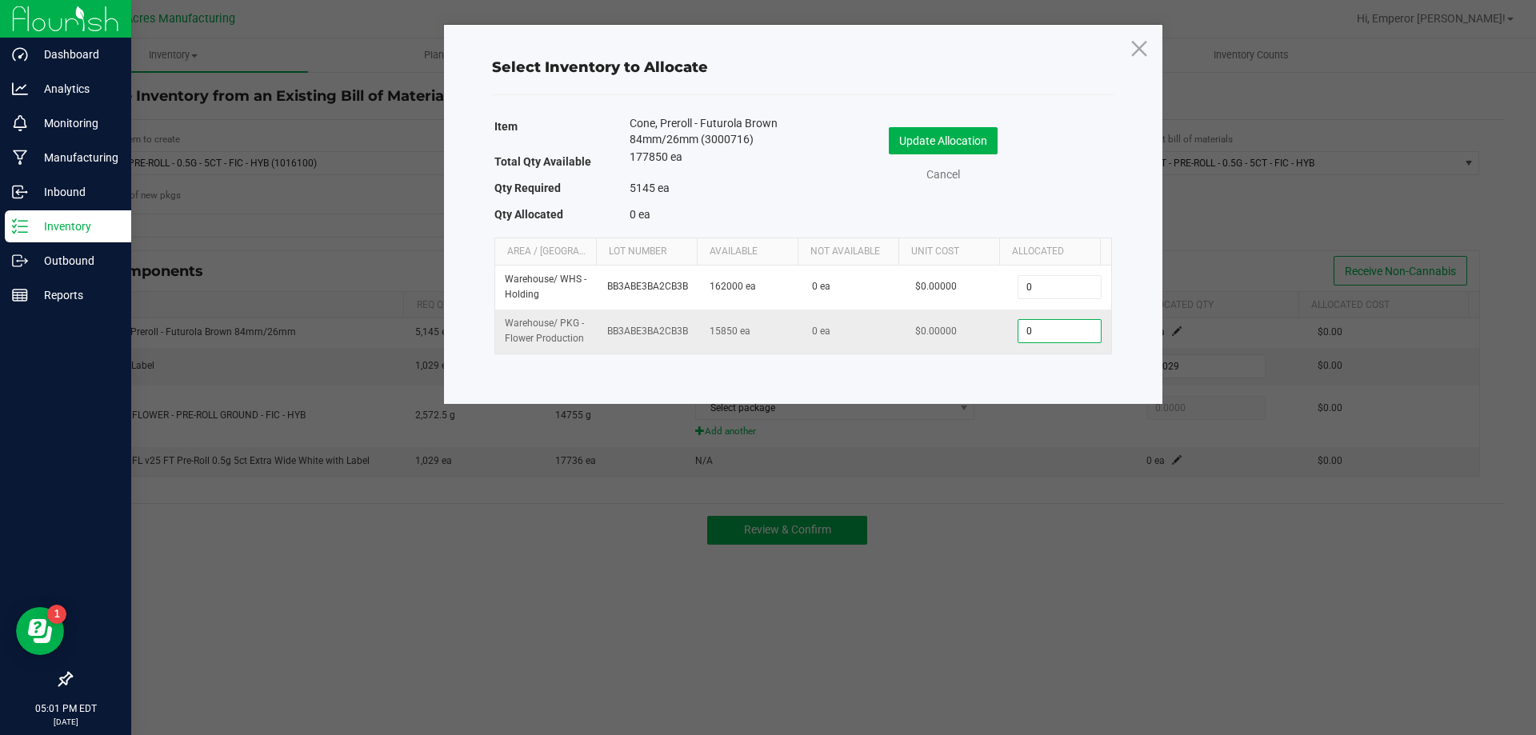
click at [1066, 333] on input "0" at bounding box center [1060, 331] width 82 height 22
type input "5,145"
click at [929, 139] on button "Update Allocation" at bounding box center [943, 140] width 109 height 27
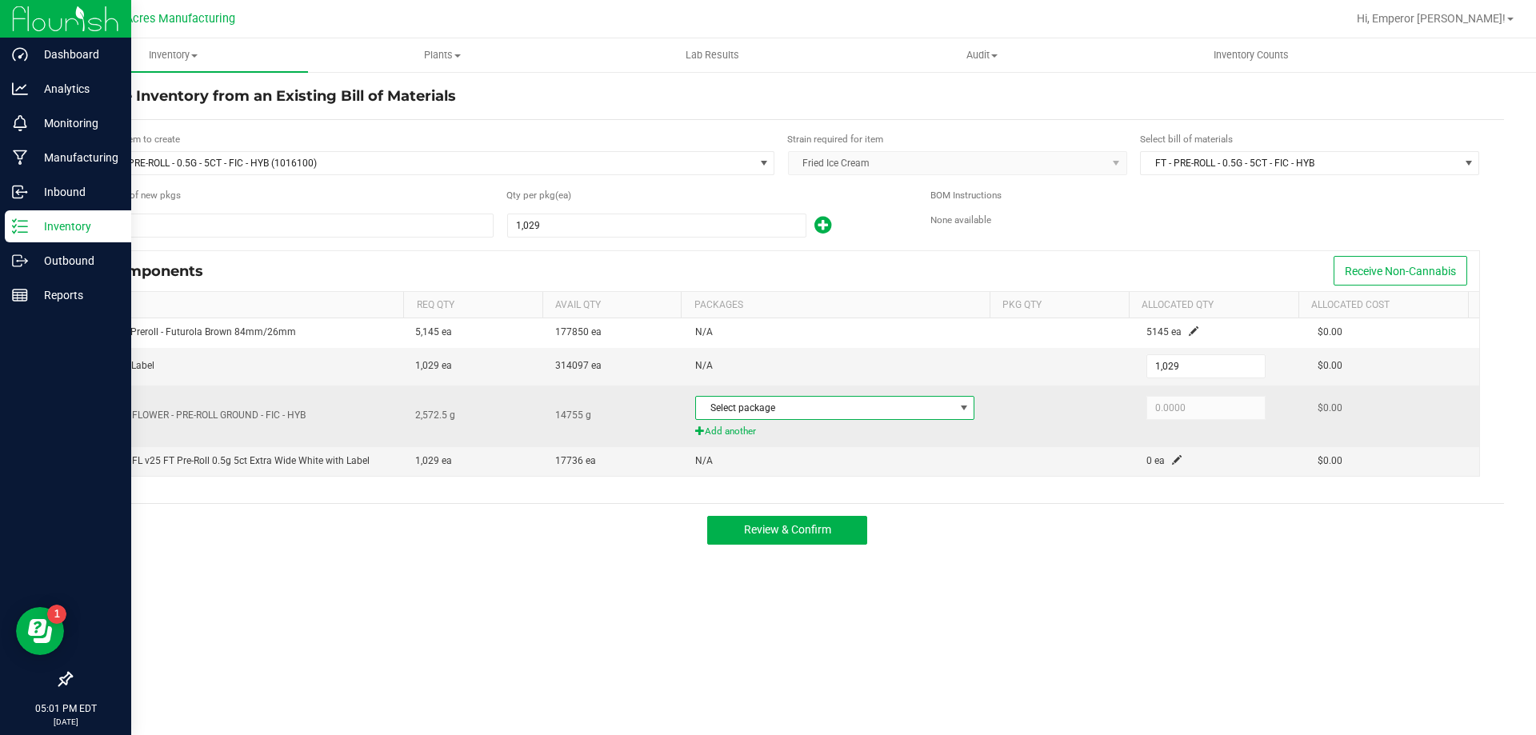
click at [954, 401] on span at bounding box center [964, 408] width 20 height 22
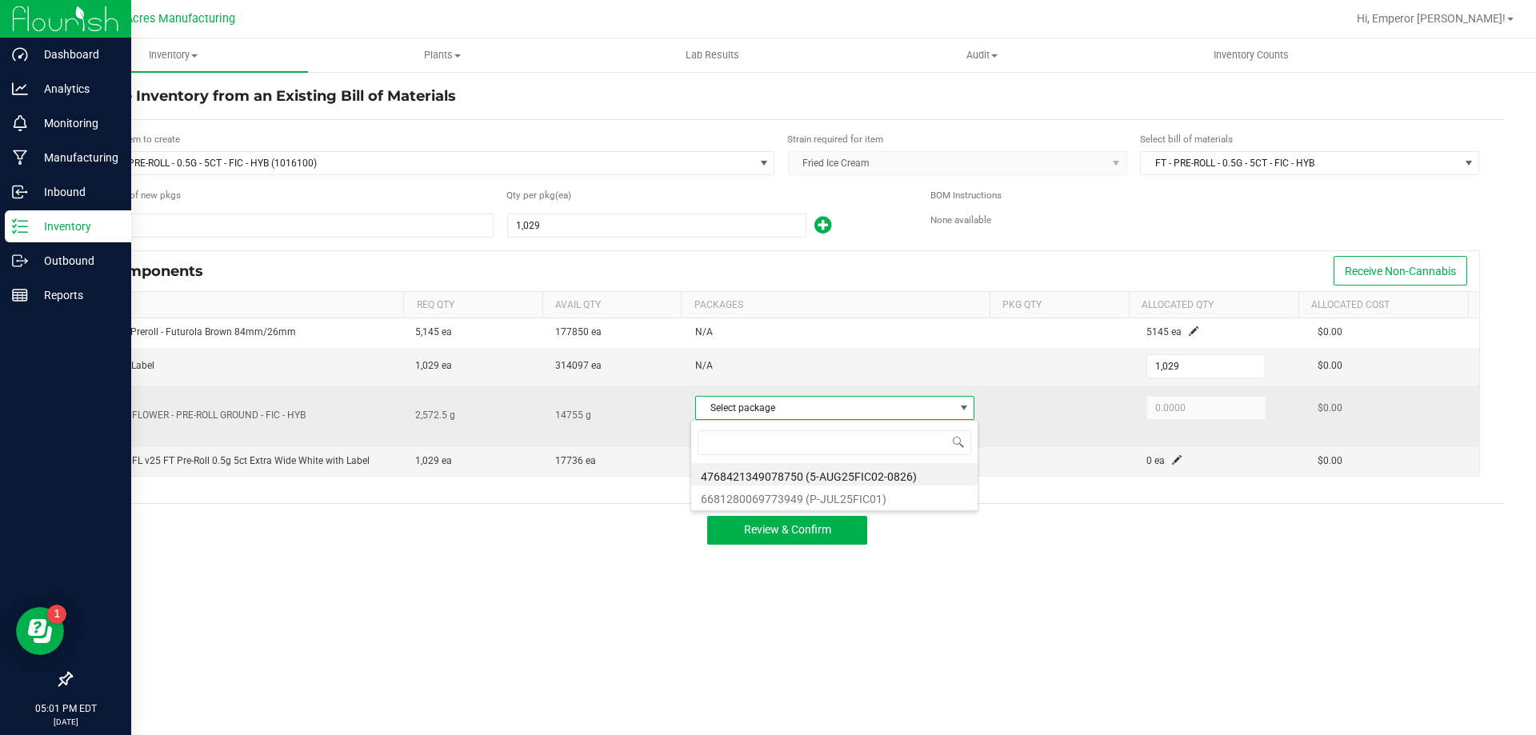
scroll to position [24, 276]
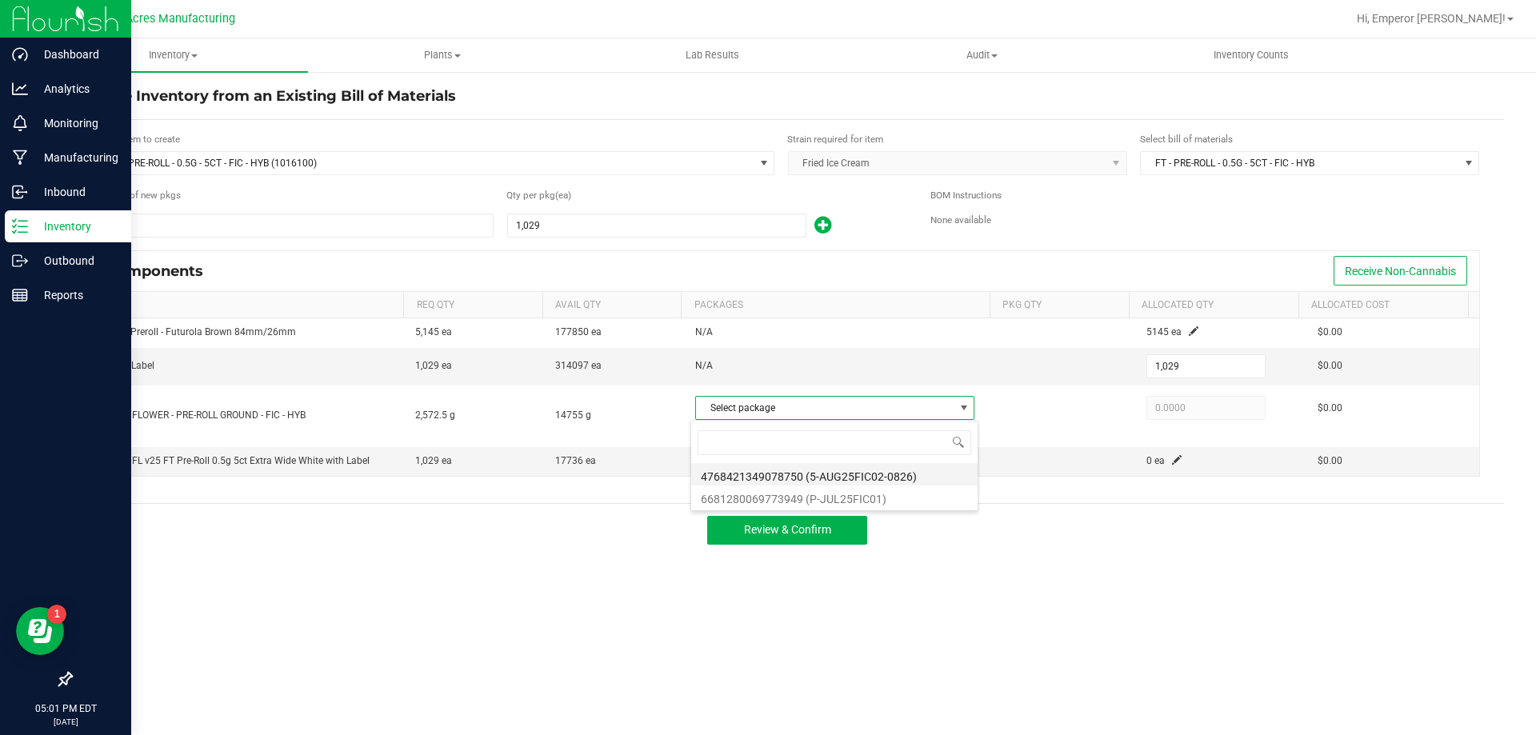
click at [891, 473] on li "4768421349078750 (5-AUG25FIC02-0826)" at bounding box center [834, 474] width 286 height 22
type input "2,572.5000"
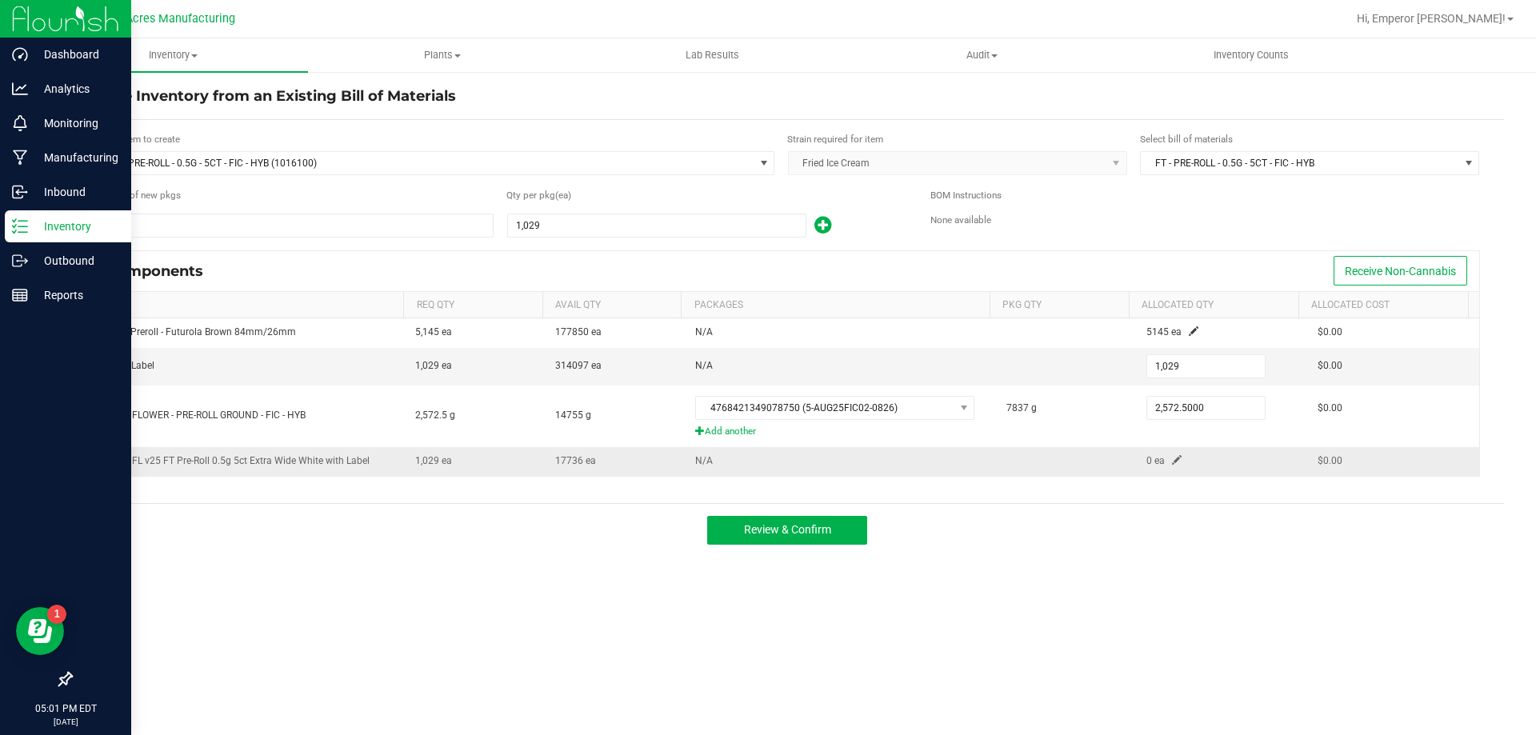
click at [1172, 460] on span at bounding box center [1177, 460] width 10 height 10
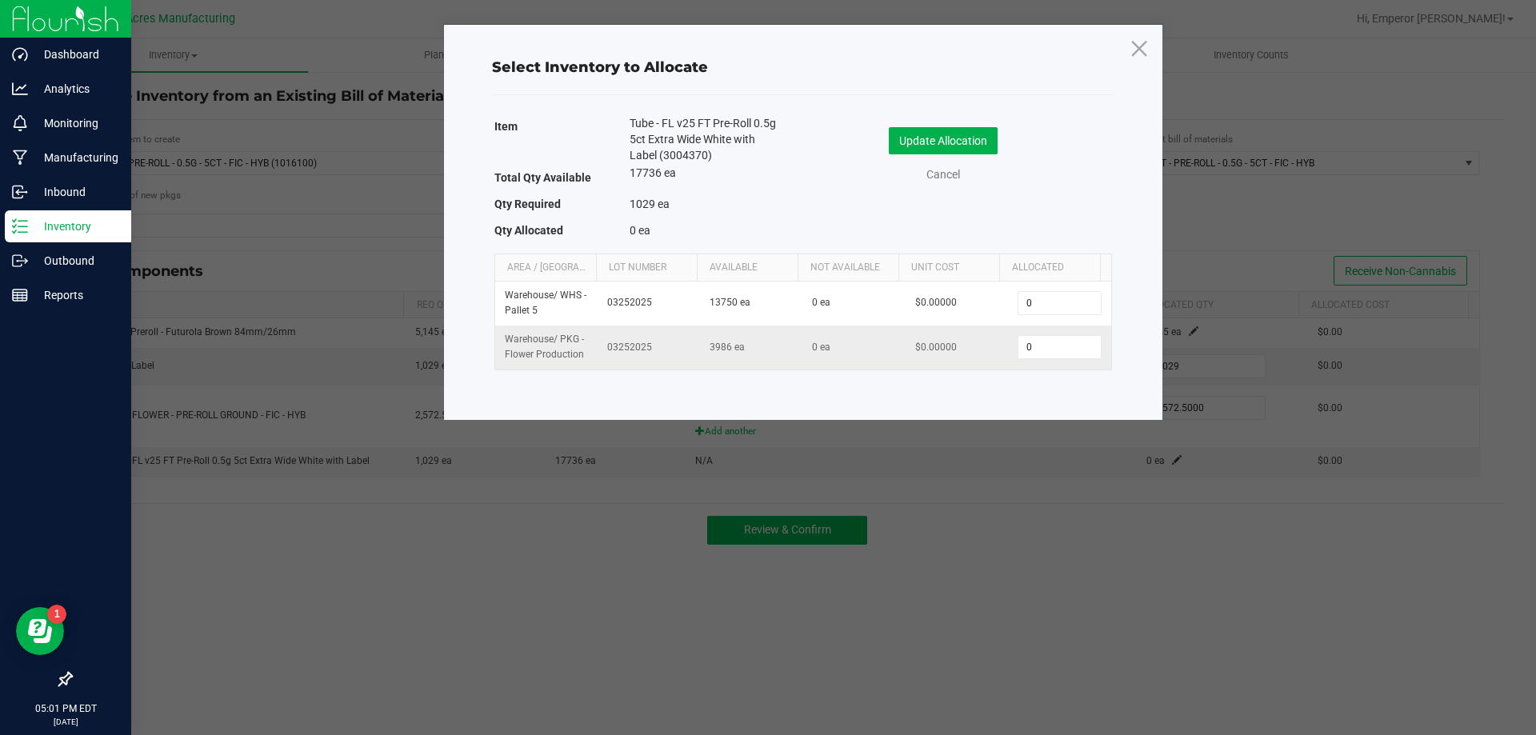
click at [1088, 362] on td "0" at bounding box center [1059, 347] width 102 height 43
click at [1077, 354] on input "0" at bounding box center [1060, 347] width 82 height 22
type input "1,029"
click at [922, 137] on button "Update Allocation" at bounding box center [943, 140] width 109 height 27
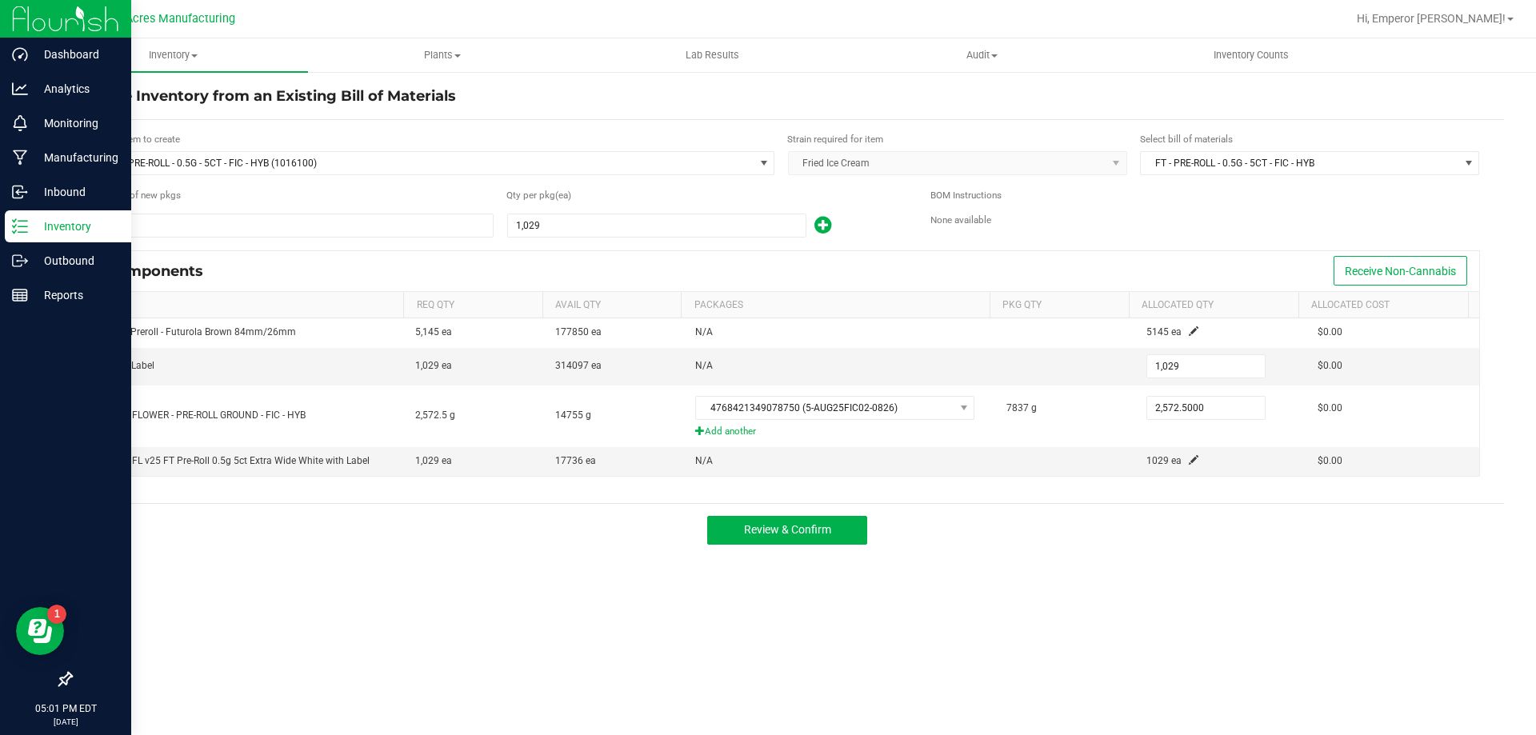
click at [992, 596] on div "Inventory All packages All inventory Waste log Create inventory Plants All plan…" at bounding box center [787, 386] width 1498 height 697
drag, startPoint x: 928, startPoint y: 547, endPoint x: 1228, endPoint y: 695, distance: 335.0
click at [1228, 695] on div "Inventory All packages All inventory Waste log Create inventory Plants All plan…" at bounding box center [787, 386] width 1498 height 697
click at [828, 536] on span "Review & Confirm" at bounding box center [787, 529] width 87 height 13
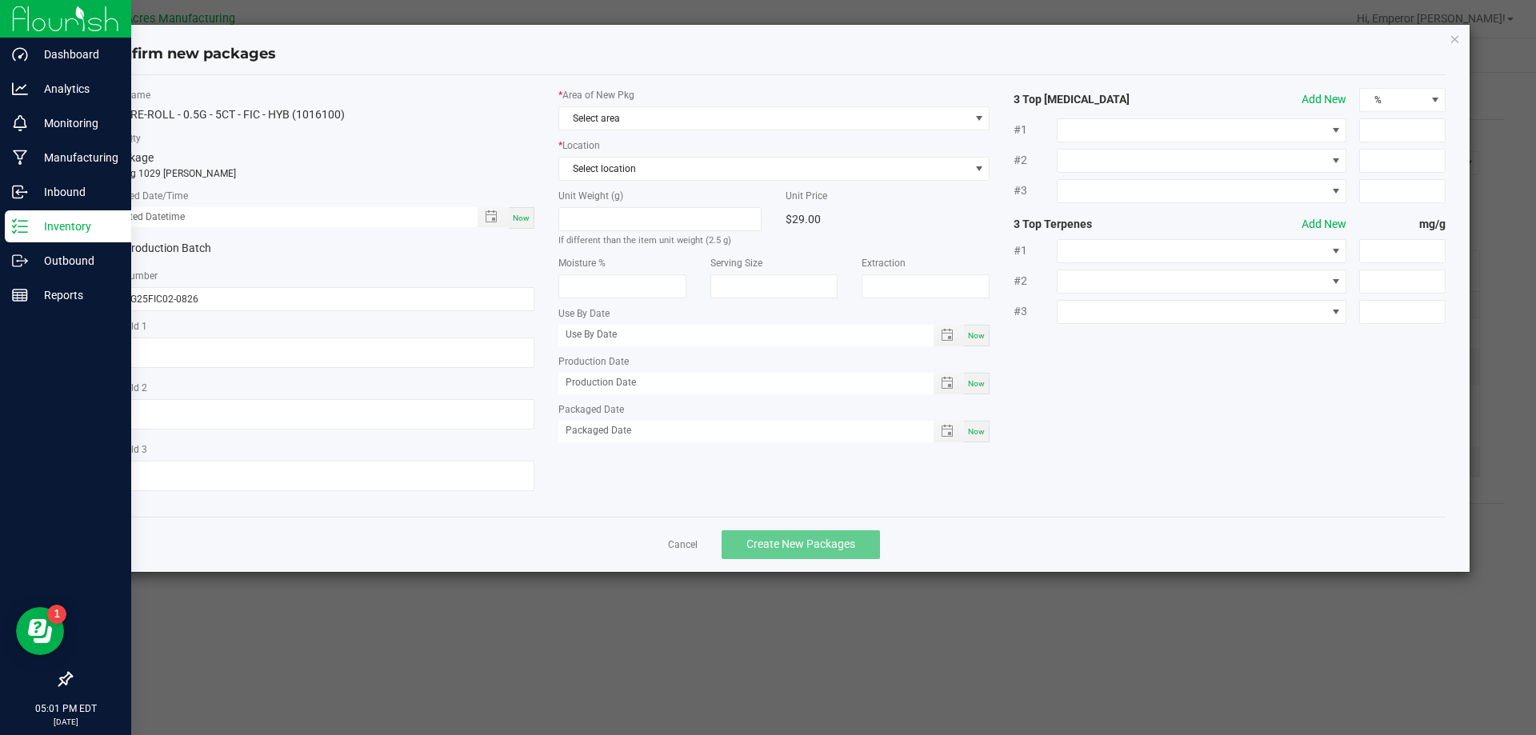
click at [531, 226] on div "Now" at bounding box center [522, 218] width 26 height 22
type input "08/26/2025 05:01 PM"
click at [679, 118] on span "Select area" at bounding box center [764, 118] width 411 height 22
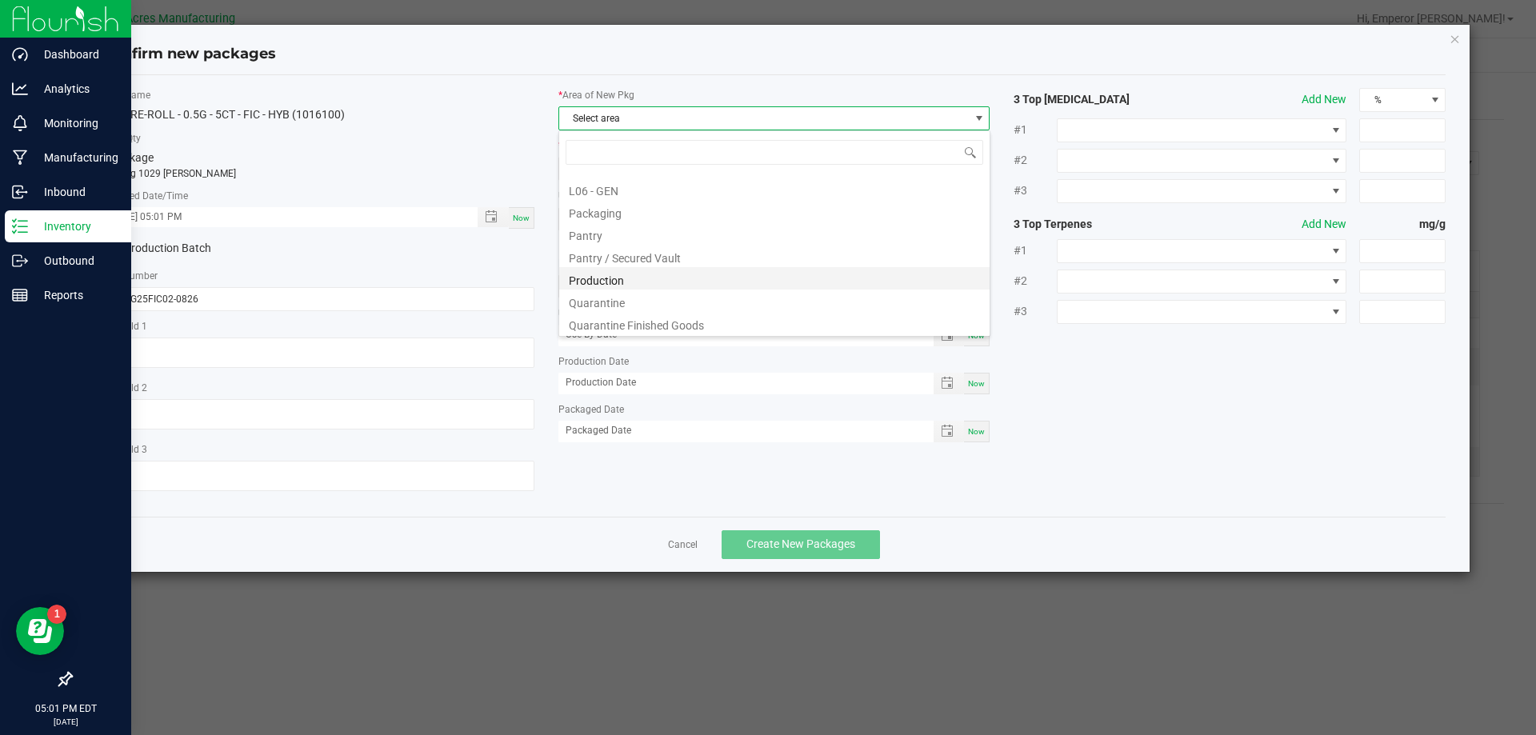
scroll to position [400, 0]
click at [634, 236] on li "Pantry" at bounding box center [774, 232] width 431 height 22
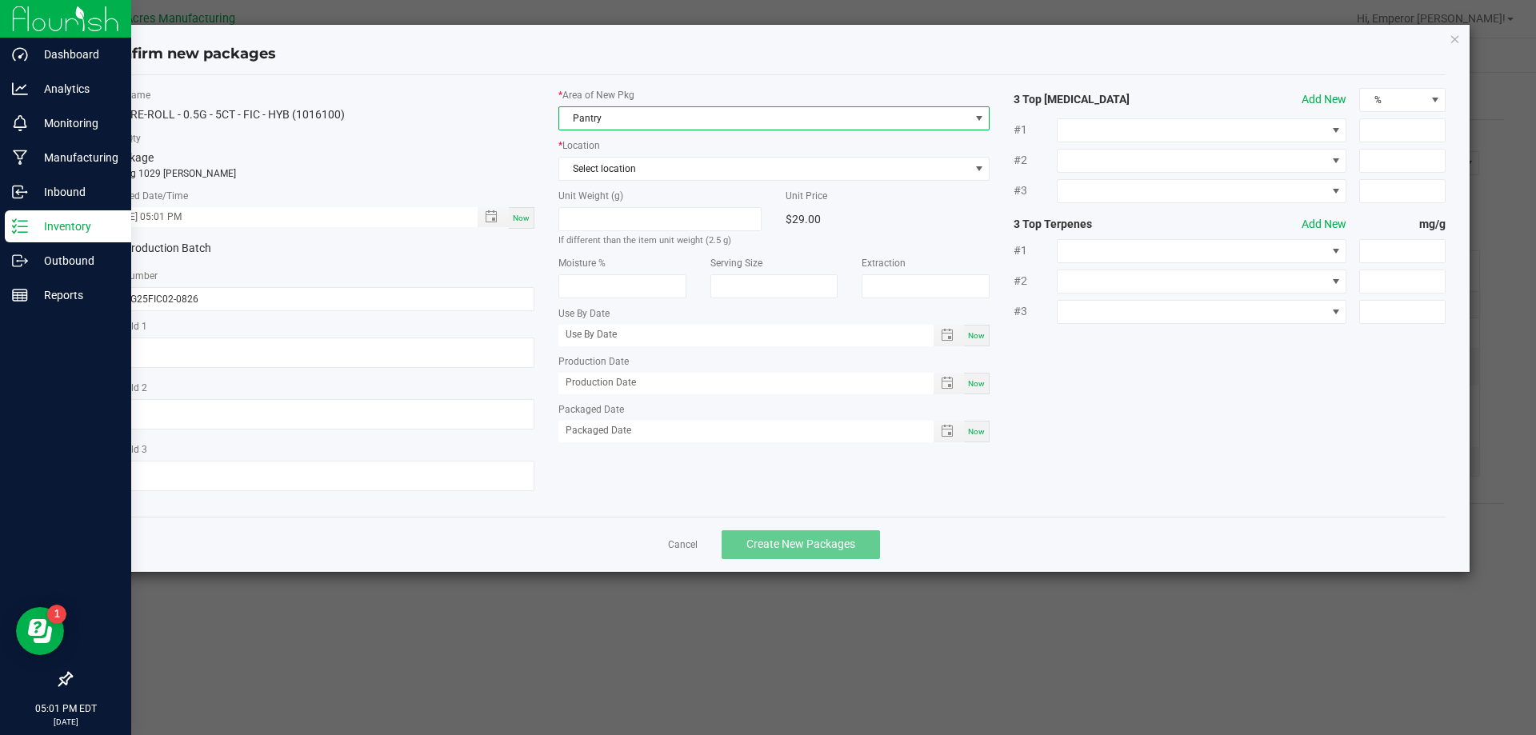
click at [651, 125] on span "Pantry" at bounding box center [764, 118] width 411 height 22
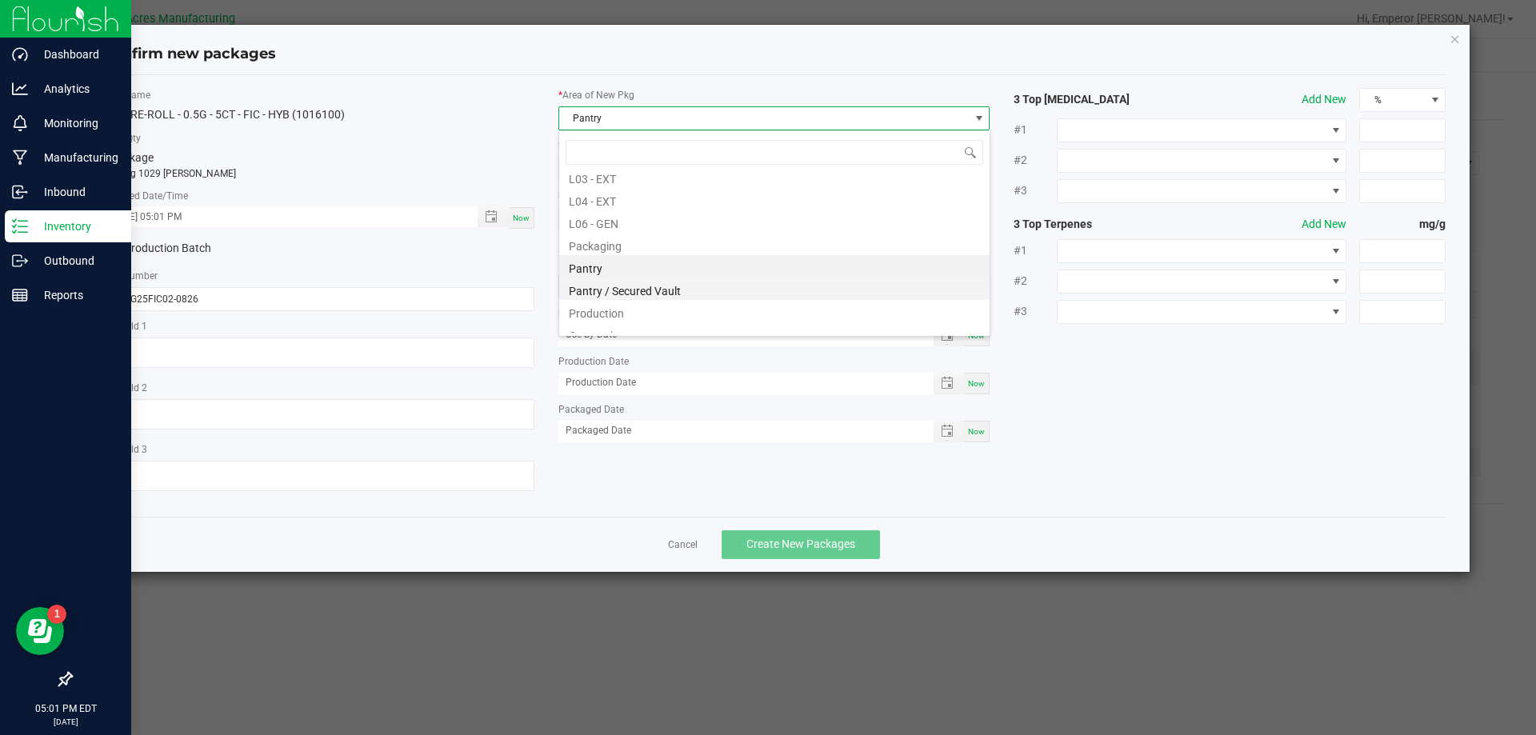
scroll to position [391, 0]
click at [644, 270] on li "Pantry / Secured Vault" at bounding box center [774, 264] width 431 height 22
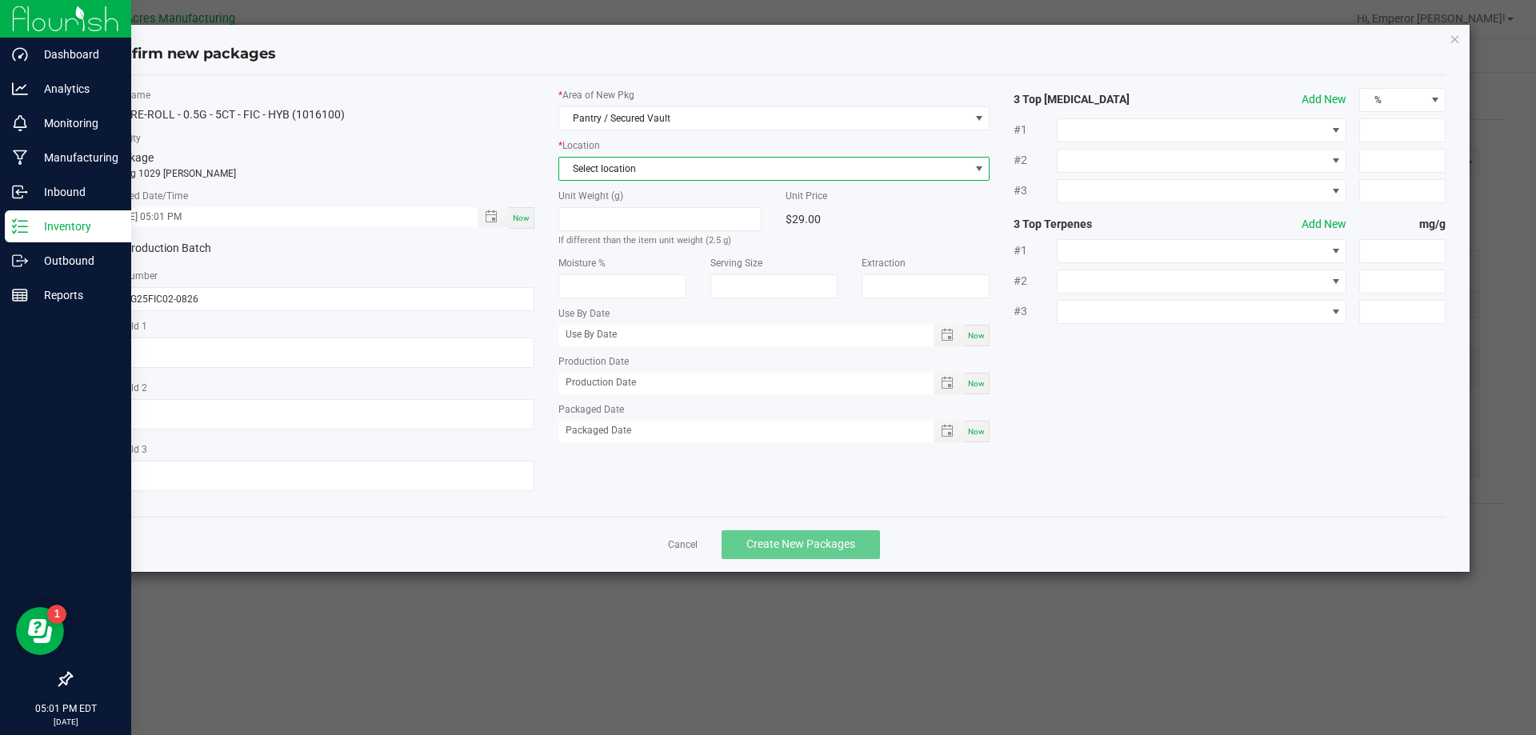
click at [625, 170] on span "Select location" at bounding box center [764, 169] width 411 height 22
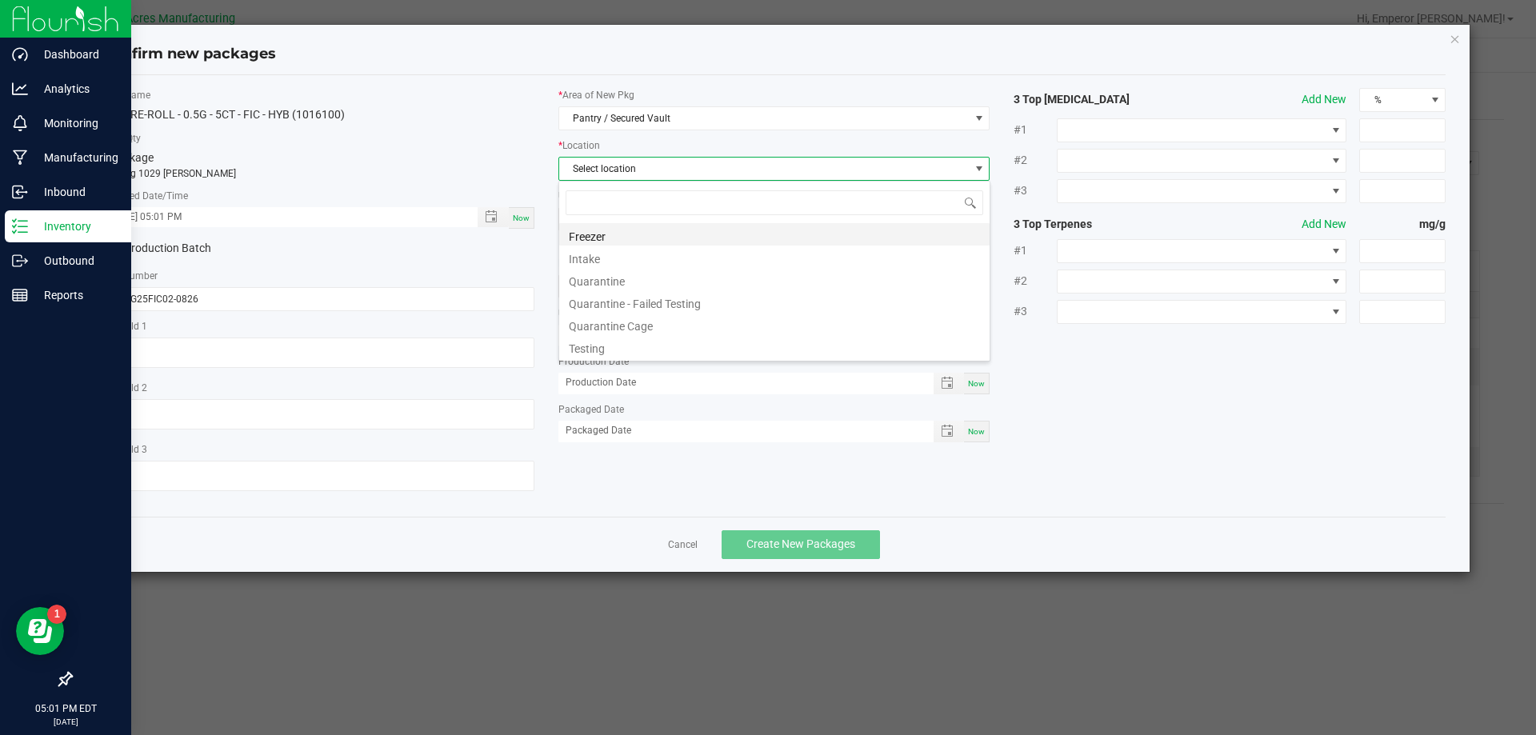
scroll to position [24, 432]
click at [623, 262] on li "Intake" at bounding box center [774, 257] width 431 height 22
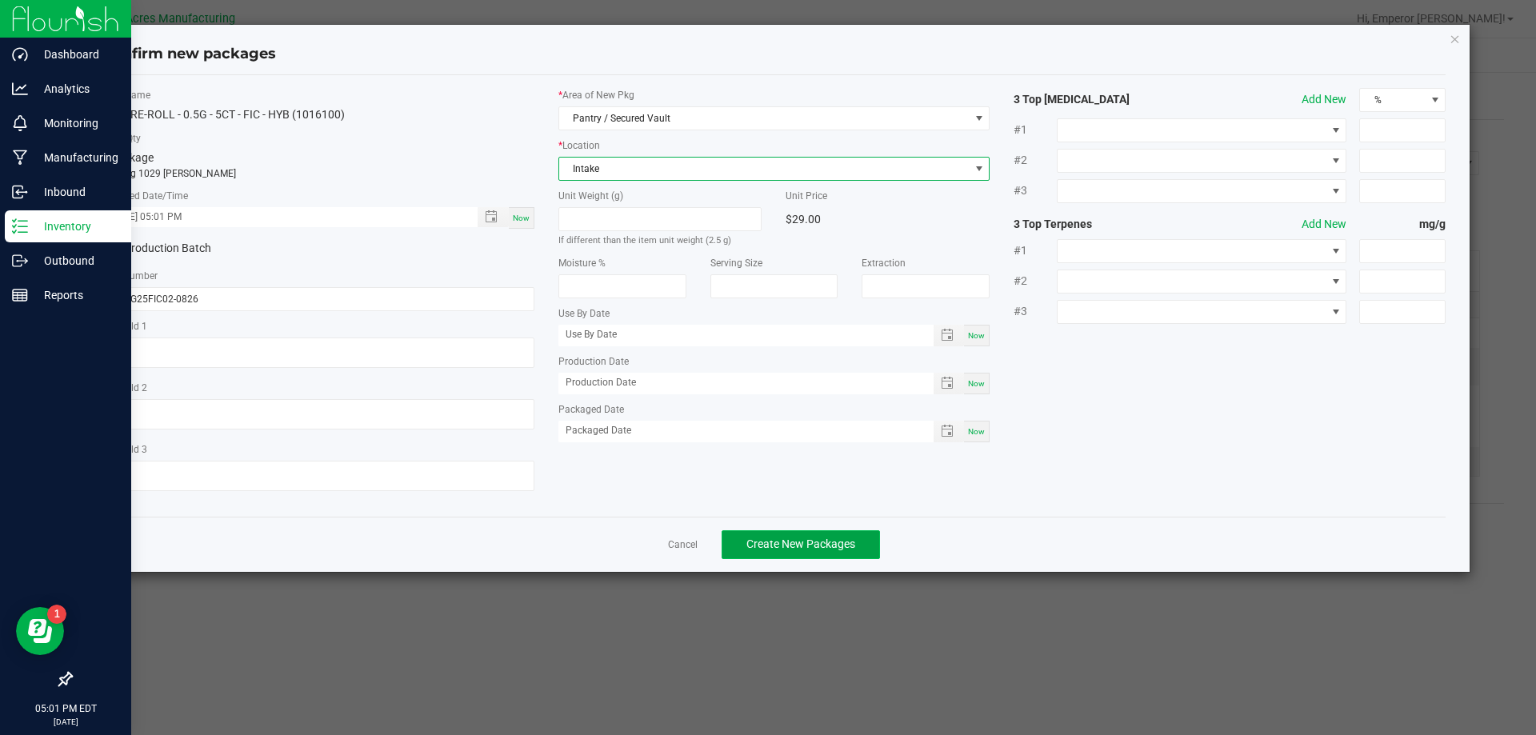
click at [774, 539] on span "Create New Packages" at bounding box center [801, 544] width 109 height 13
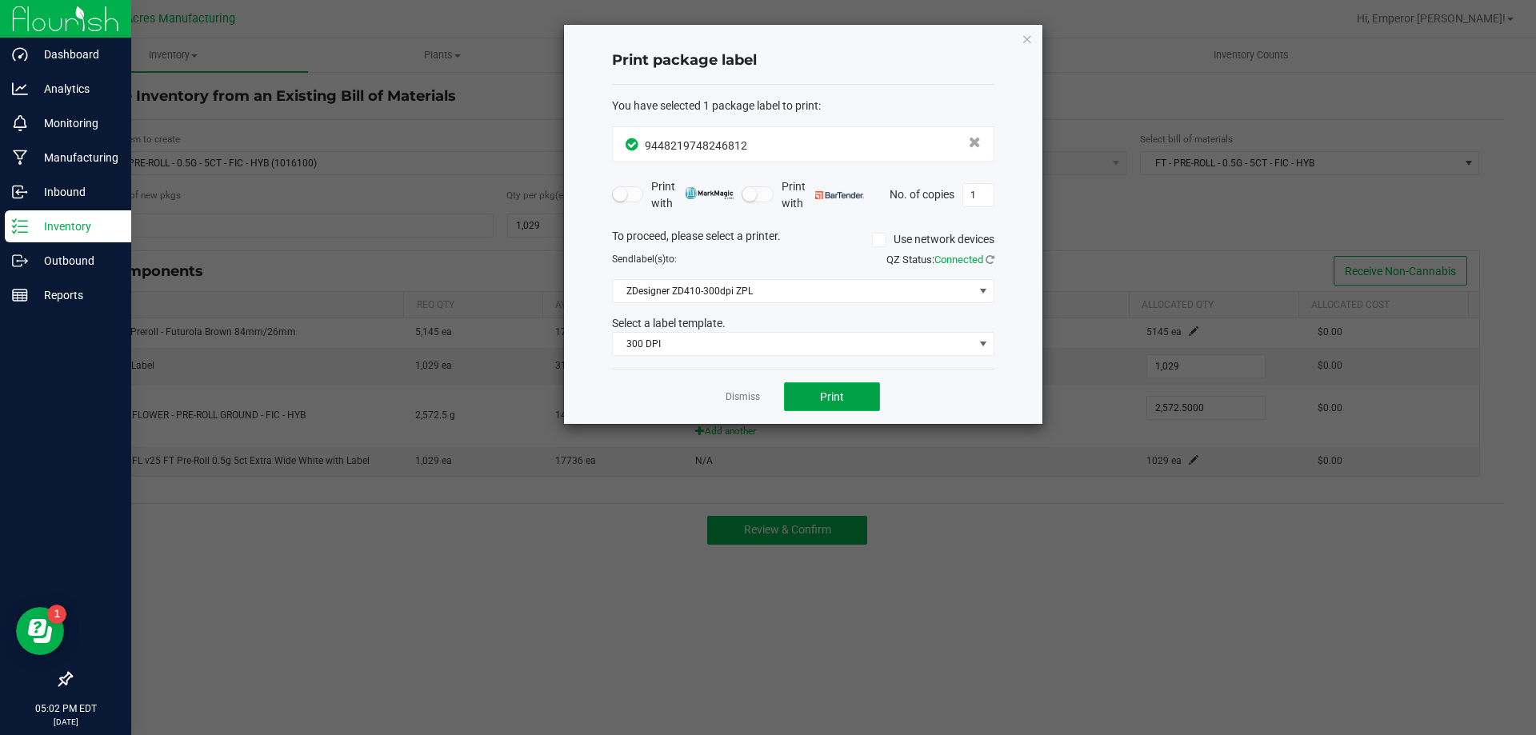
click at [827, 397] on span "Print" at bounding box center [832, 397] width 24 height 13
click at [737, 401] on link "Dismiss" at bounding box center [743, 398] width 34 height 14
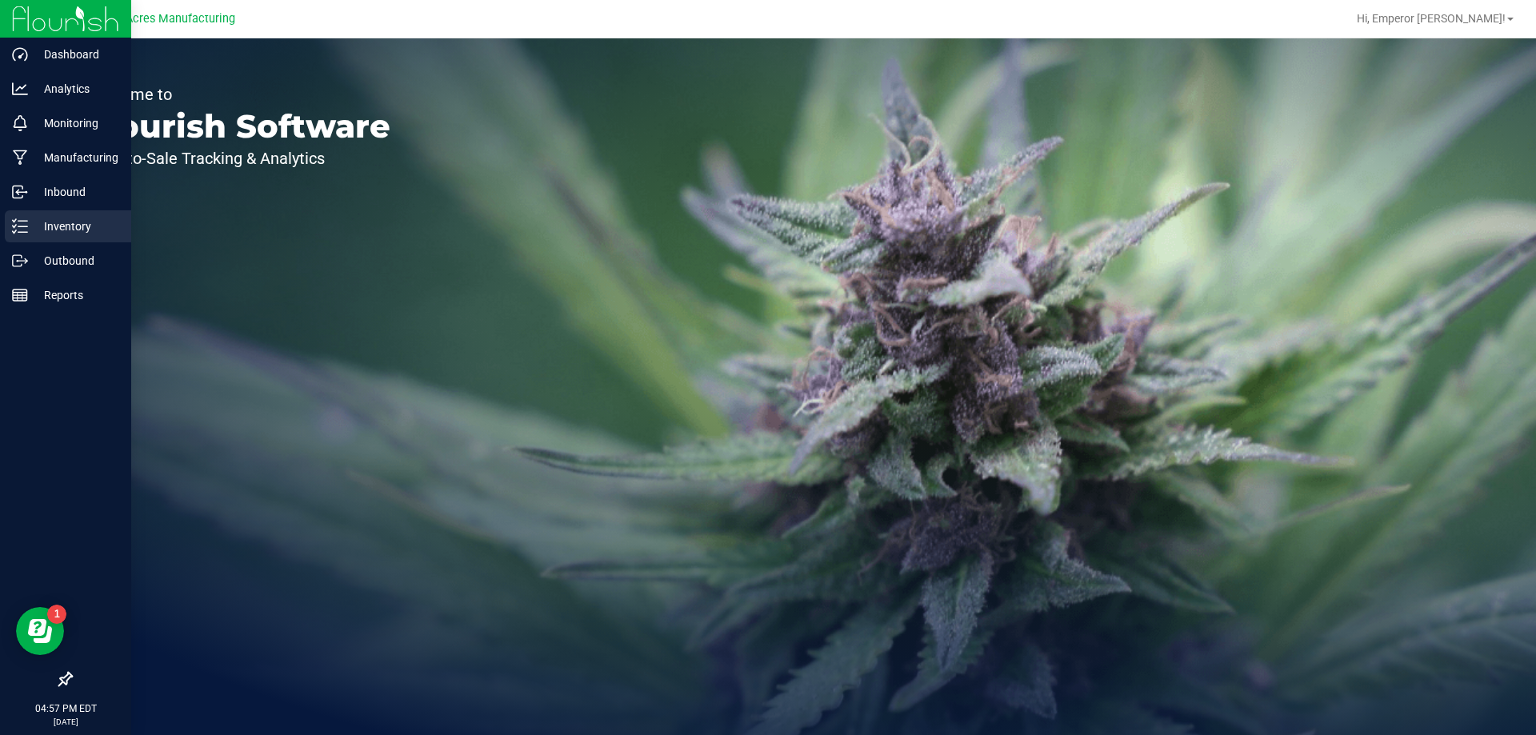
click at [37, 224] on p "Inventory" at bounding box center [76, 226] width 96 height 19
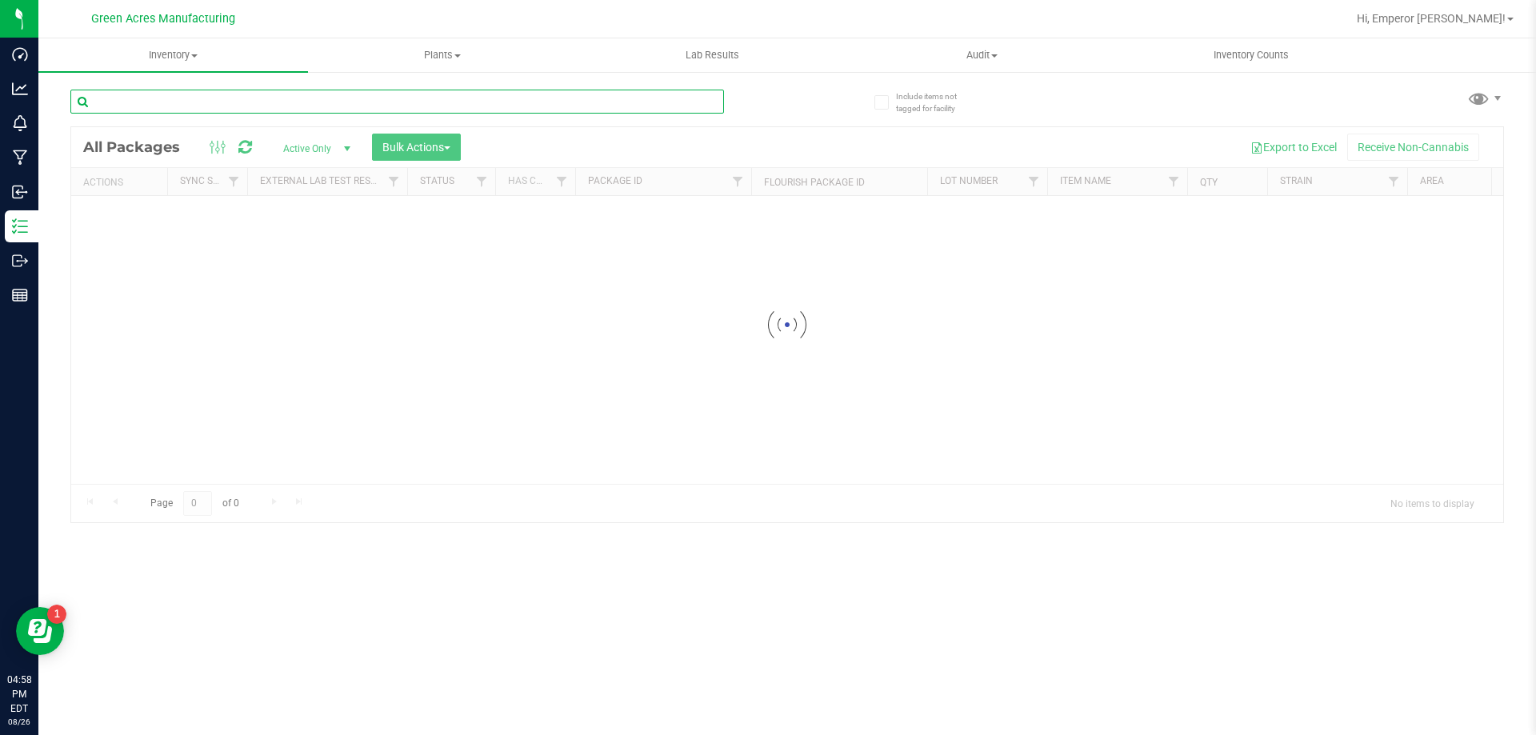
click at [216, 94] on input "text" at bounding box center [397, 102] width 654 height 24
type input "7124778945835840"
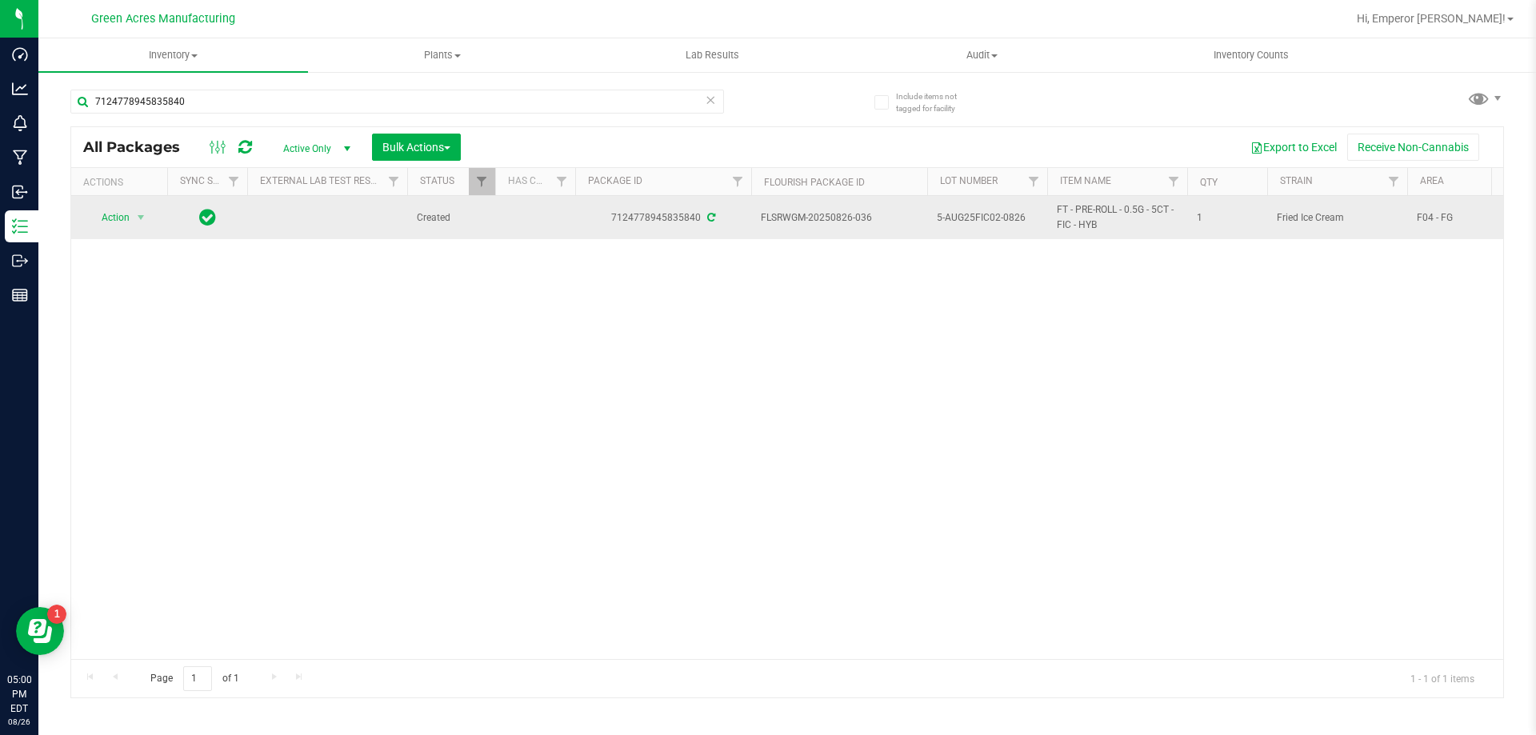
drag, startPoint x: 877, startPoint y: 224, endPoint x: 752, endPoint y: 220, distance: 124.9
click at [752, 220] on td "FLSRWGM-20250826-036" at bounding box center [839, 217] width 176 height 43
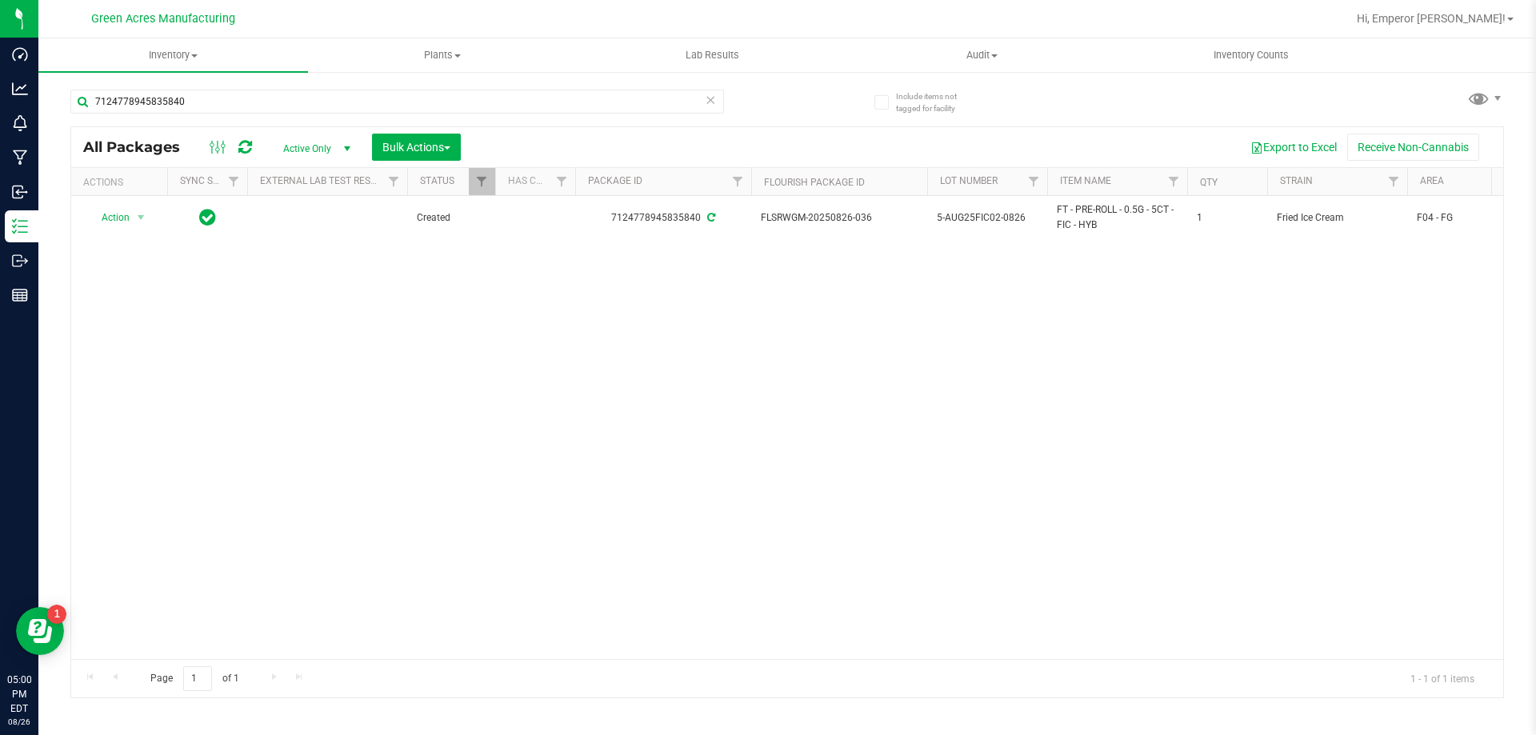
copy span "FLSRWGM-20250826-036"
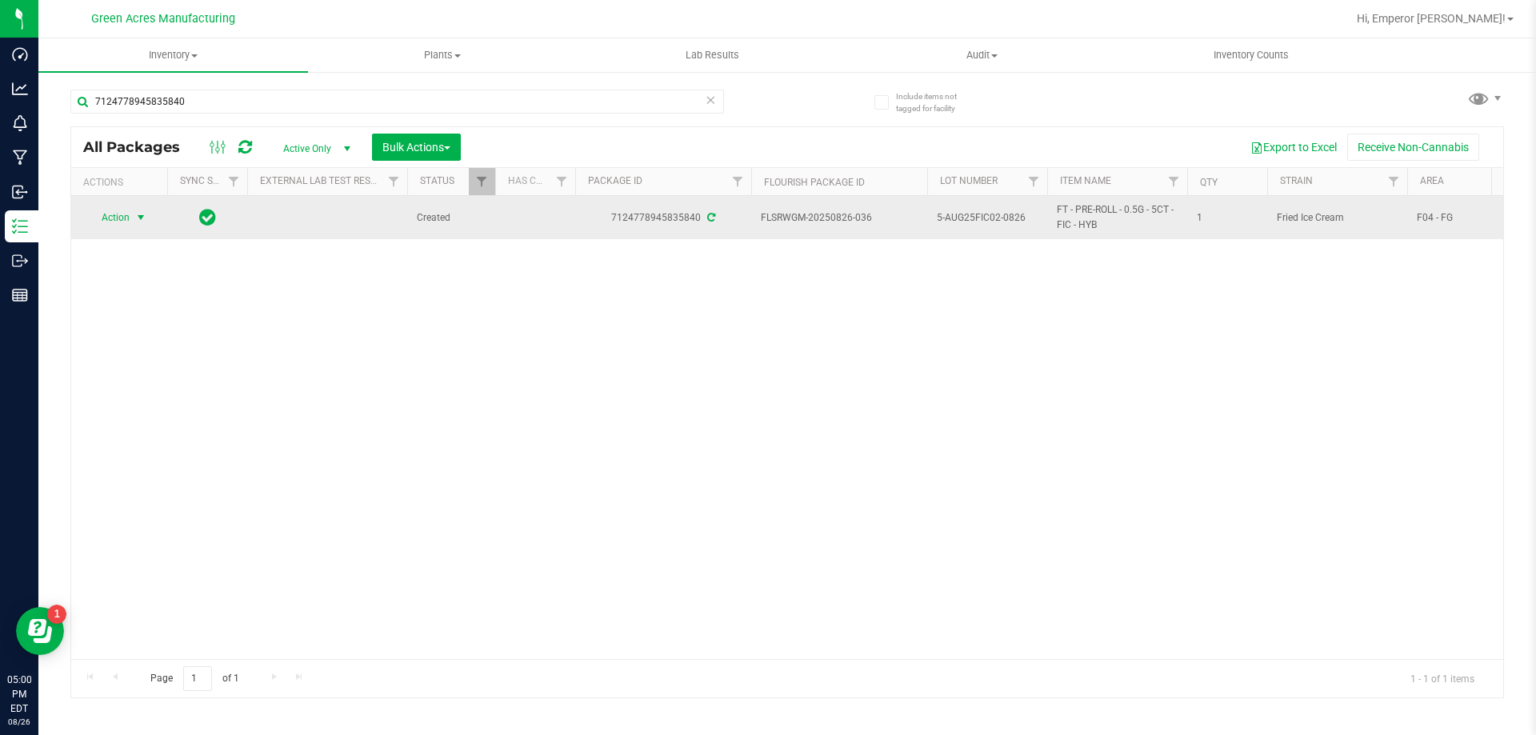
click at [123, 222] on span "Action" at bounding box center [108, 217] width 43 height 22
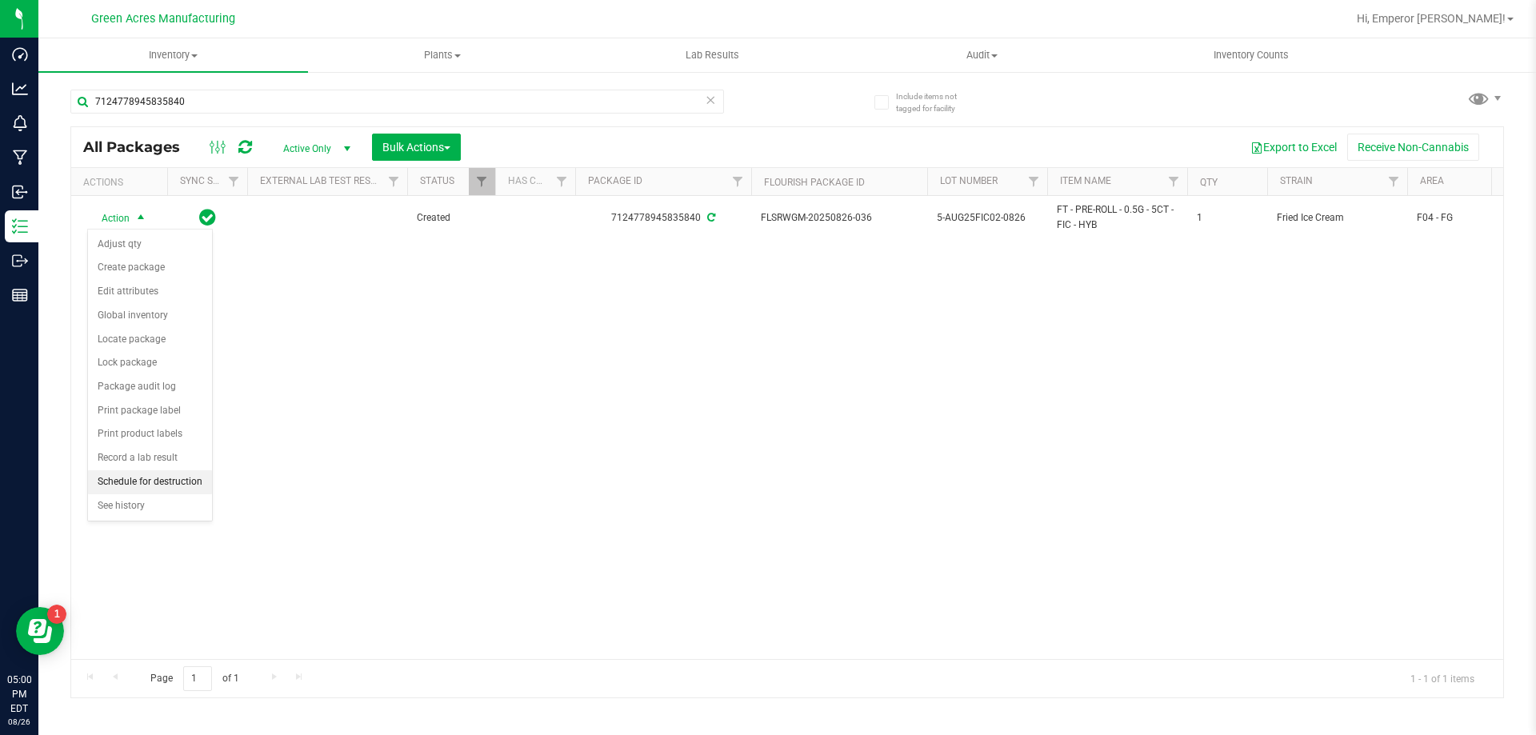
click at [126, 480] on li "Schedule for destruction" at bounding box center [150, 483] width 124 height 24
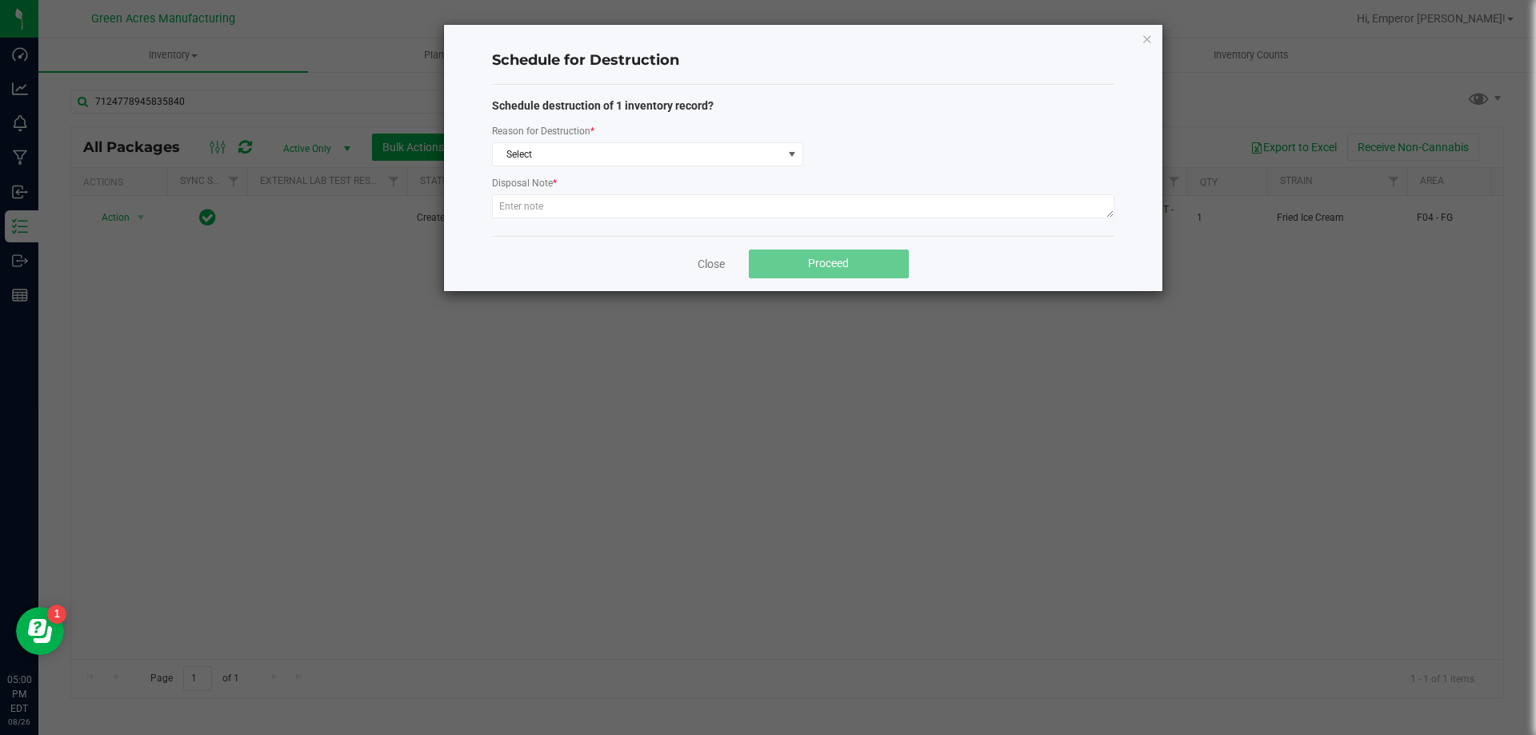
click at [714, 171] on div "Schedule destruction of 1 inventory record? Reason for Destruction * Select Dis…" at bounding box center [803, 161] width 623 height 126
click at [684, 143] on span "Select" at bounding box center [638, 154] width 290 height 22
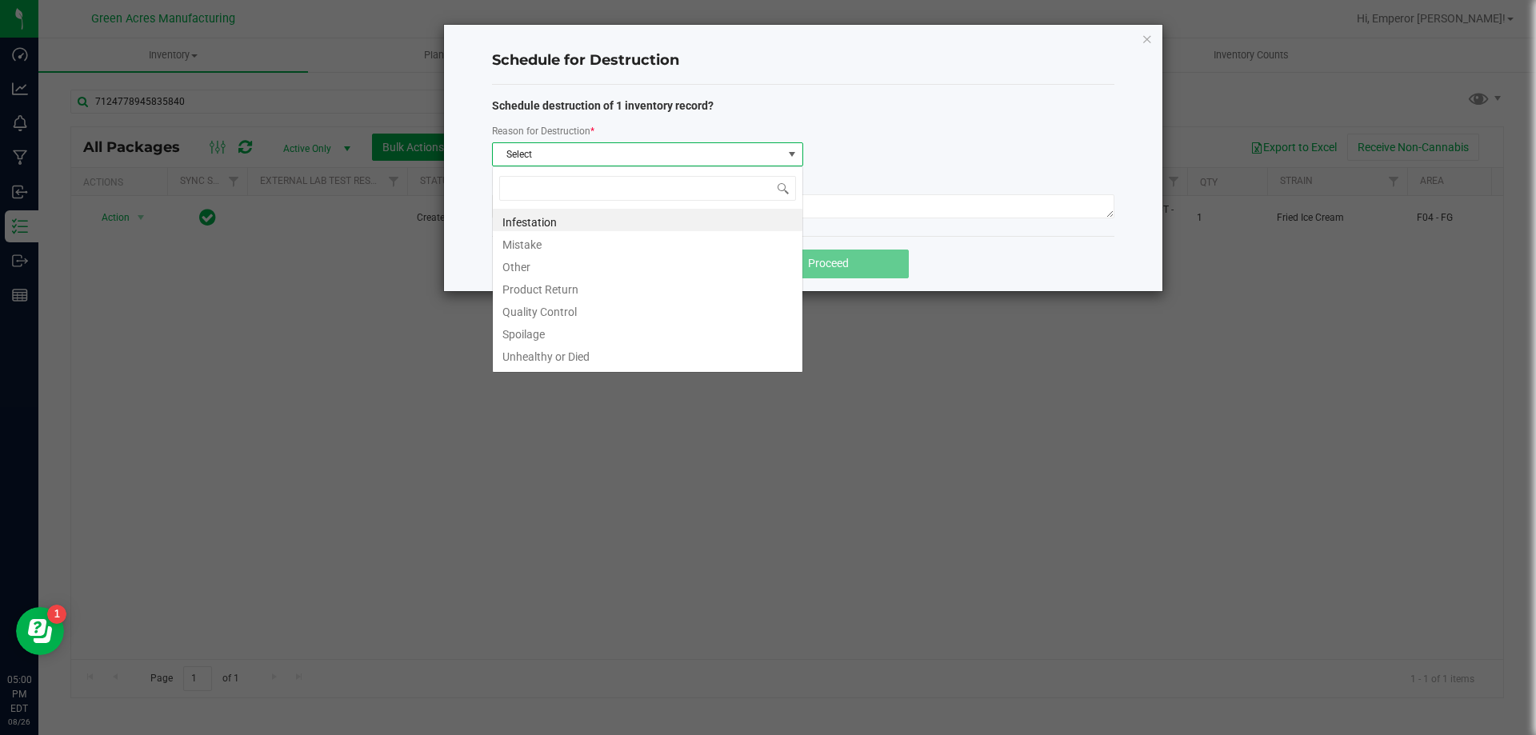
scroll to position [24, 311]
type input "W"
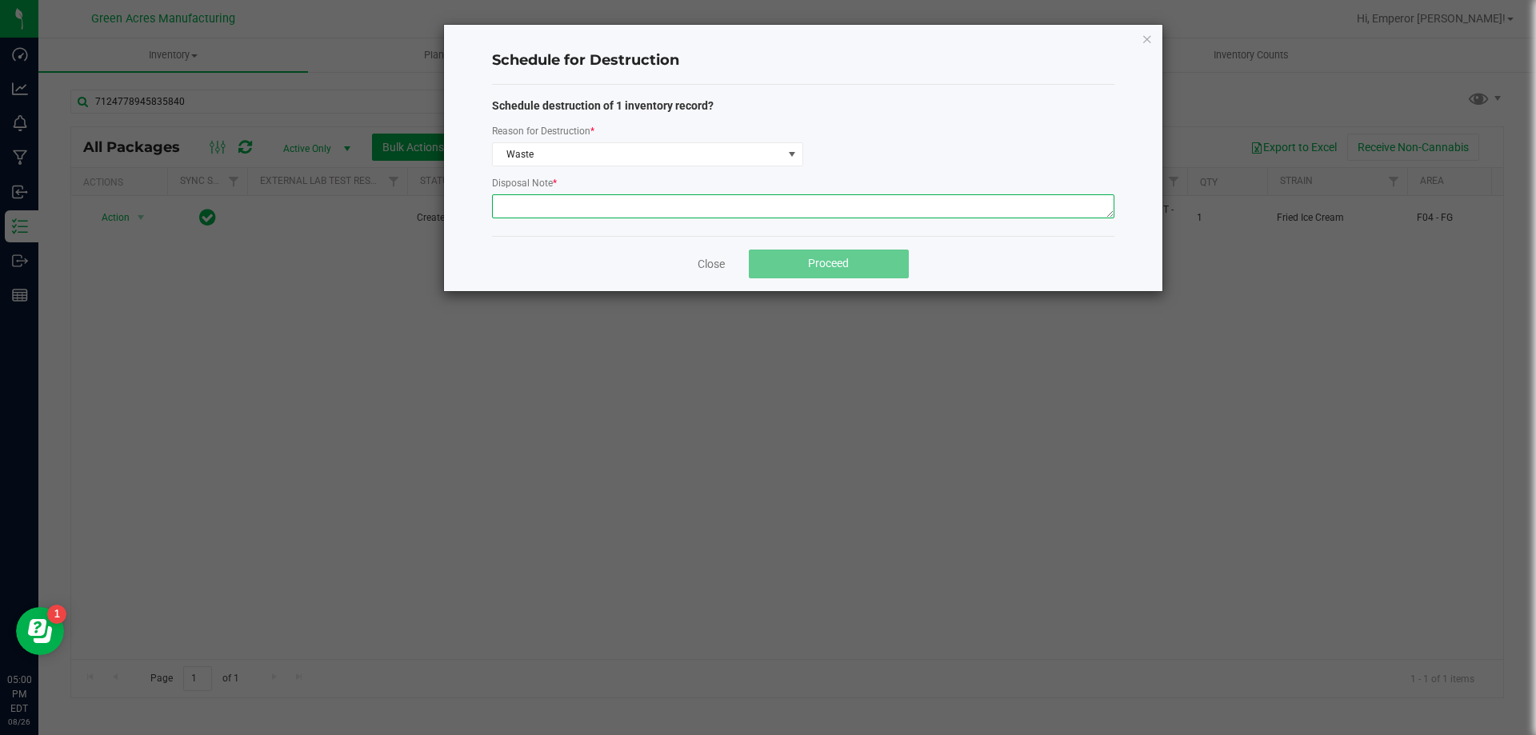
click at [643, 209] on textarea at bounding box center [803, 206] width 623 height 24
paste textarea "WASTE FROM ROLLMASTER PRODUCTION/PACKING PROCESS"
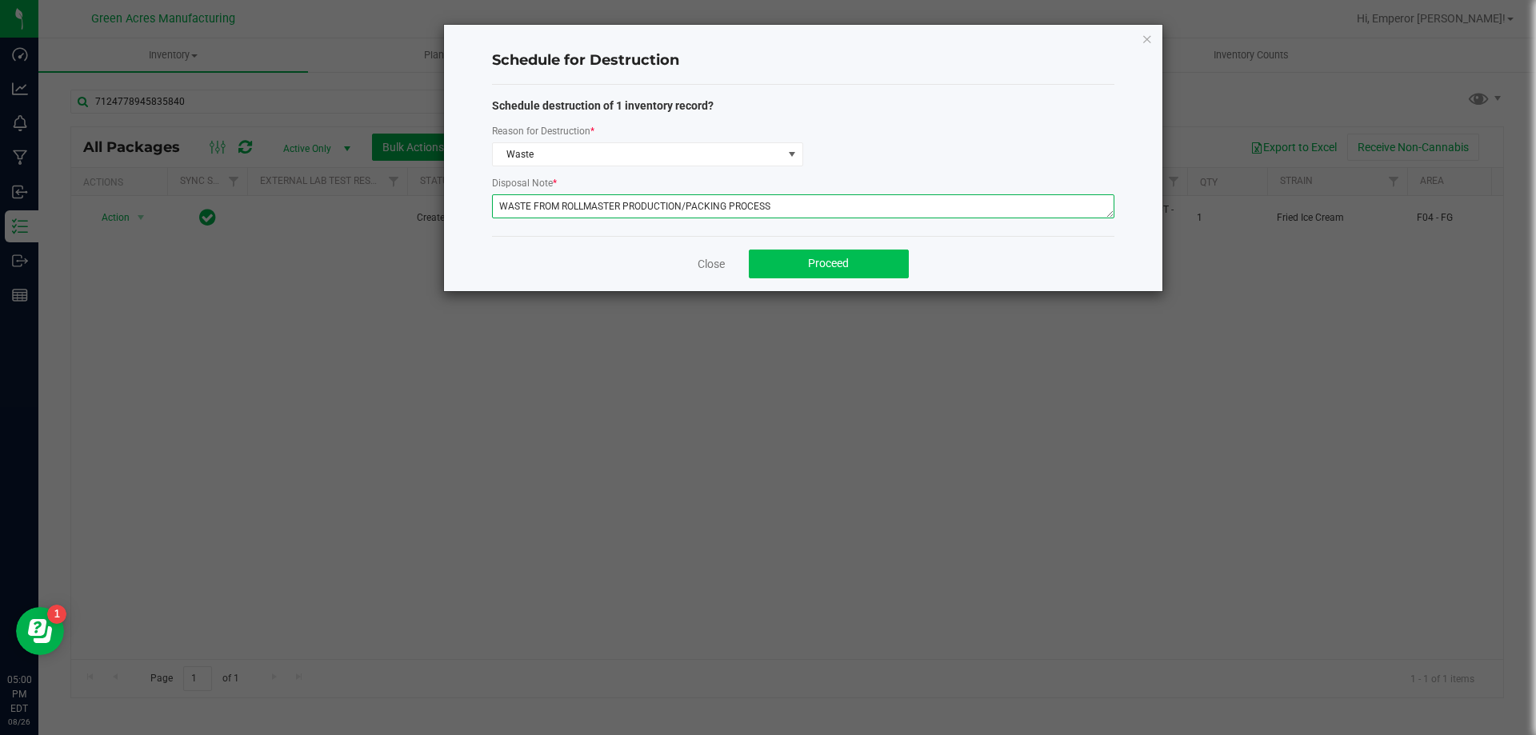
type textarea "WASTE FROM ROLLMASTER PRODUCTION/PACKING PROCESS"
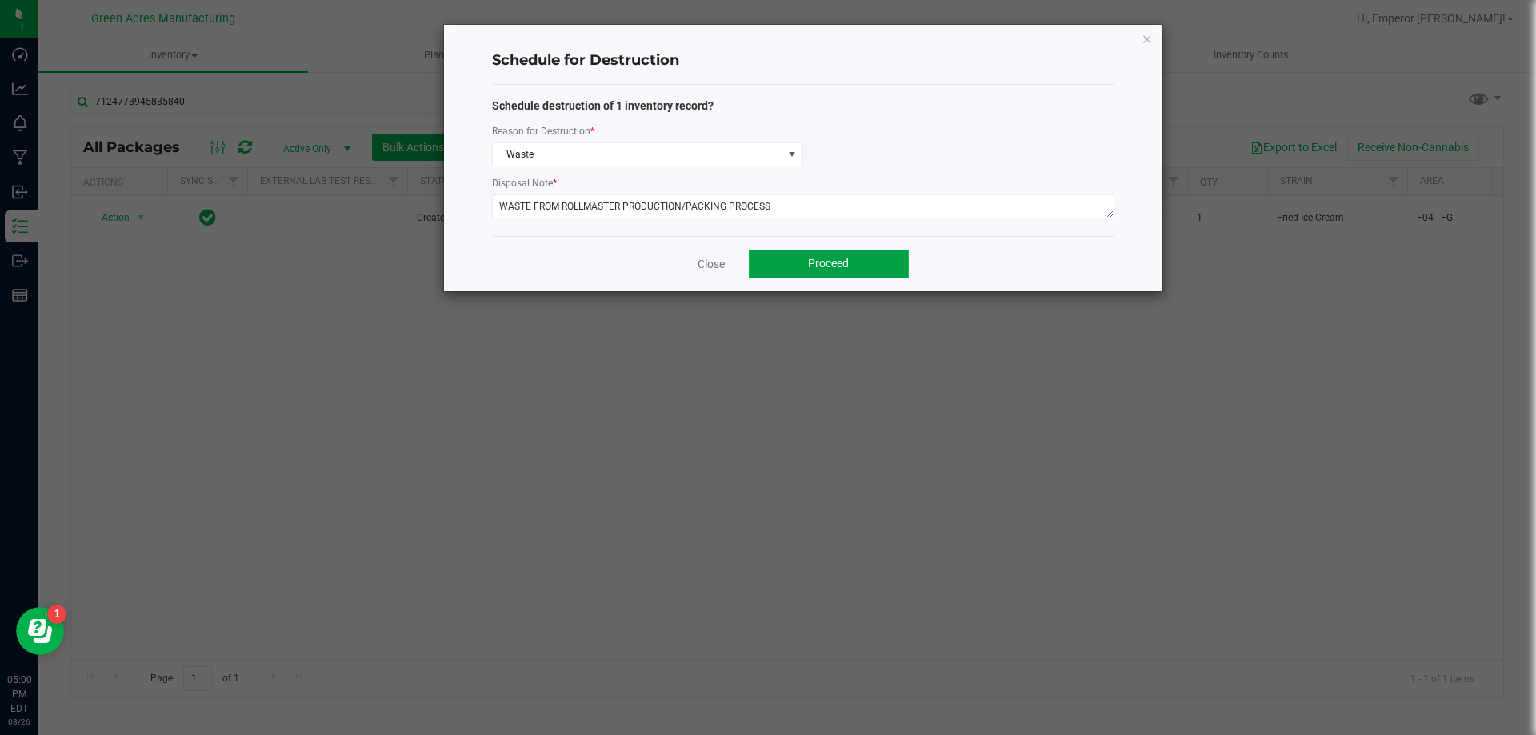
click at [807, 270] on button "Proceed" at bounding box center [829, 264] width 160 height 29
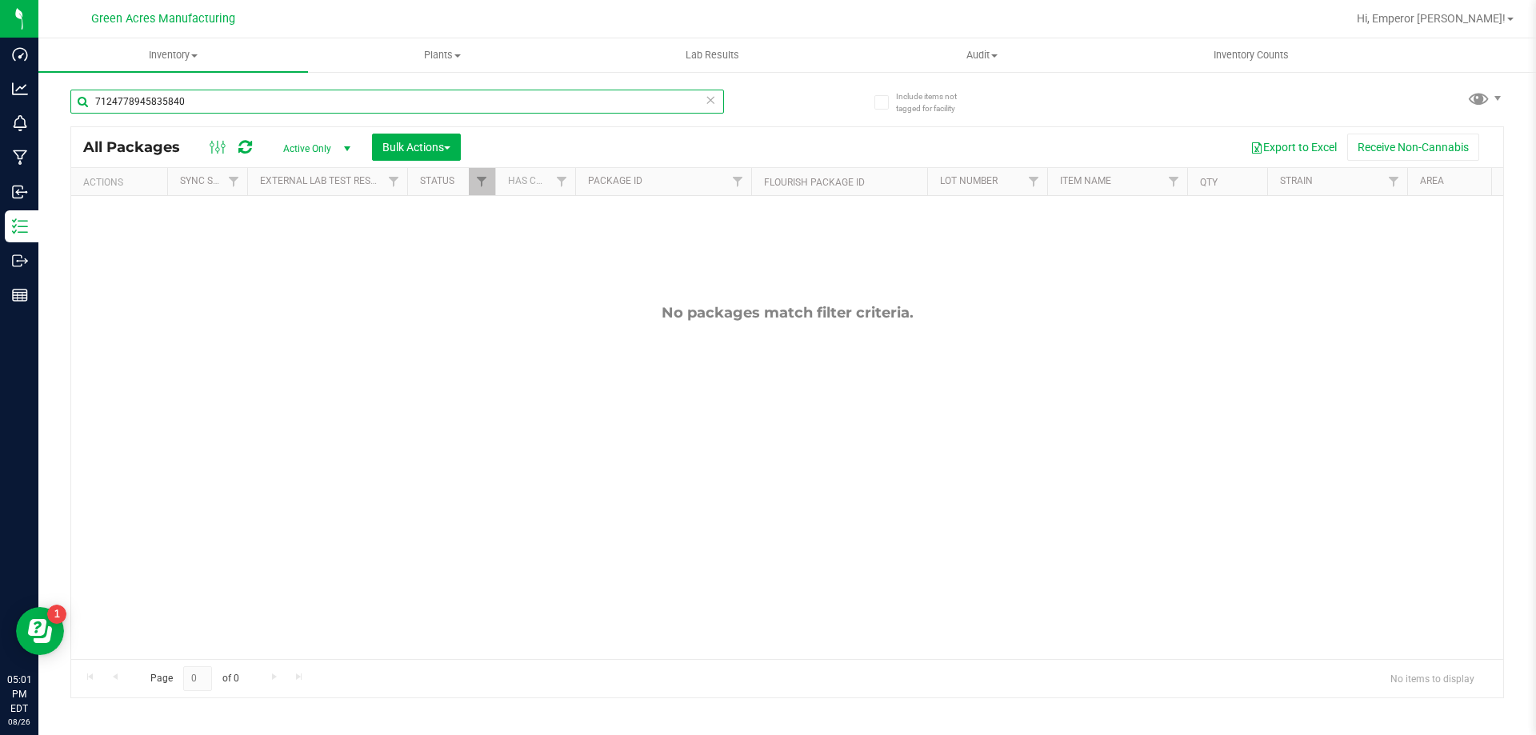
click at [286, 90] on input "7124778945835840" at bounding box center [397, 102] width 654 height 24
click at [287, 94] on input "7124778945835840" at bounding box center [397, 102] width 654 height 24
type input "[CREDIT_CARD_NUMBER]"
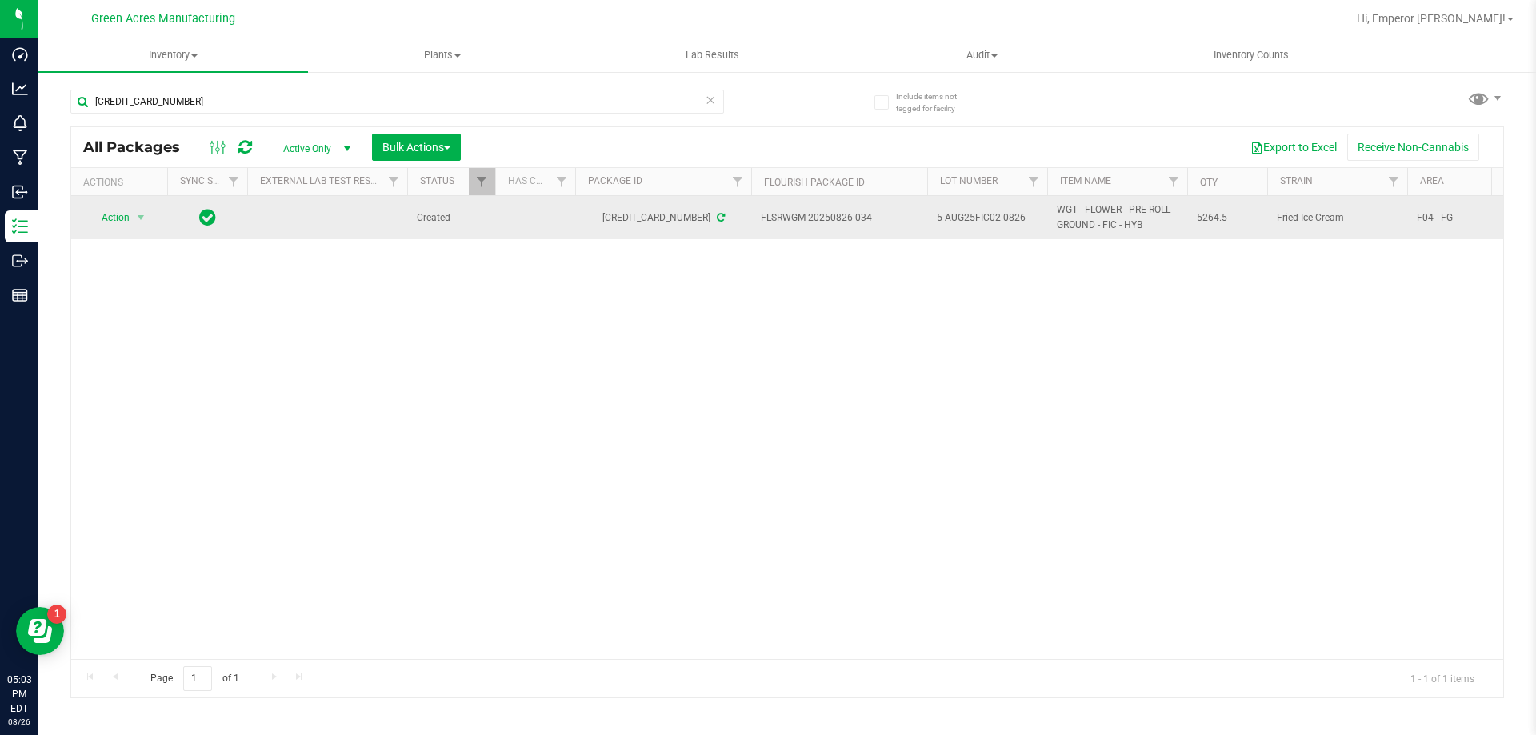
drag, startPoint x: 827, startPoint y: 224, endPoint x: 730, endPoint y: 214, distance: 98.2
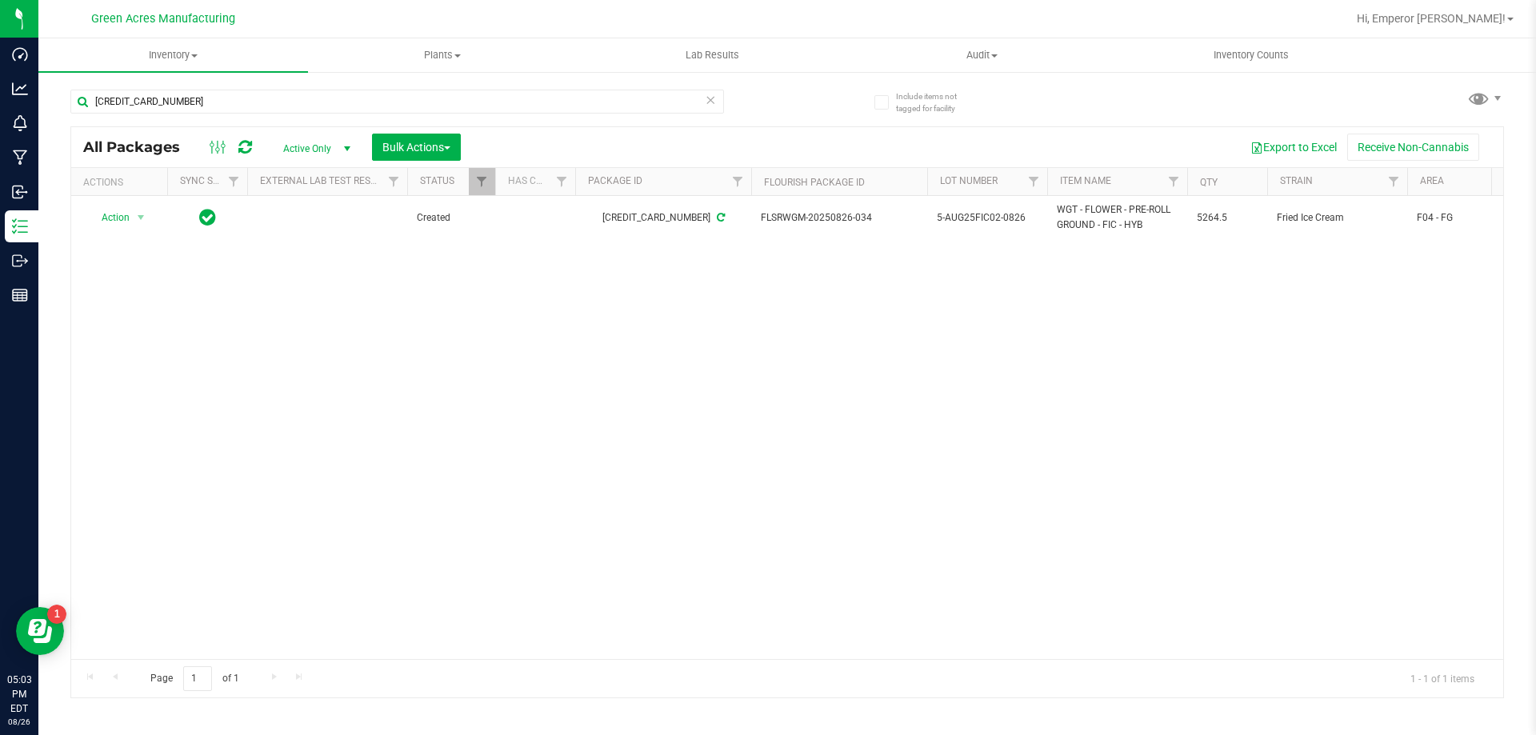
copy tr "FLSRWGM-20250826-034"
click at [743, 262] on div "Action Action Adjust qty Create package Edit attributes Global inventory Locate…" at bounding box center [787, 427] width 1432 height 463
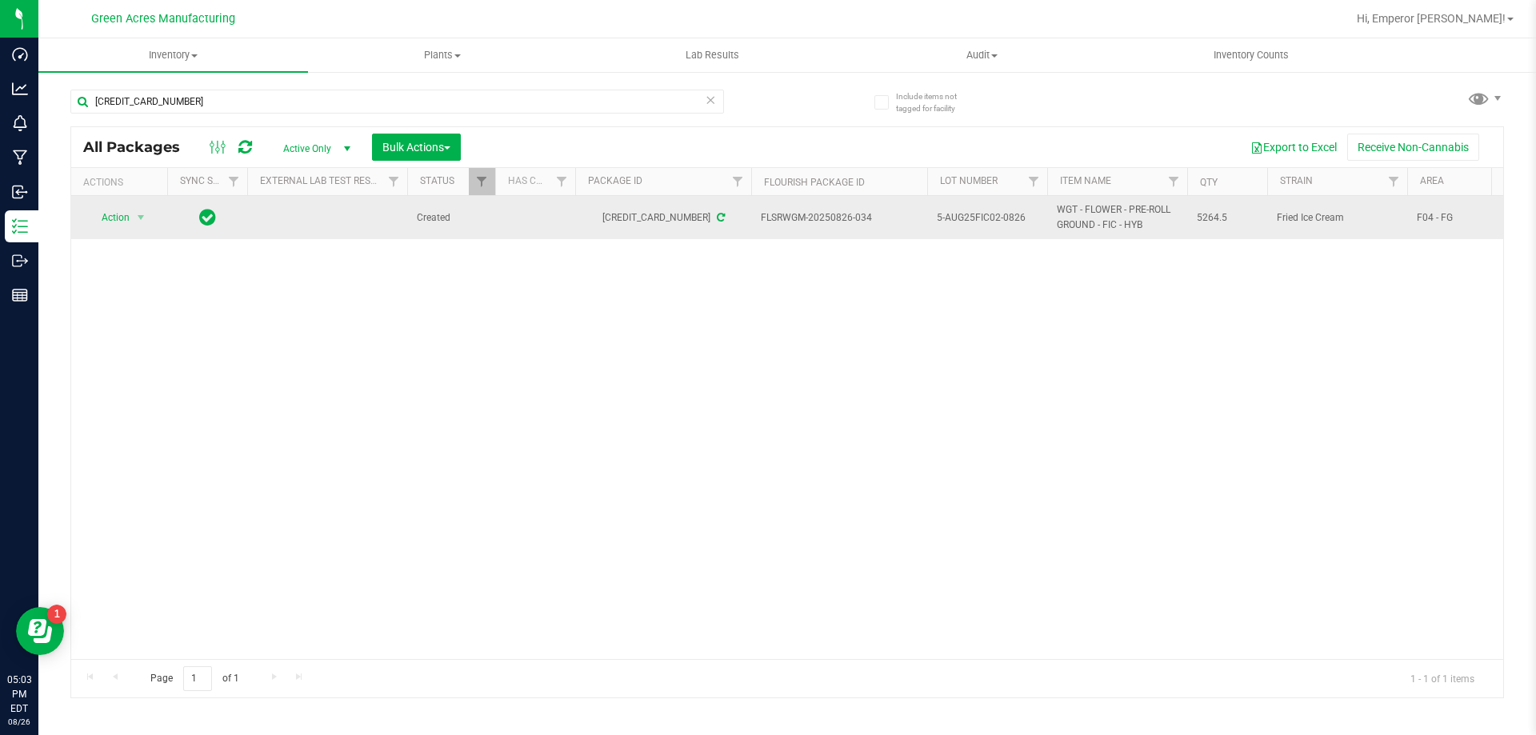
drag, startPoint x: 869, startPoint y: 218, endPoint x: 763, endPoint y: 224, distance: 106.6
click at [763, 224] on span "FLSRWGM-20250826-034" at bounding box center [839, 217] width 157 height 15
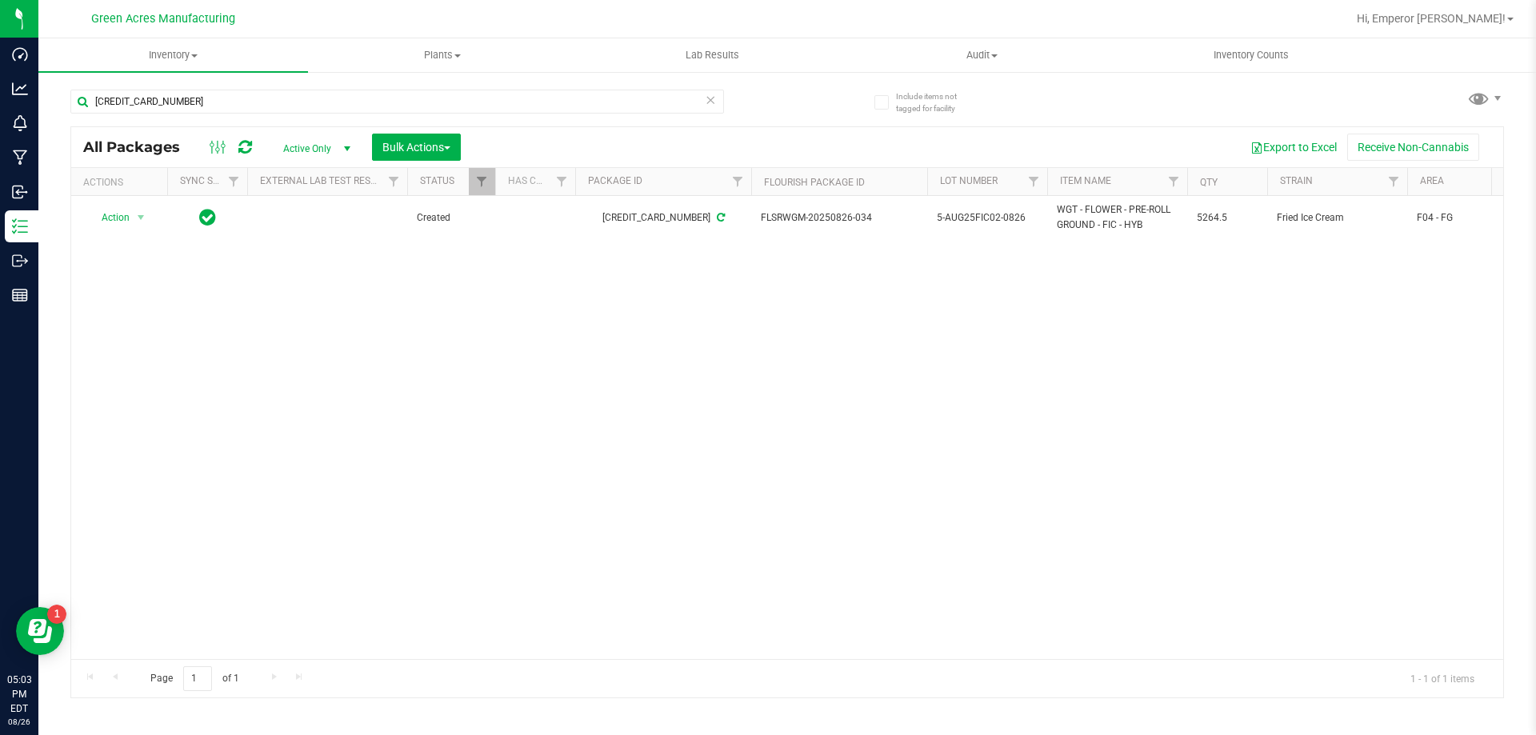
copy span "FLSRWGM-20250826-034"
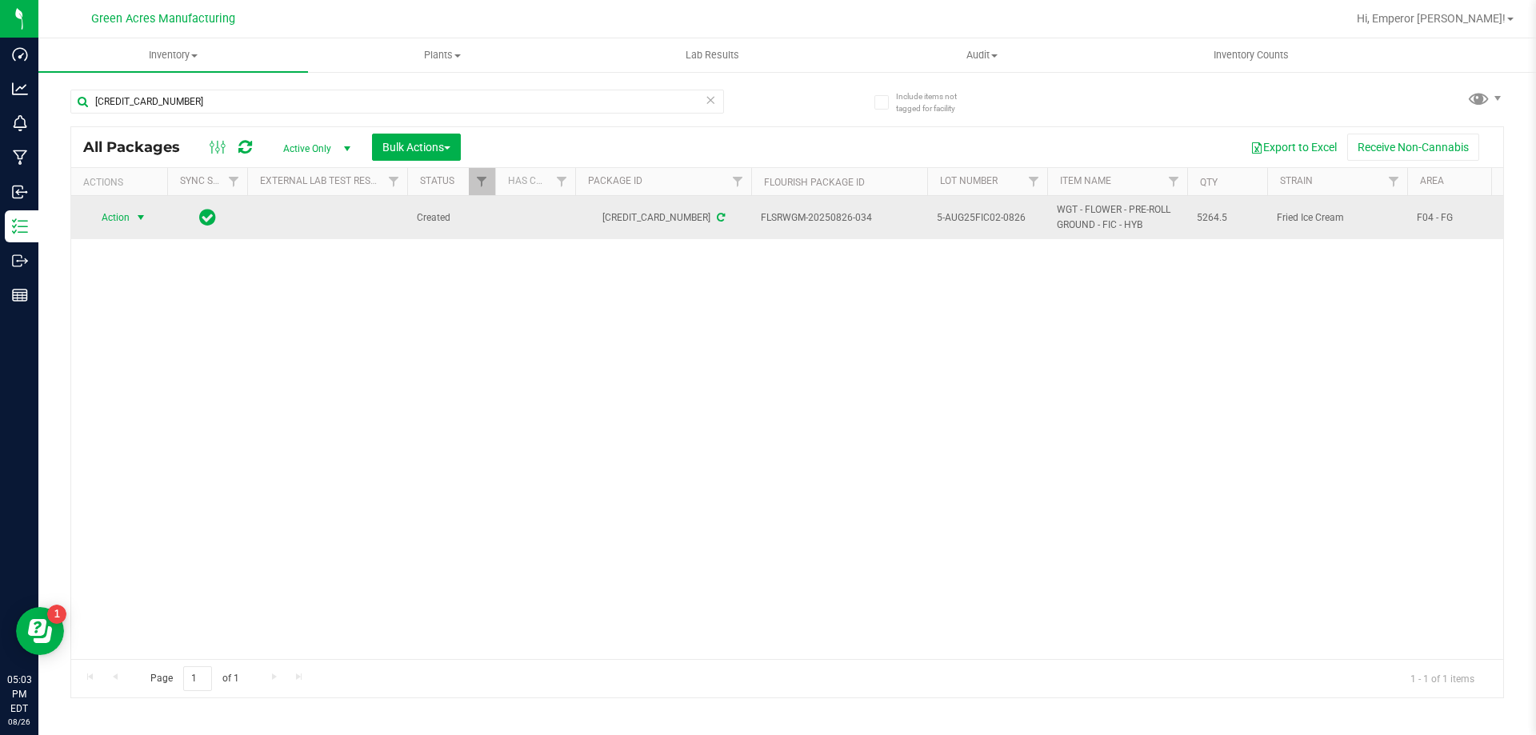
click at [129, 210] on span "Action" at bounding box center [108, 217] width 43 height 22
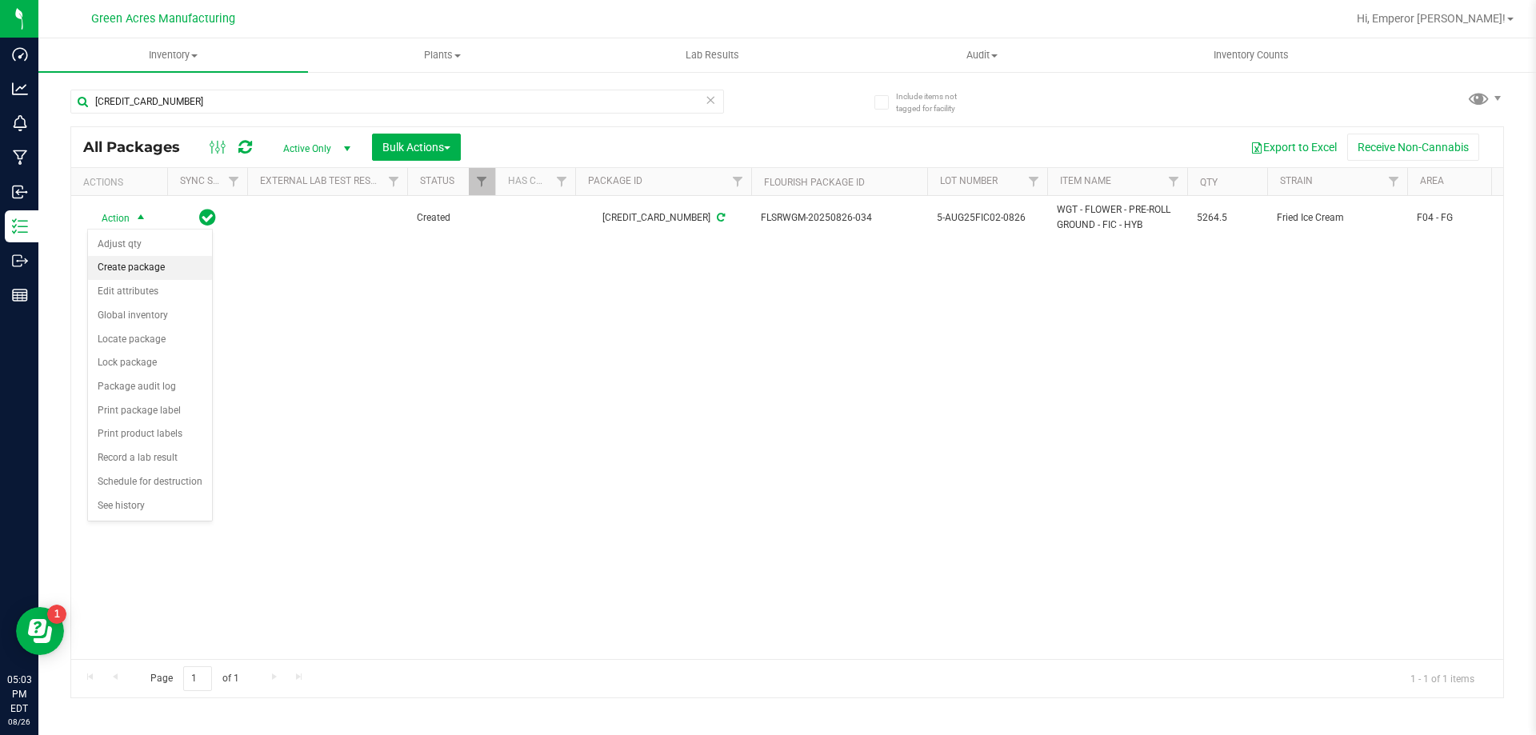
click at [158, 266] on li "Create package" at bounding box center [150, 268] width 124 height 24
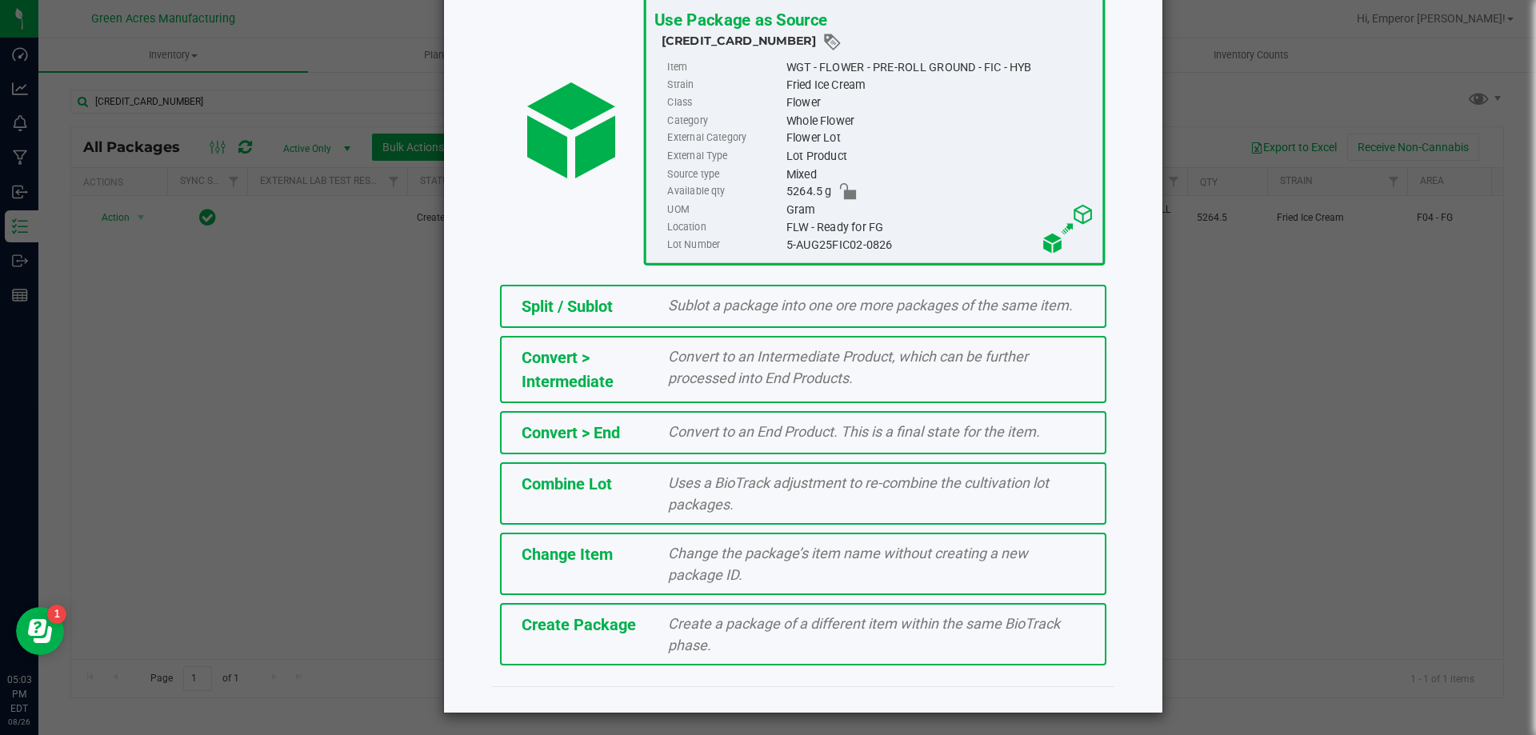
scroll to position [115, 0]
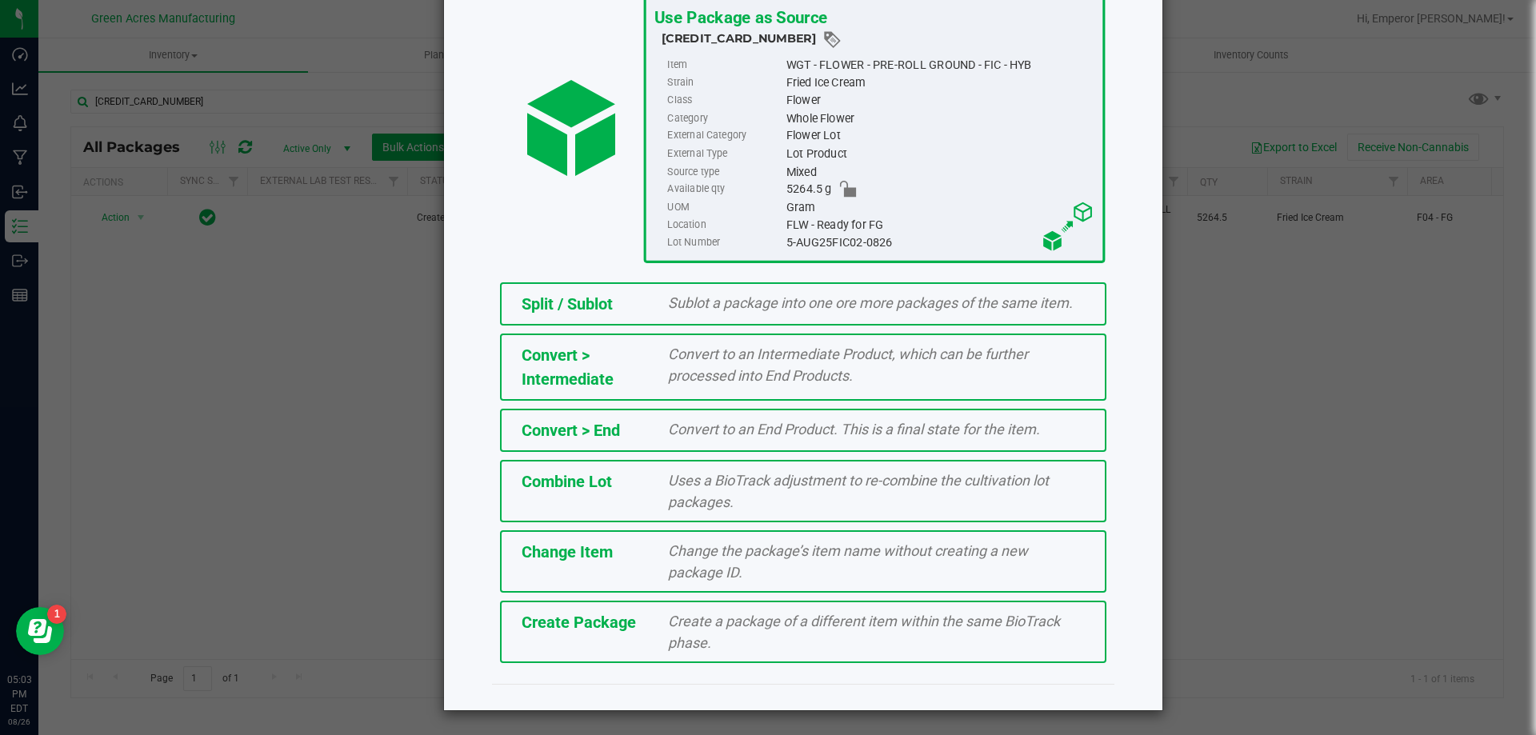
click at [611, 615] on span "Create Package" at bounding box center [579, 622] width 114 height 19
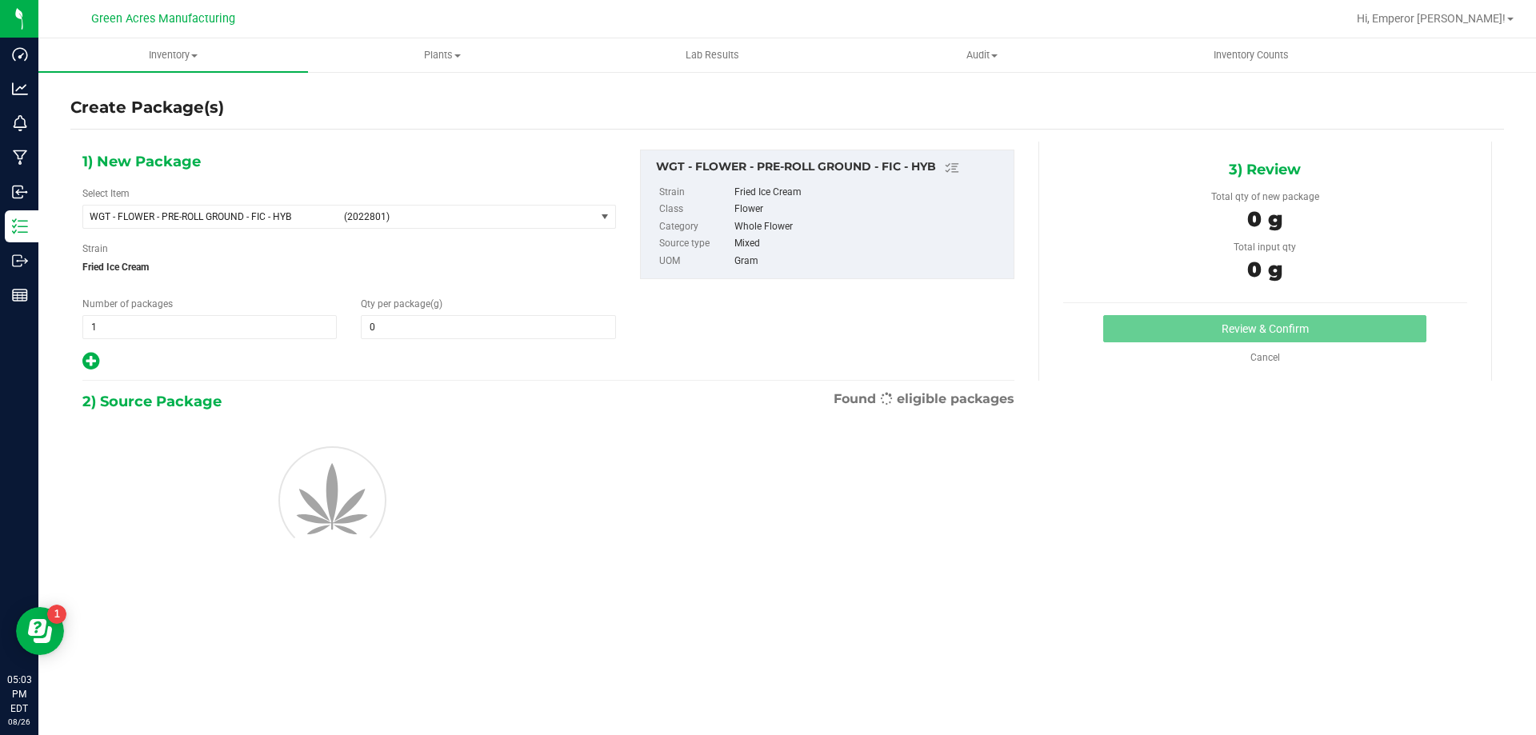
type input "0.0000"
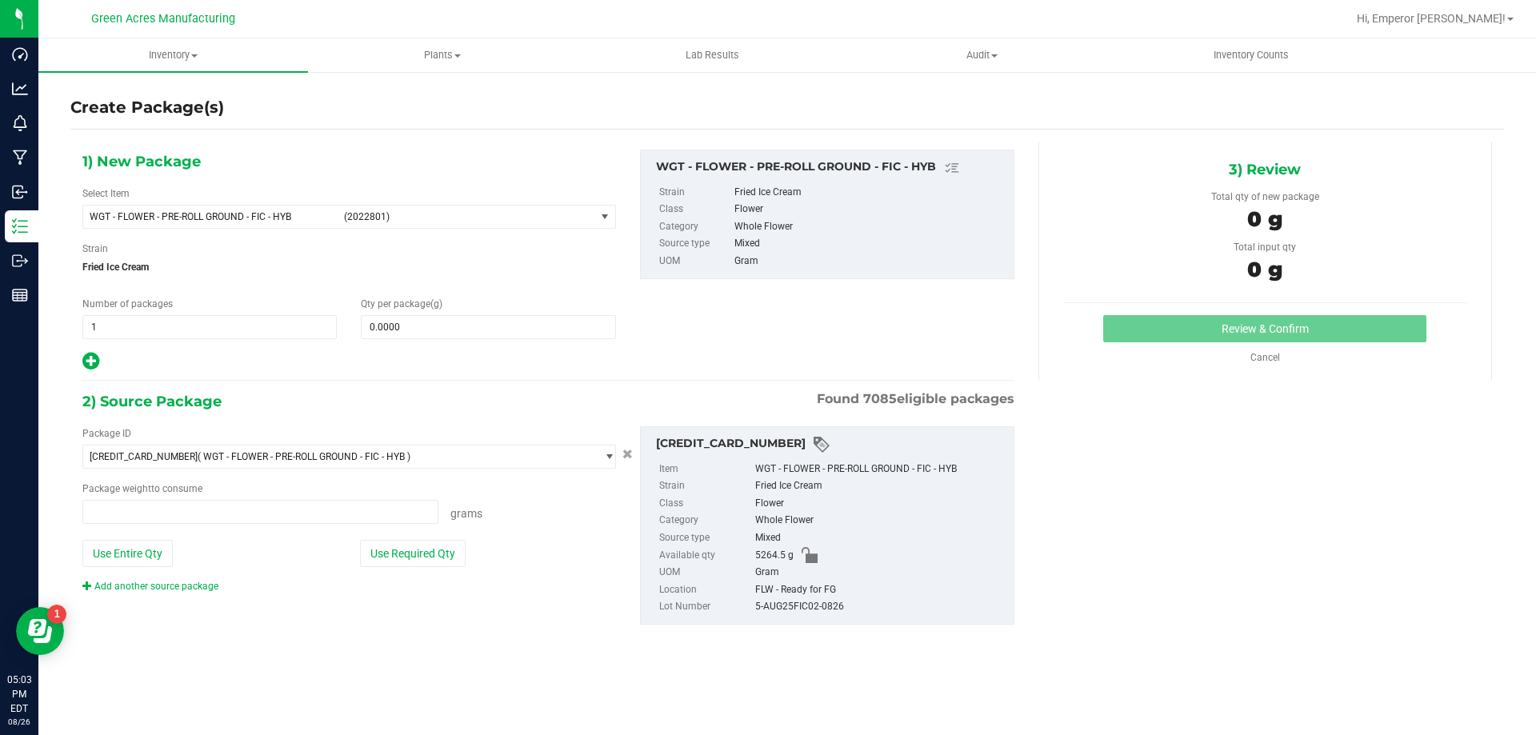
type input "0.0000 g"
click at [462, 335] on span at bounding box center [488, 327] width 254 height 24
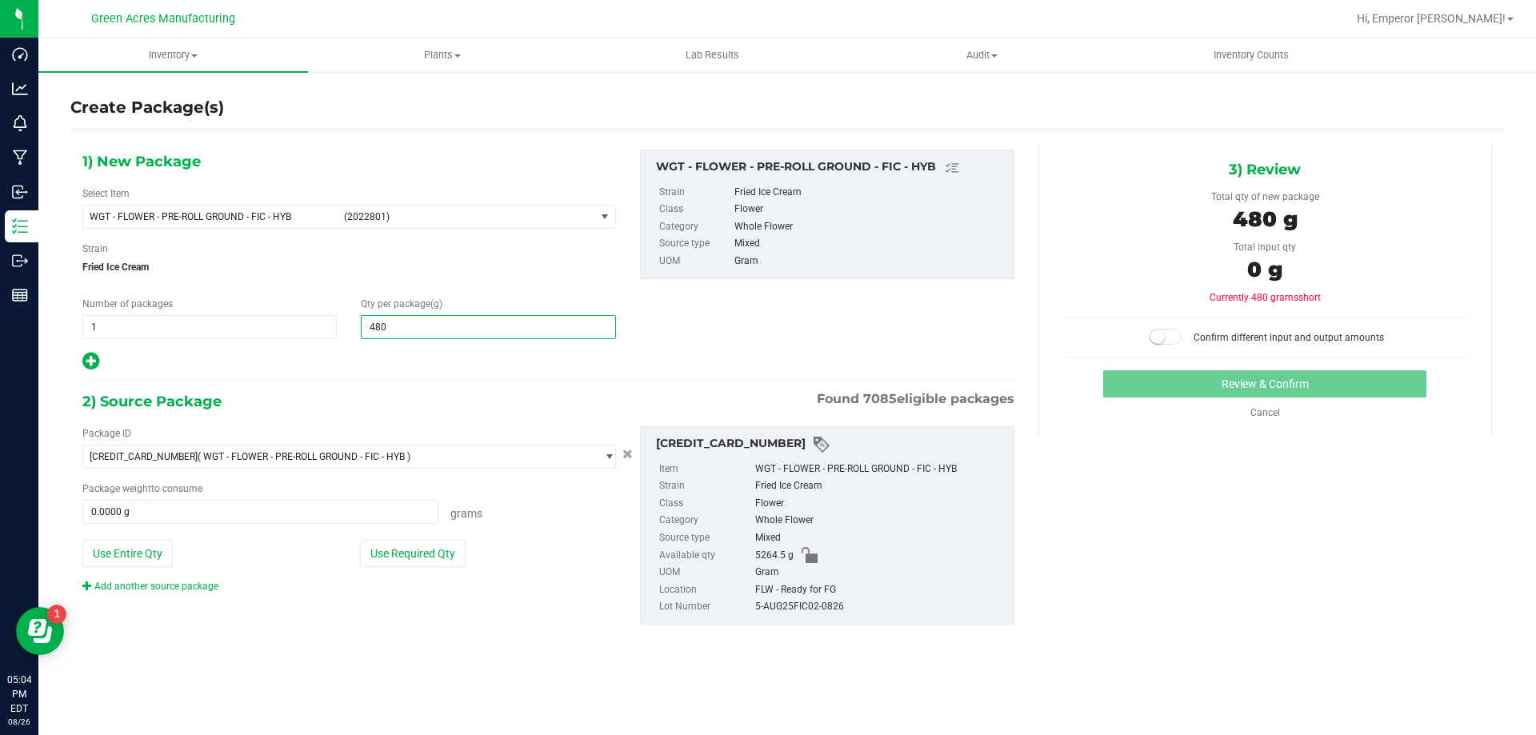
type input "4805"
type input "4,805.0000"
click at [418, 557] on button "Use Required Qty" at bounding box center [413, 553] width 106 height 27
type input "4805.0000 g"
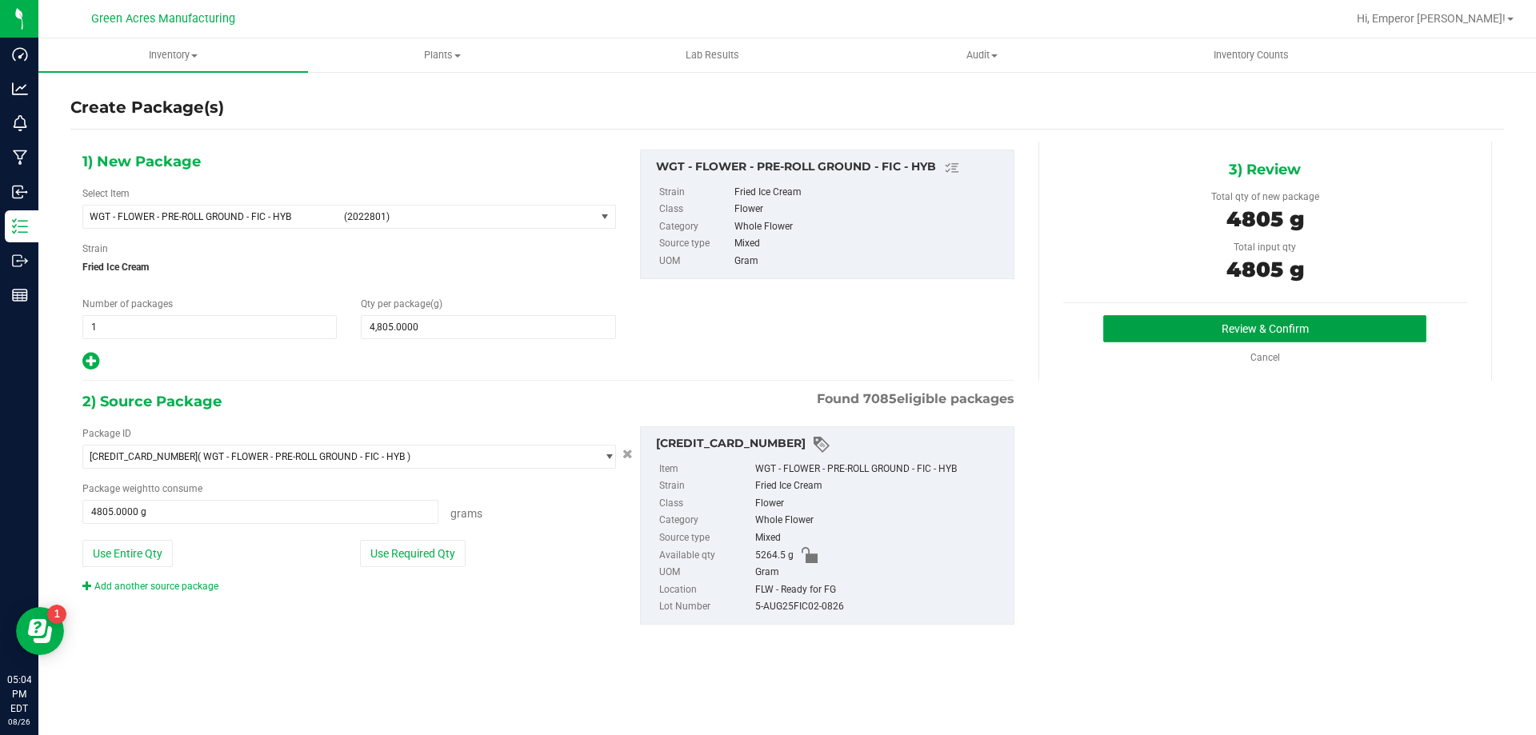
click at [1167, 325] on button "Review & Confirm" at bounding box center [1265, 328] width 323 height 27
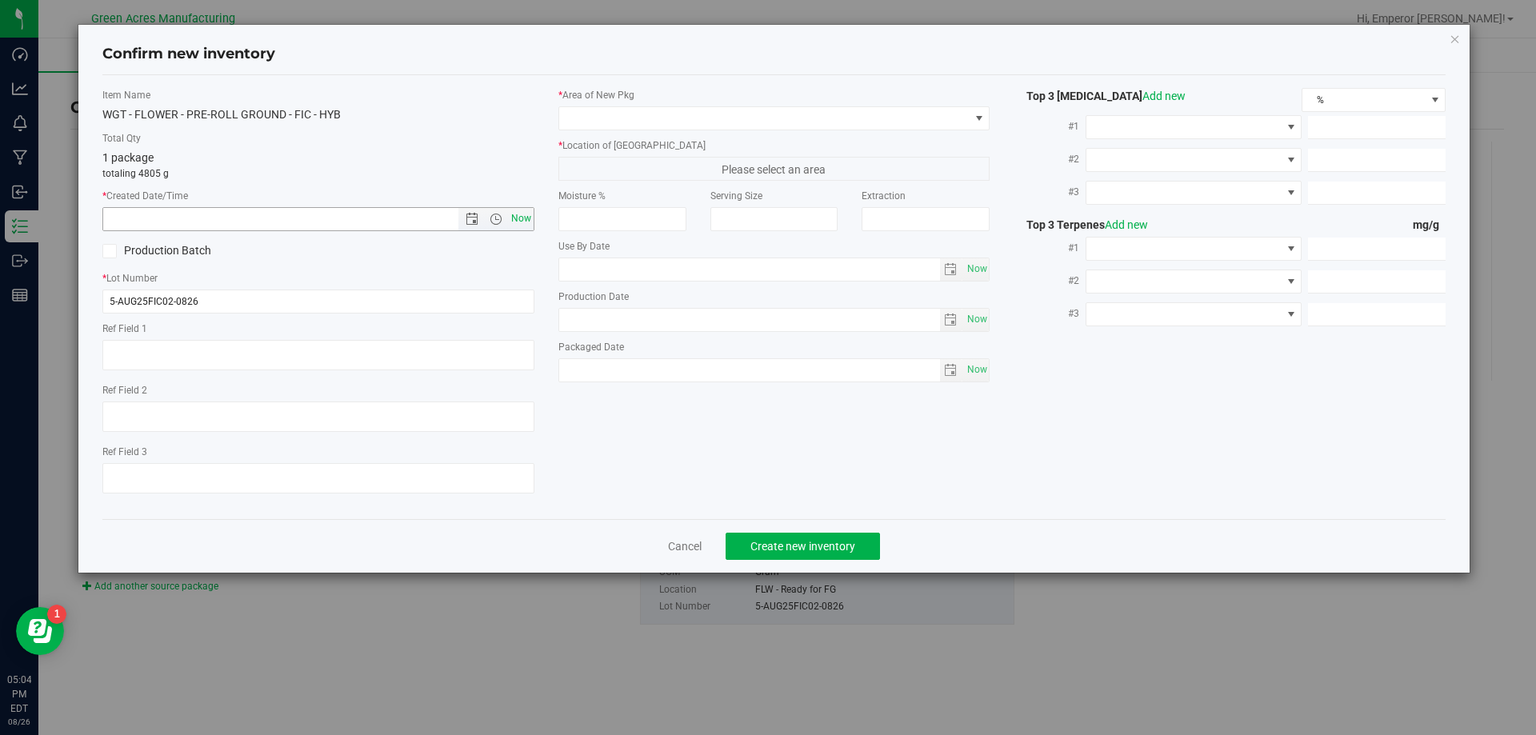
click at [524, 220] on span "Now" at bounding box center [520, 218] width 27 height 23
type input "[DATE] 5:04 PM"
click at [699, 109] on span at bounding box center [764, 118] width 411 height 22
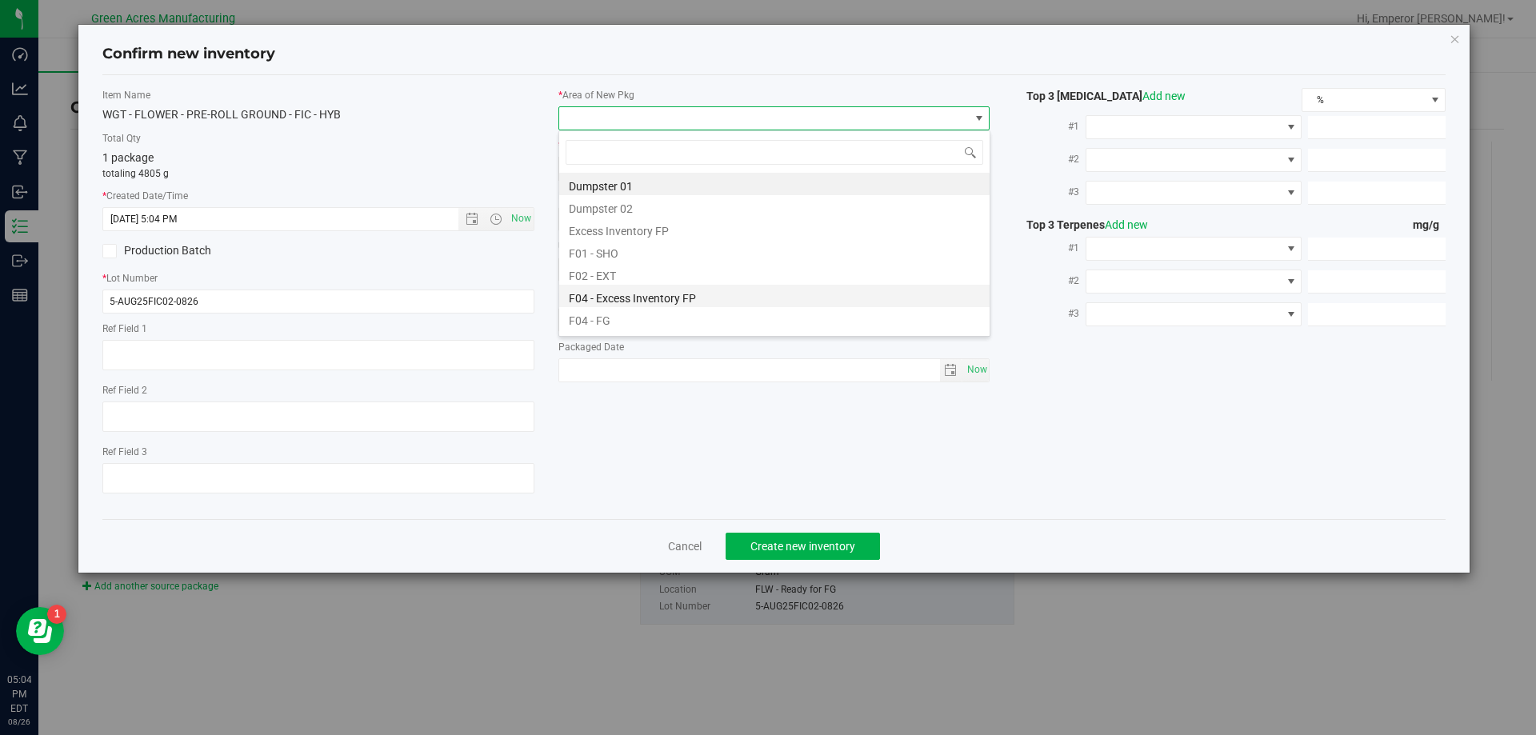
scroll to position [24, 432]
click at [636, 323] on li "F04 - FG" at bounding box center [774, 318] width 431 height 22
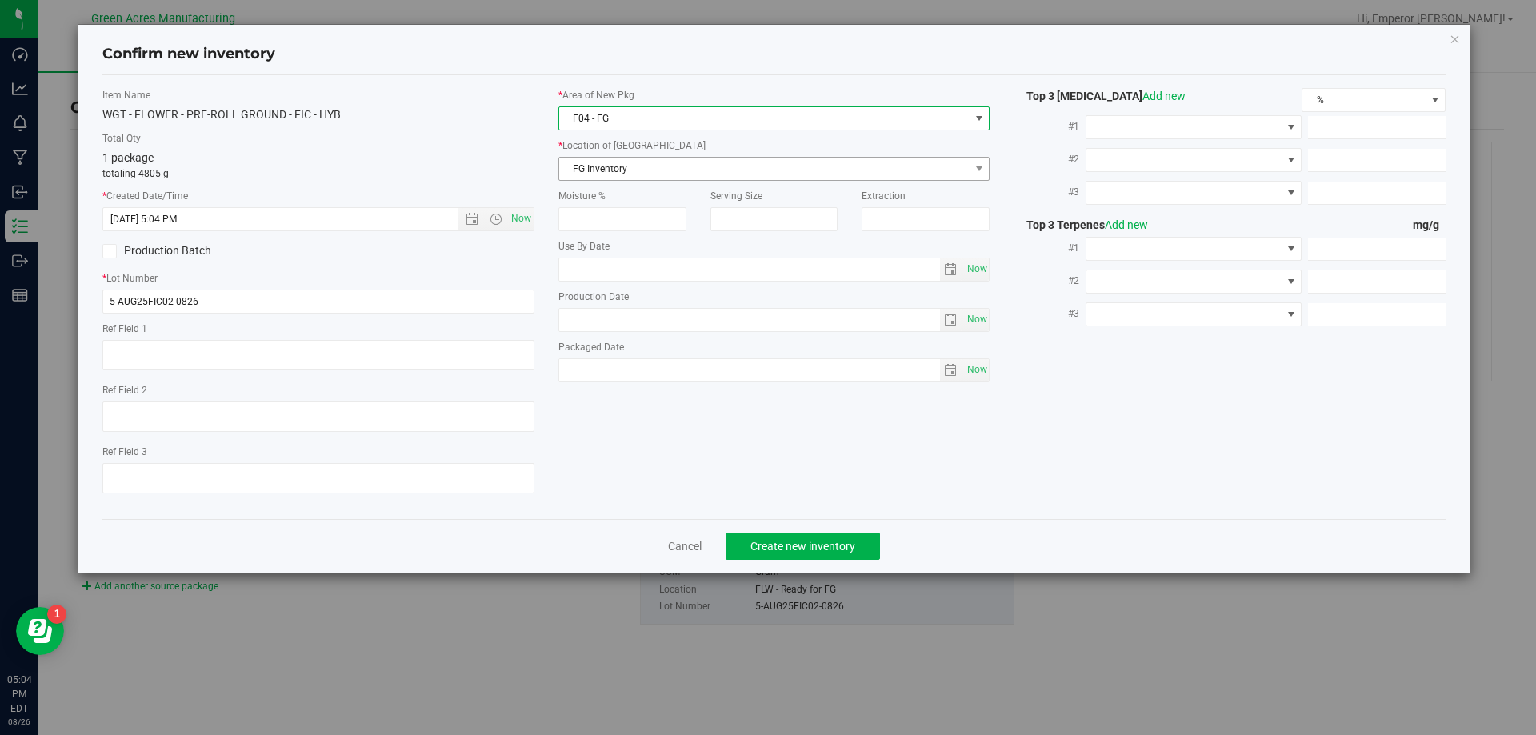
click at [657, 169] on span "FG Inventory" at bounding box center [764, 169] width 411 height 22
click at [646, 116] on span "F04 - FG" at bounding box center [764, 118] width 411 height 22
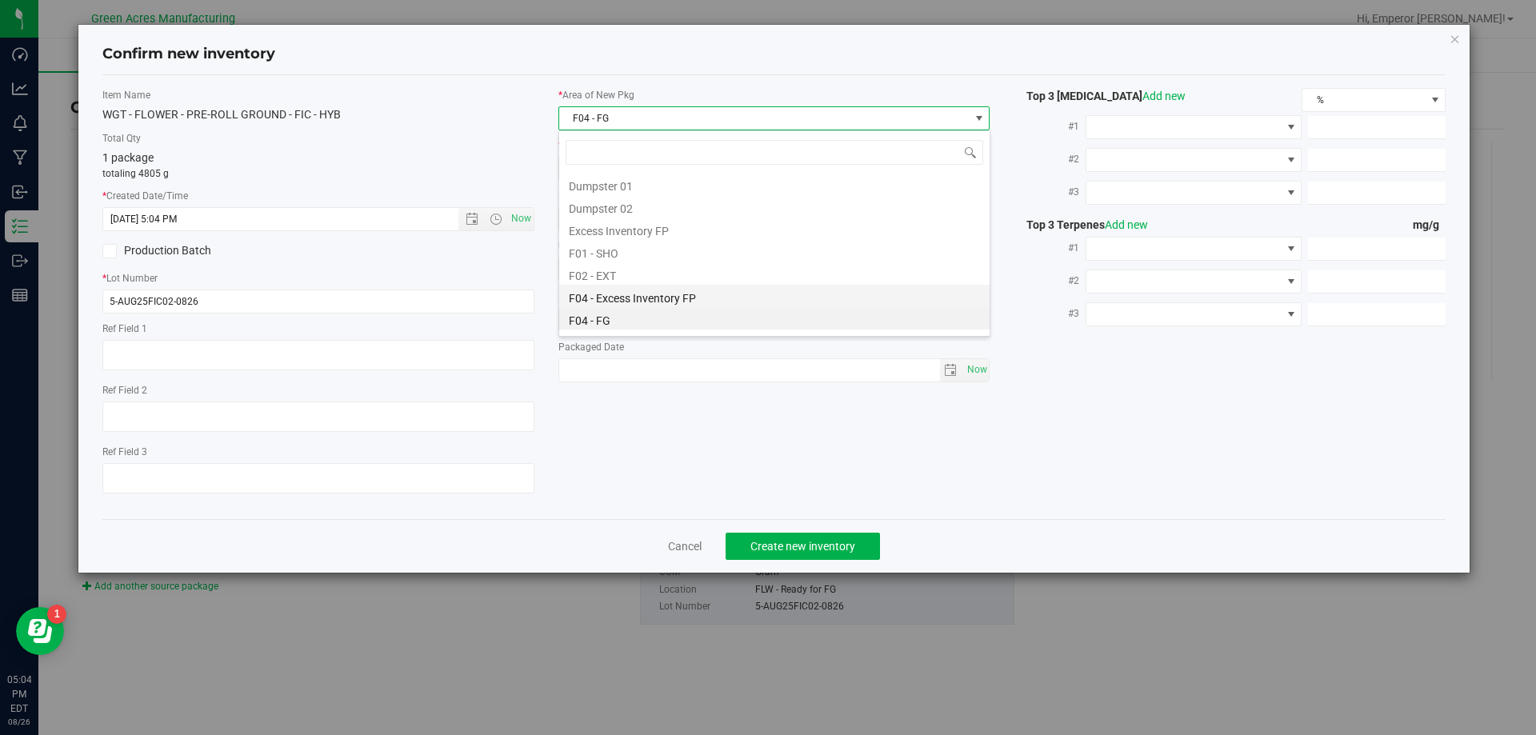
click at [631, 296] on li "F04 - Excess Inventory FP" at bounding box center [774, 296] width 431 height 22
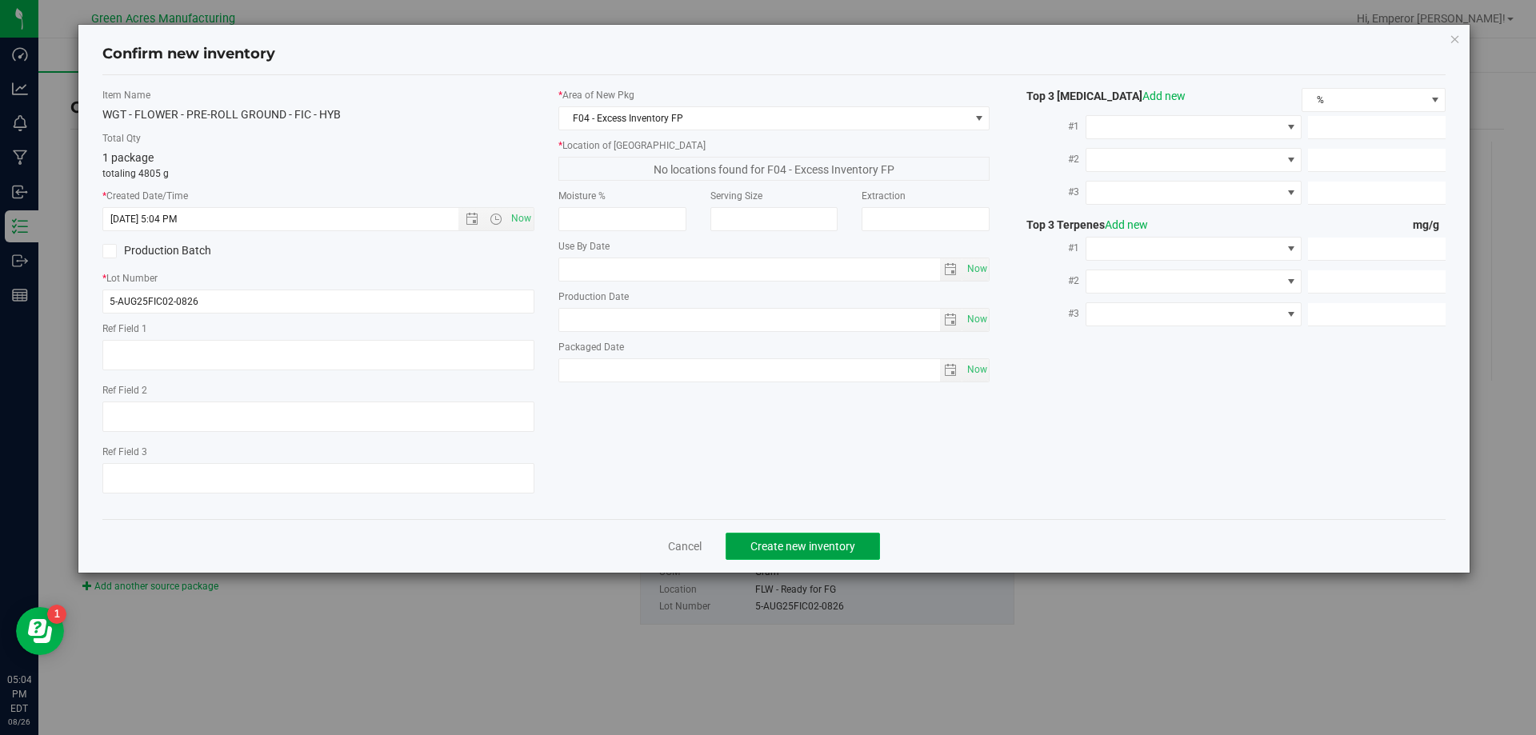
click at [790, 544] on span "Create new inventory" at bounding box center [803, 546] width 105 height 13
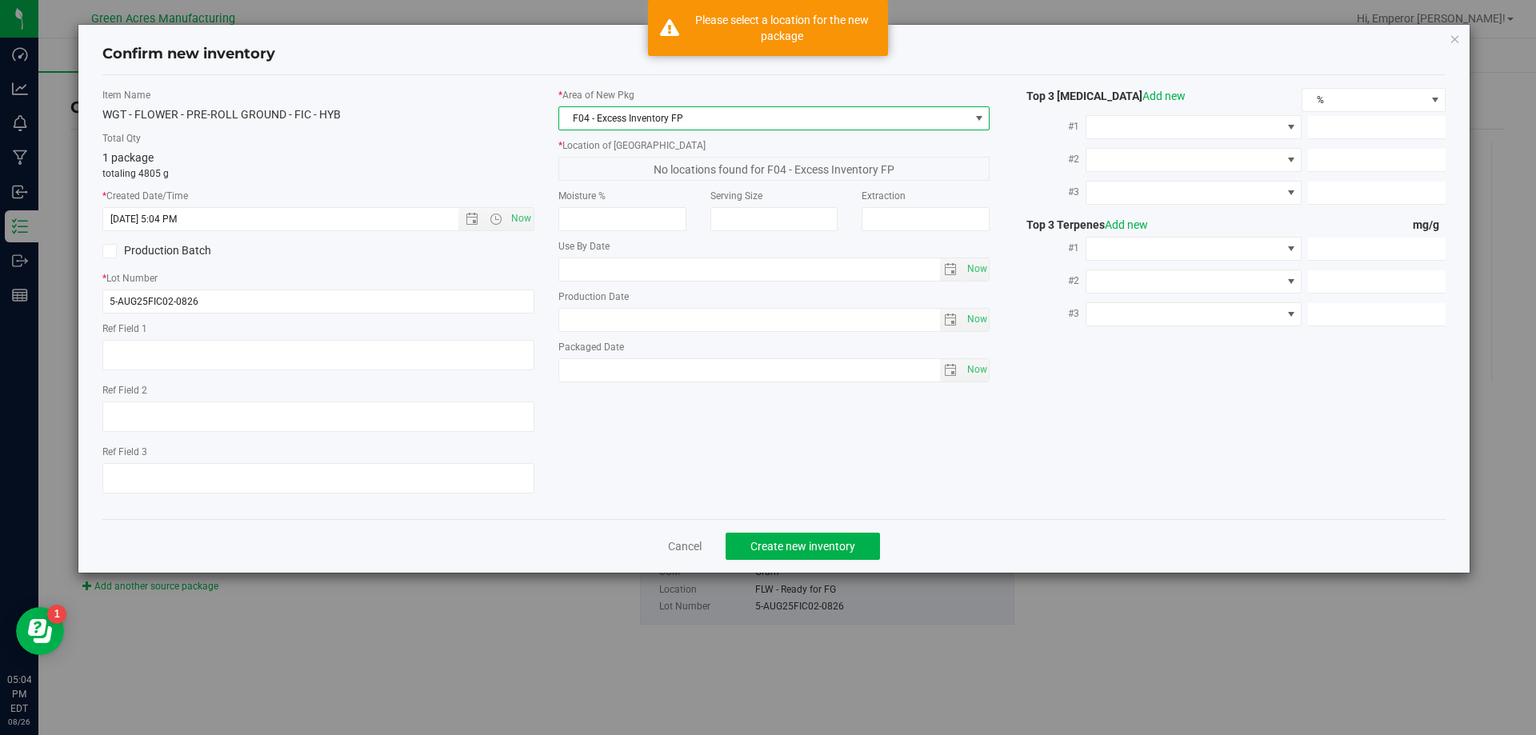
click at [775, 118] on span "F04 - Excess Inventory FP" at bounding box center [764, 118] width 411 height 22
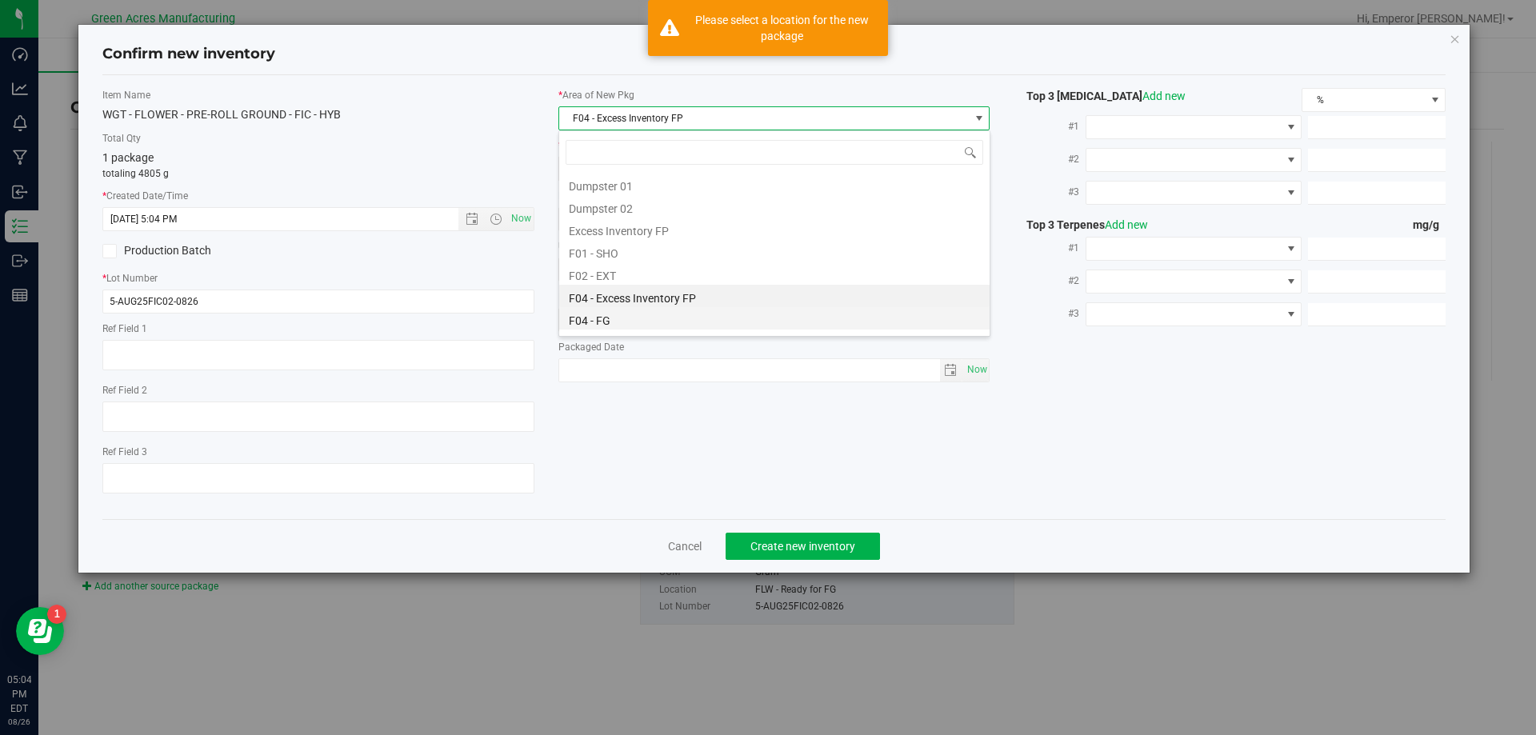
click at [650, 317] on li "F04 - FG" at bounding box center [774, 318] width 431 height 22
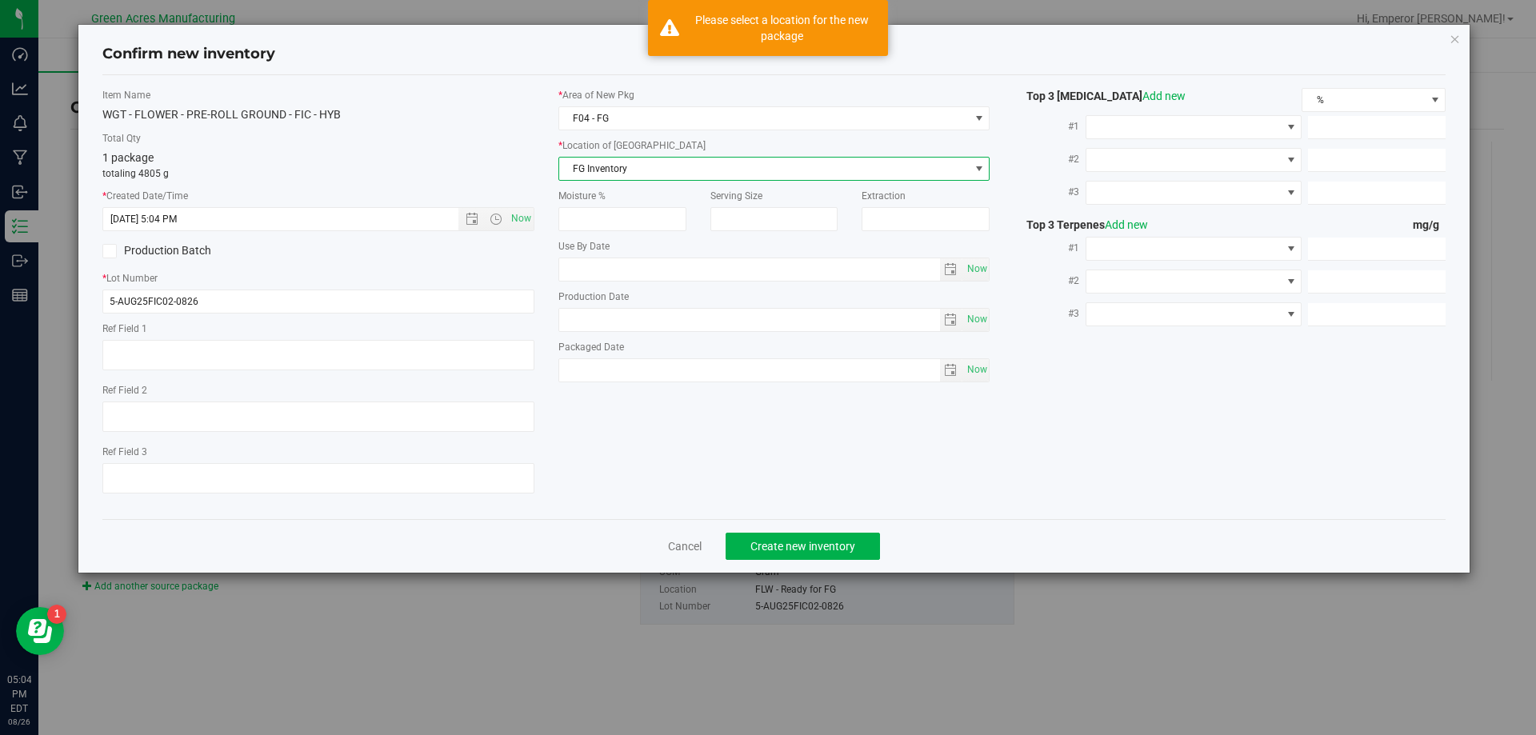
click at [695, 172] on span "FG Inventory" at bounding box center [764, 169] width 411 height 22
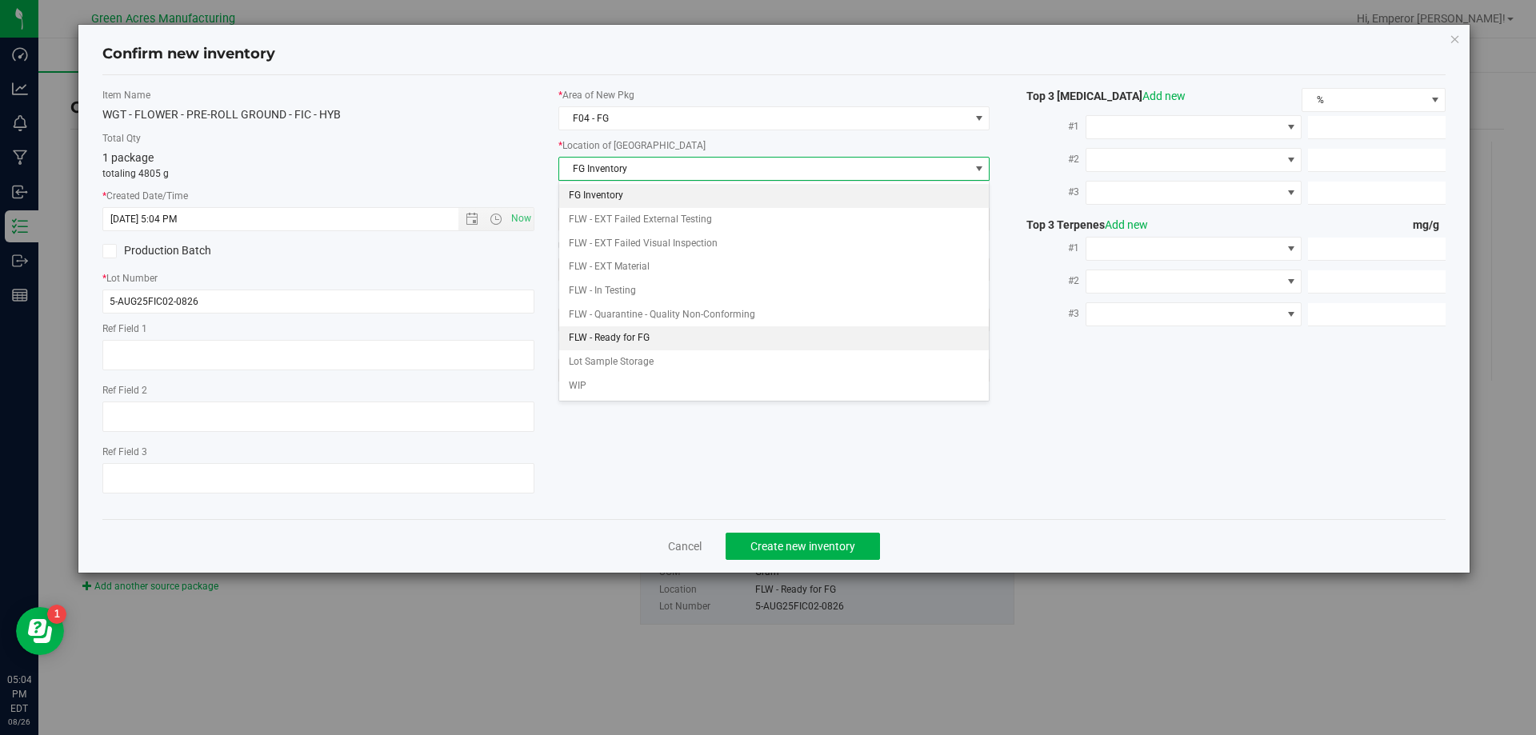
click at [639, 333] on li "FLW - Ready for FG" at bounding box center [774, 339] width 431 height 24
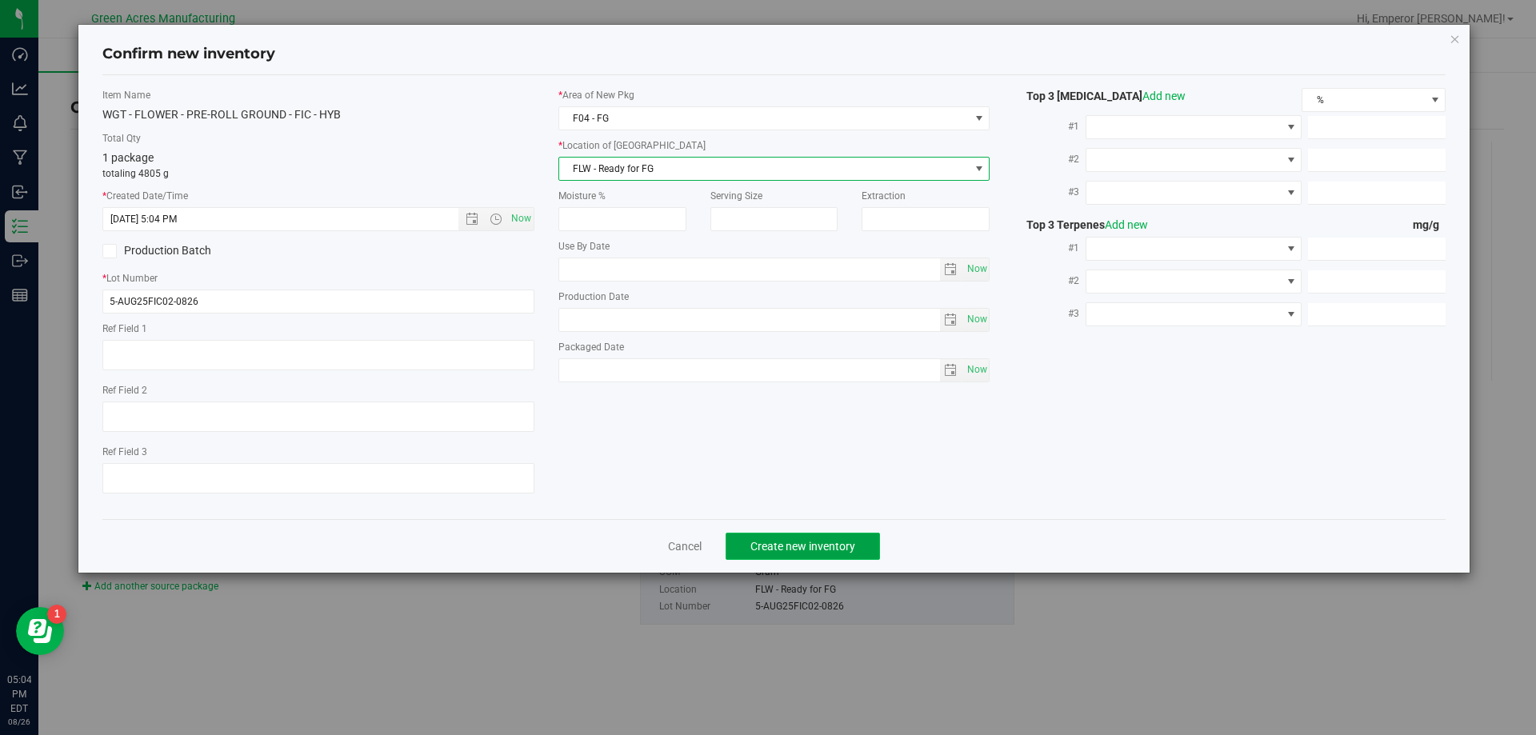
click at [811, 543] on span "Create new inventory" at bounding box center [803, 546] width 105 height 13
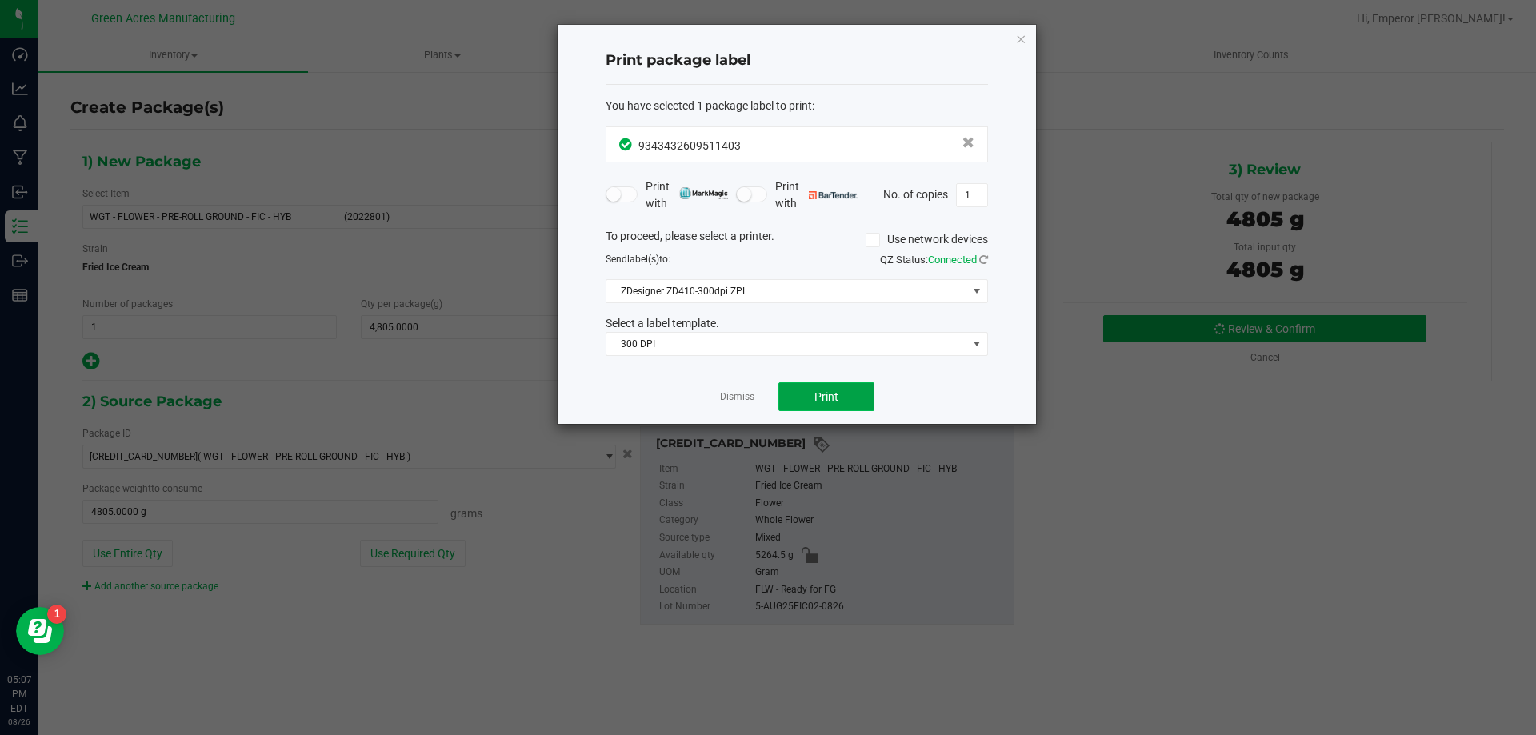
click at [823, 394] on span "Print" at bounding box center [827, 397] width 24 height 13
click at [739, 404] on link "Dismiss" at bounding box center [737, 398] width 34 height 14
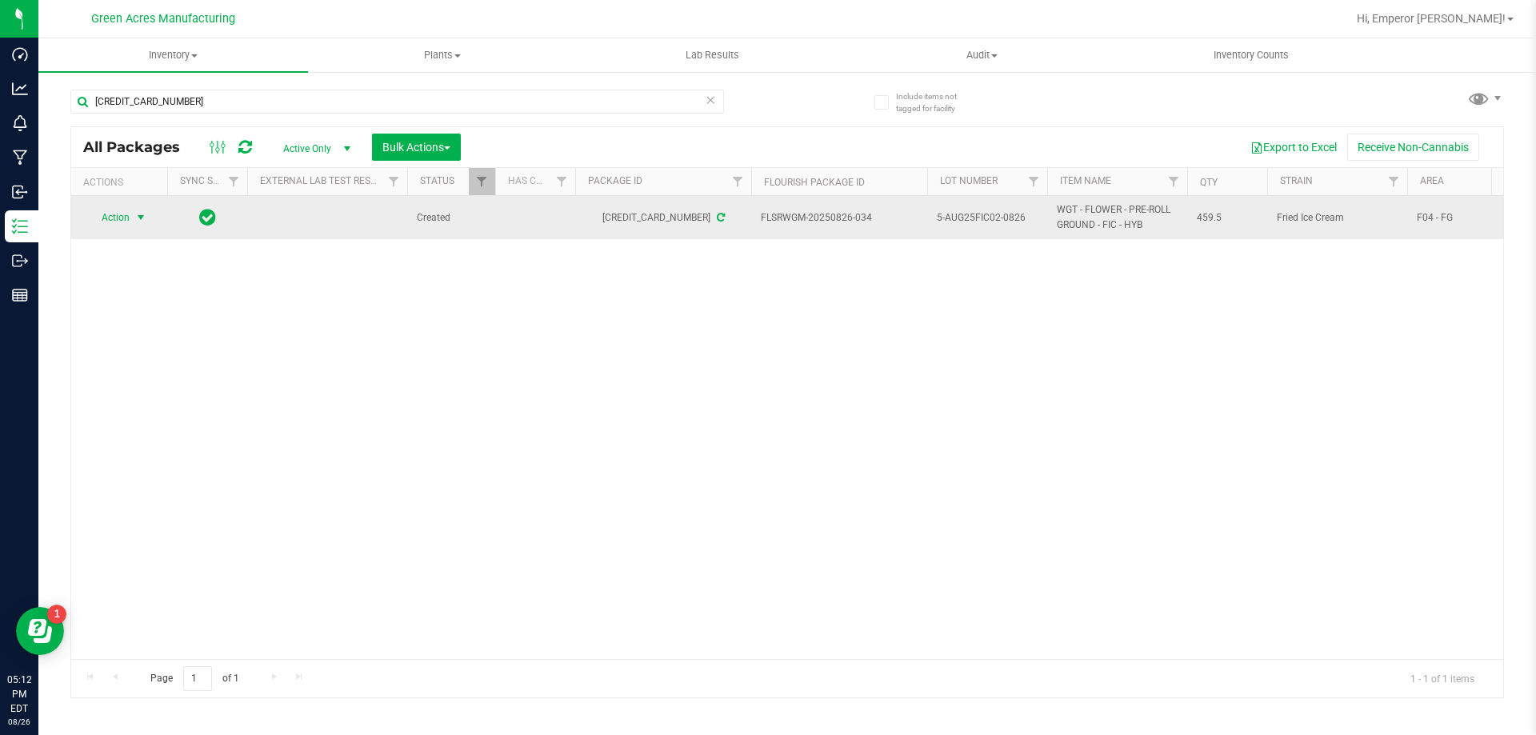
click at [110, 218] on span "Action" at bounding box center [108, 217] width 43 height 22
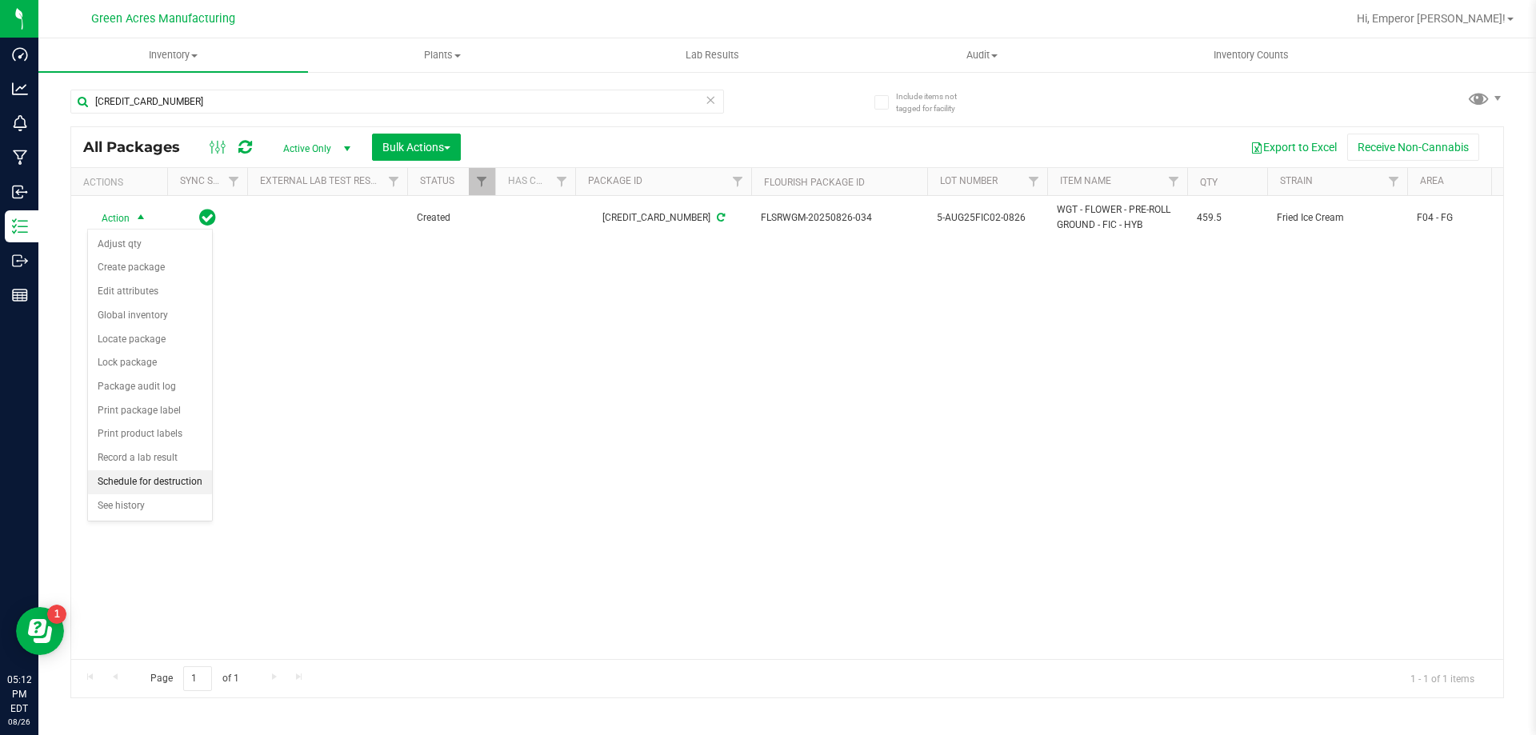
click at [146, 475] on li "Schedule for destruction" at bounding box center [150, 483] width 124 height 24
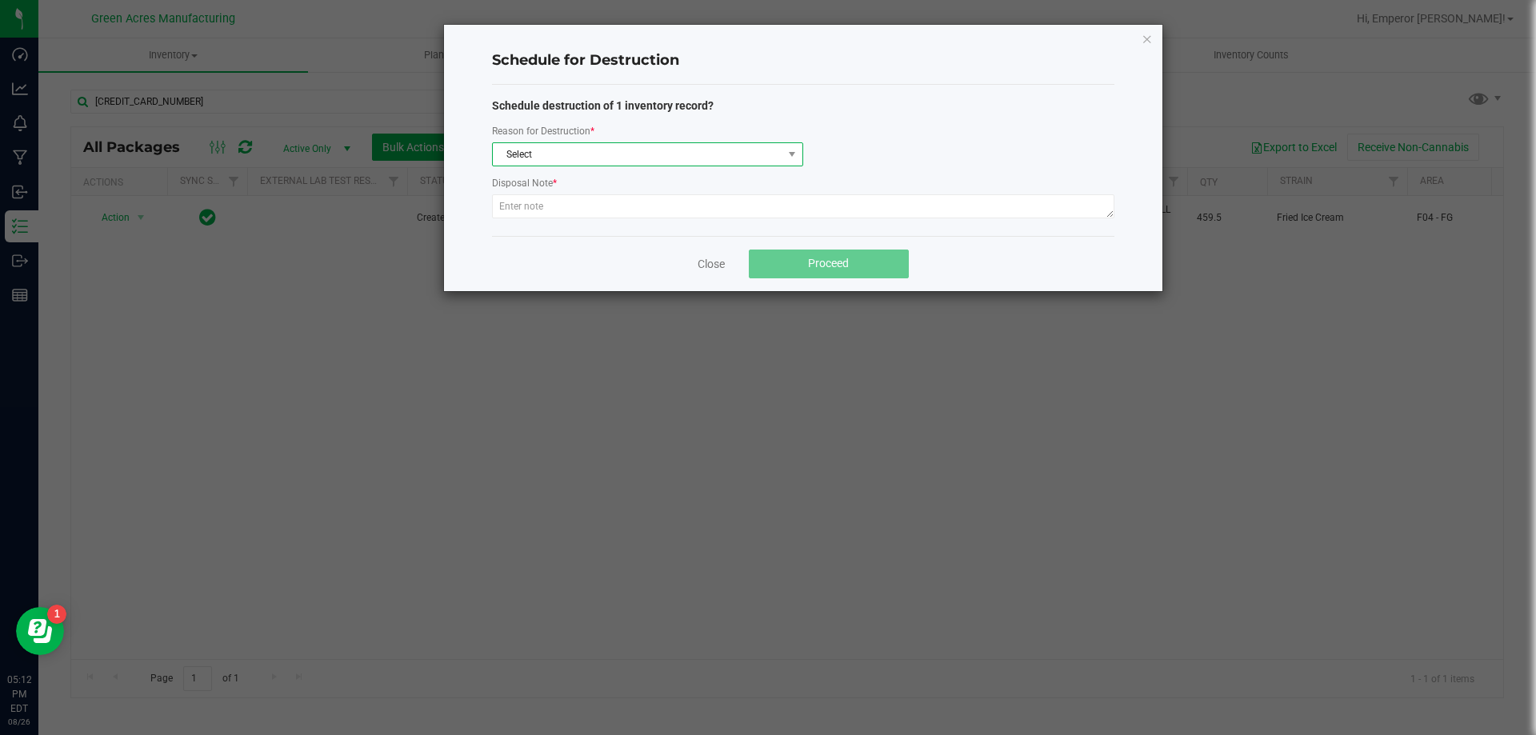
click at [712, 150] on span "Select" at bounding box center [638, 154] width 290 height 22
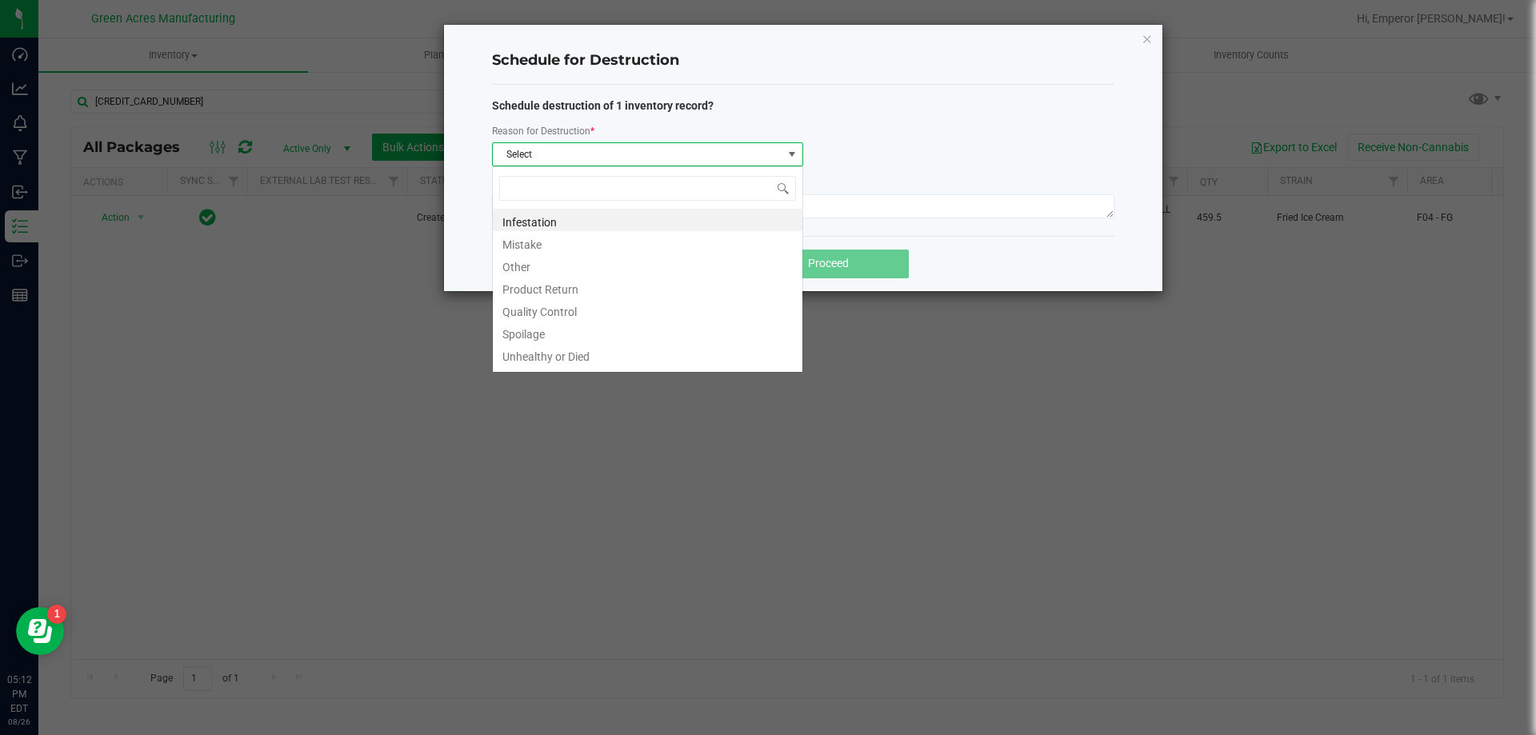
scroll to position [24, 311]
type input "W"
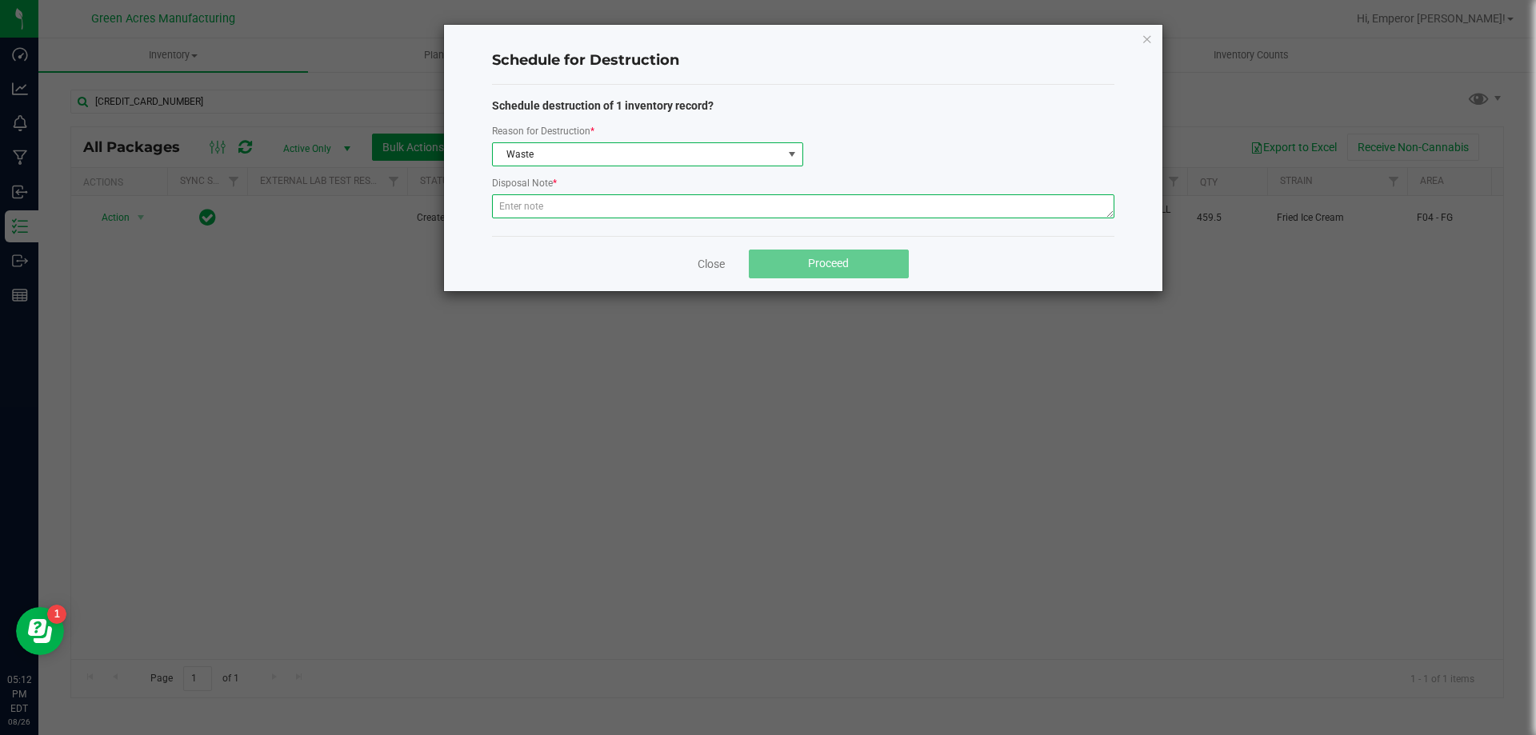
click at [680, 201] on textarea at bounding box center [803, 206] width 623 height 24
paste textarea "WASTE FROM ROLLMASTER PRODUCTION/PACKING PROCESS"
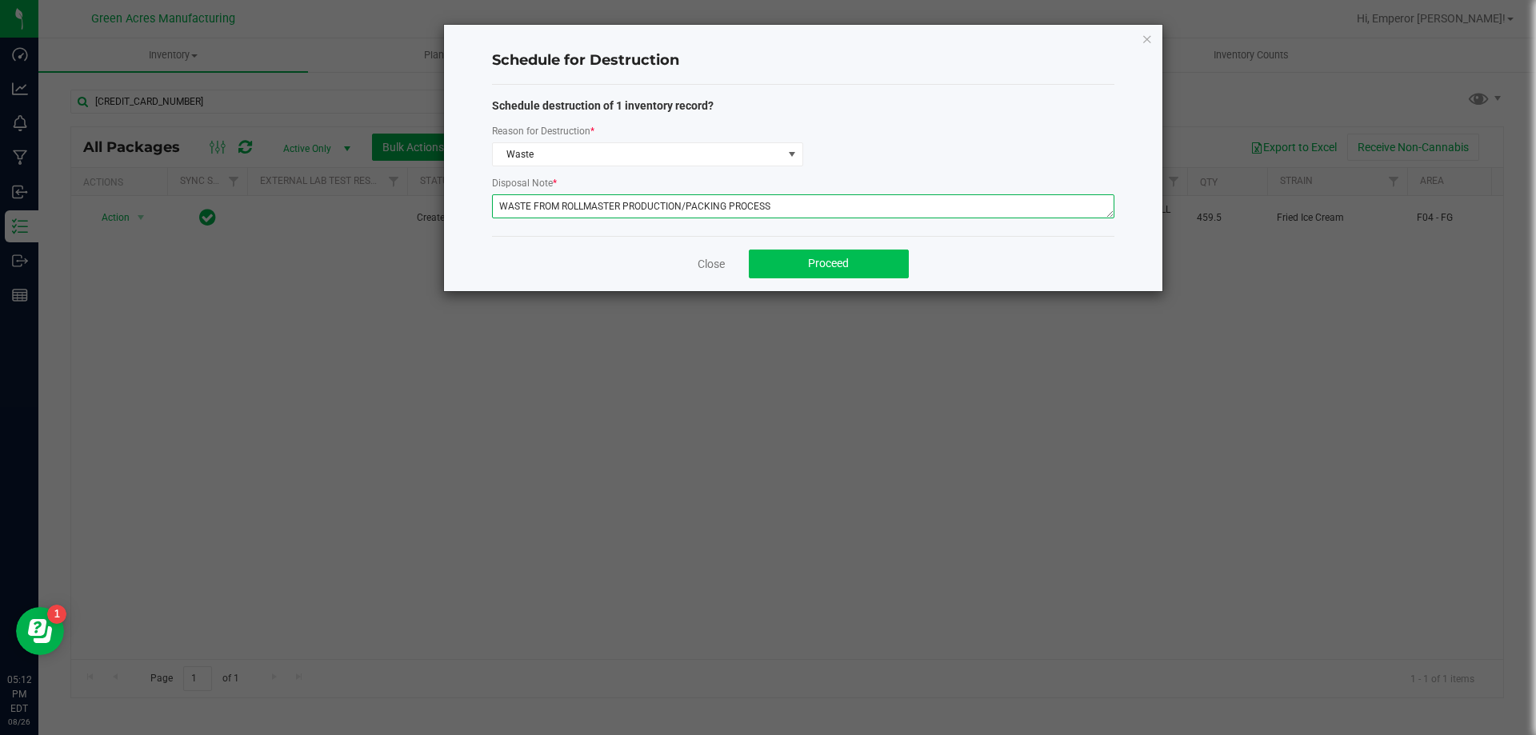
type textarea "WASTE FROM ROLLMASTER PRODUCTION/PACKING PROCESS"
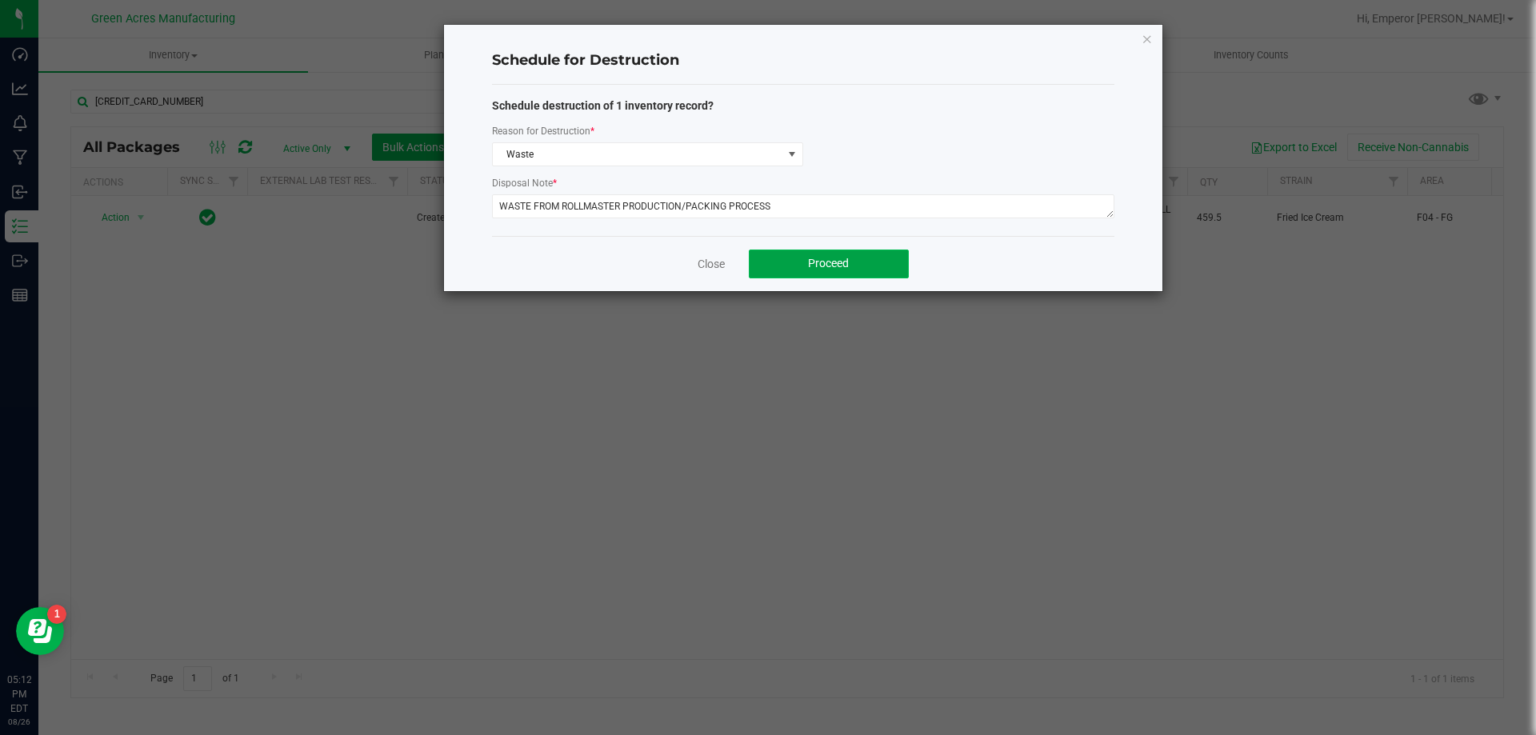
click at [804, 265] on button "Proceed" at bounding box center [829, 264] width 160 height 29
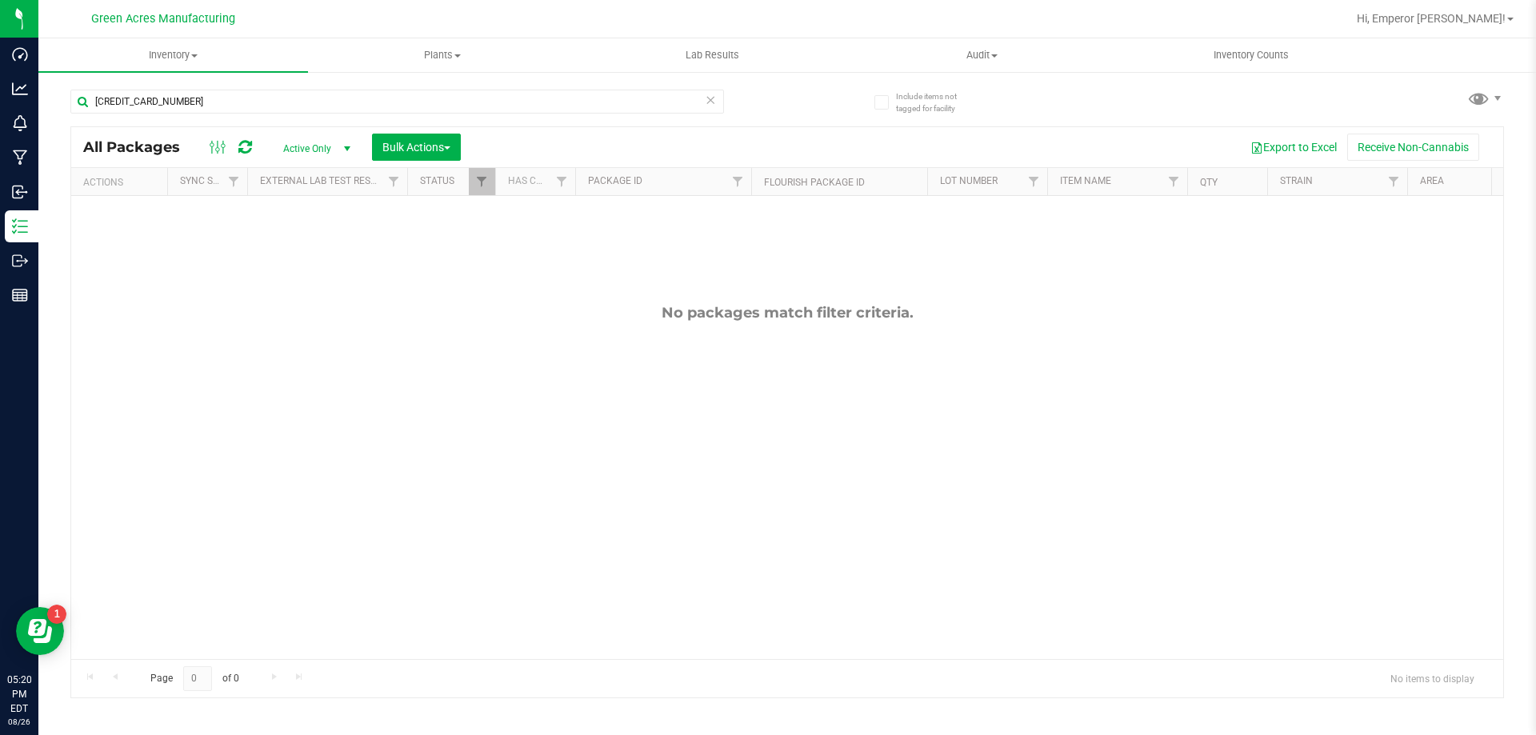
click at [1445, 27] on div "Hi, Emperor [PERSON_NAME]!" at bounding box center [1436, 19] width 170 height 28
click at [1389, 14] on span "Hi, Emperor [PERSON_NAME]!" at bounding box center [1431, 18] width 149 height 13
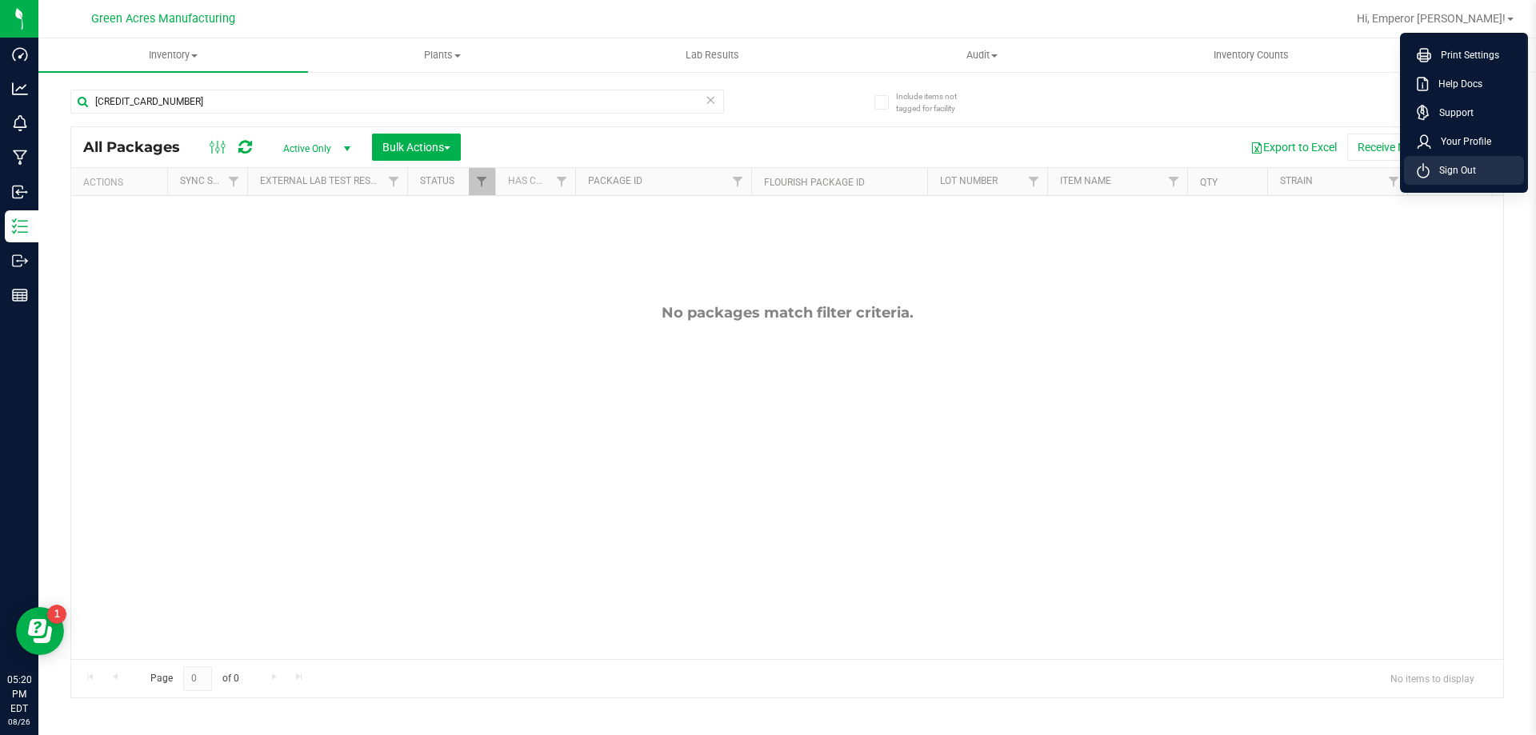
click at [1440, 169] on span "Sign Out" at bounding box center [1453, 170] width 46 height 16
